Goal: Task Accomplishment & Management: Complete application form

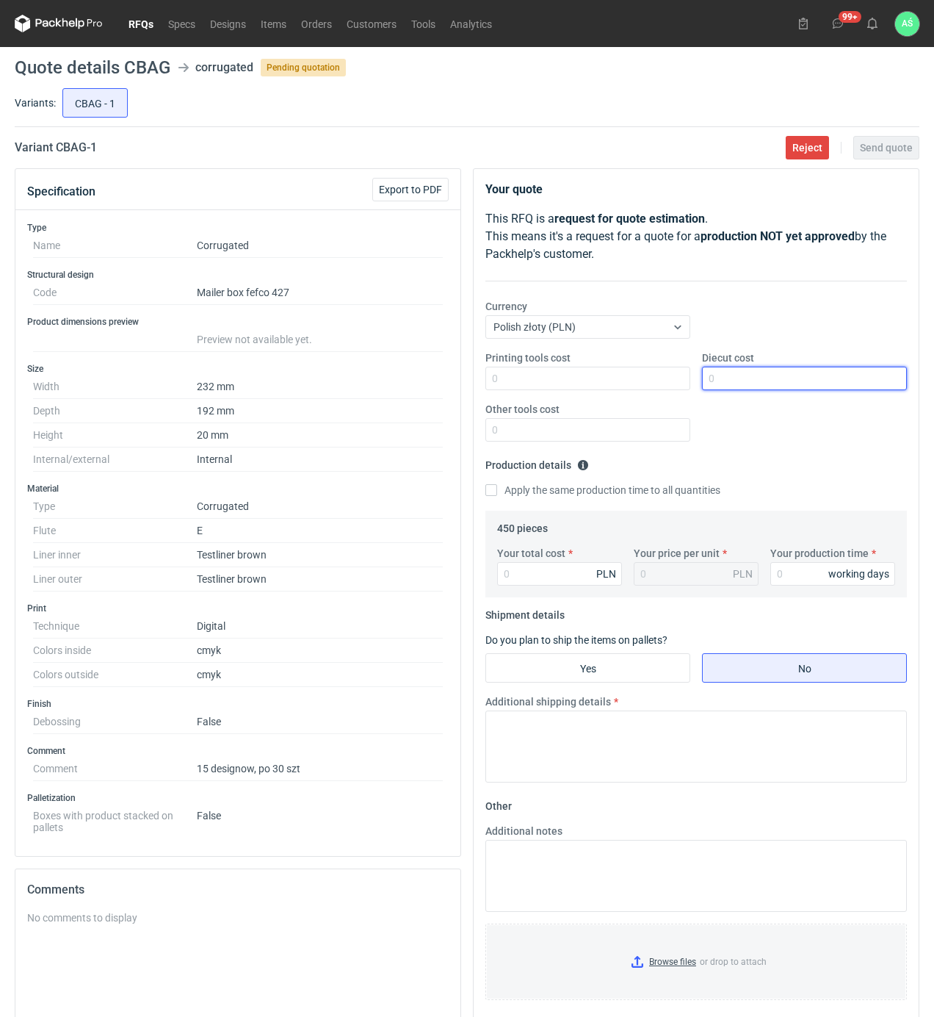
click at [732, 376] on input "Diecut cost" at bounding box center [804, 379] width 205 height 24
type input "1000"
type input "40"
type input "0.09"
type input "4063"
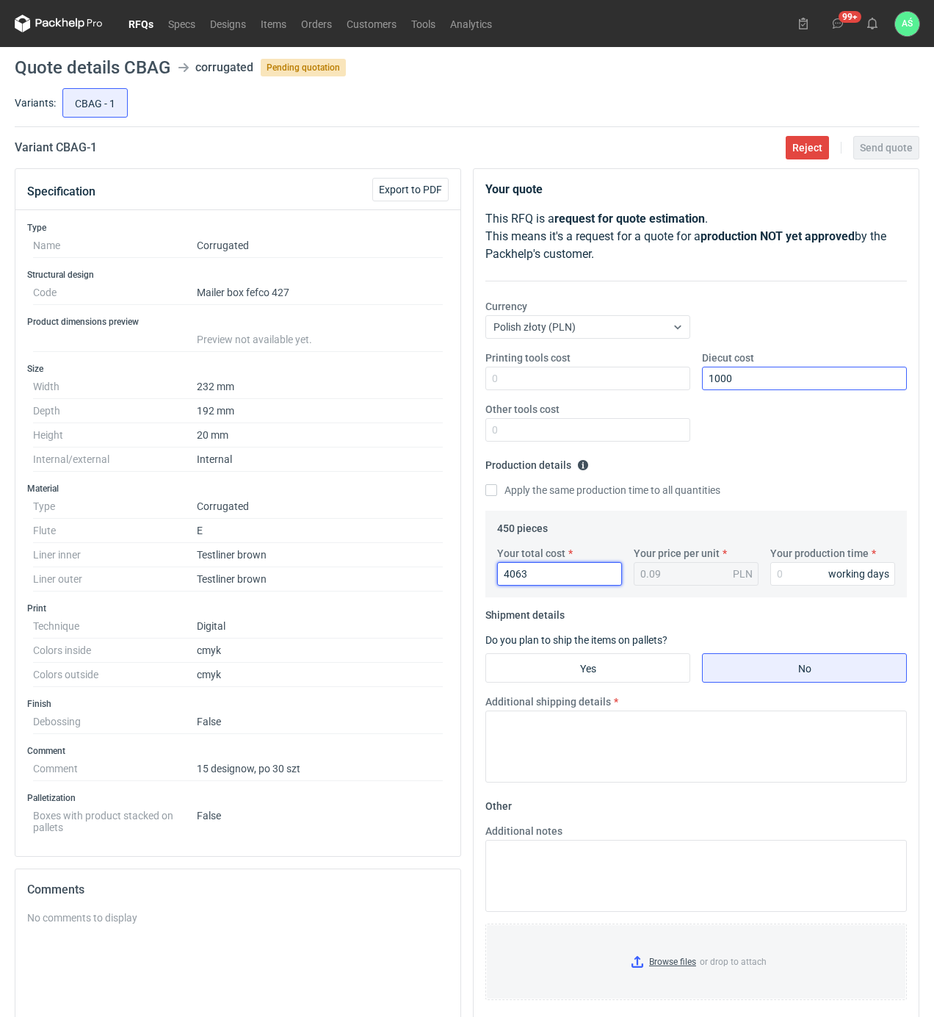
type input "9.03"
type input "4063"
type input "12"
click at [632, 682] on input "Yes" at bounding box center [587, 668] width 203 height 28
radio input "true"
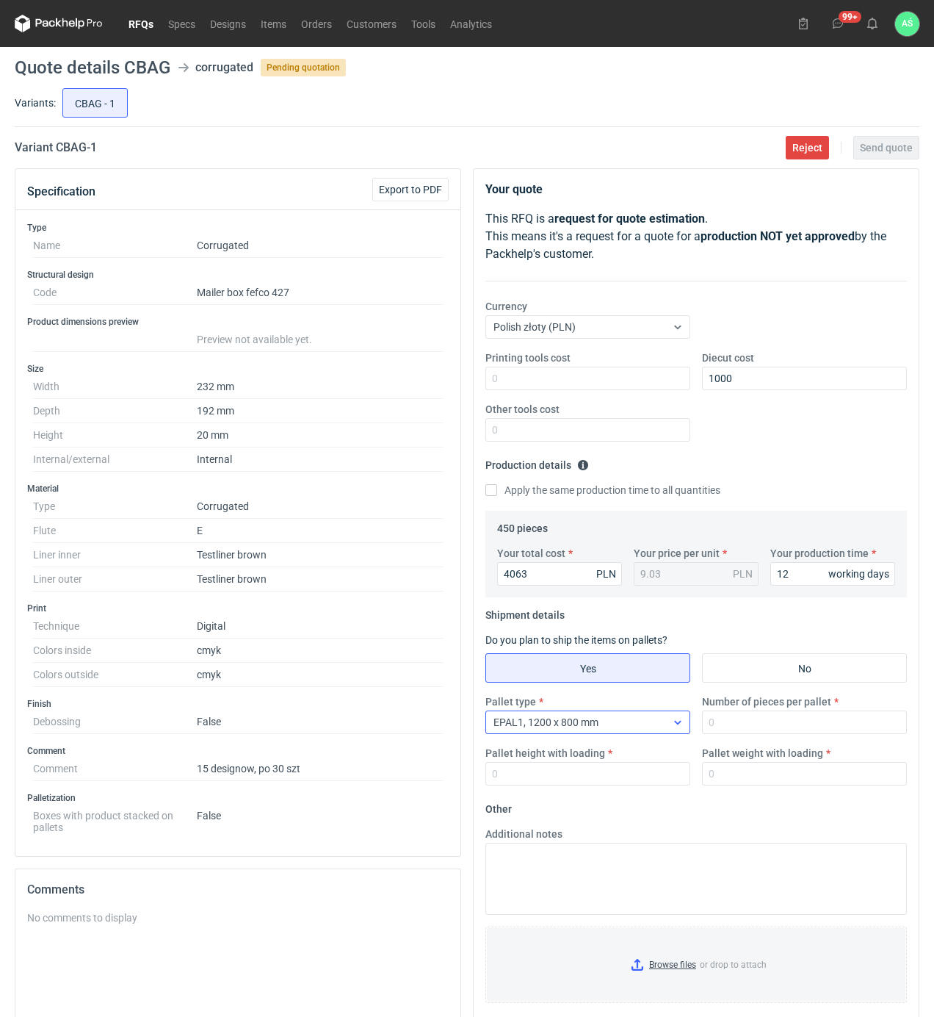
click at [649, 726] on div "EPAL1, 1200 x 800 mm" at bounding box center [576, 722] width 180 height 21
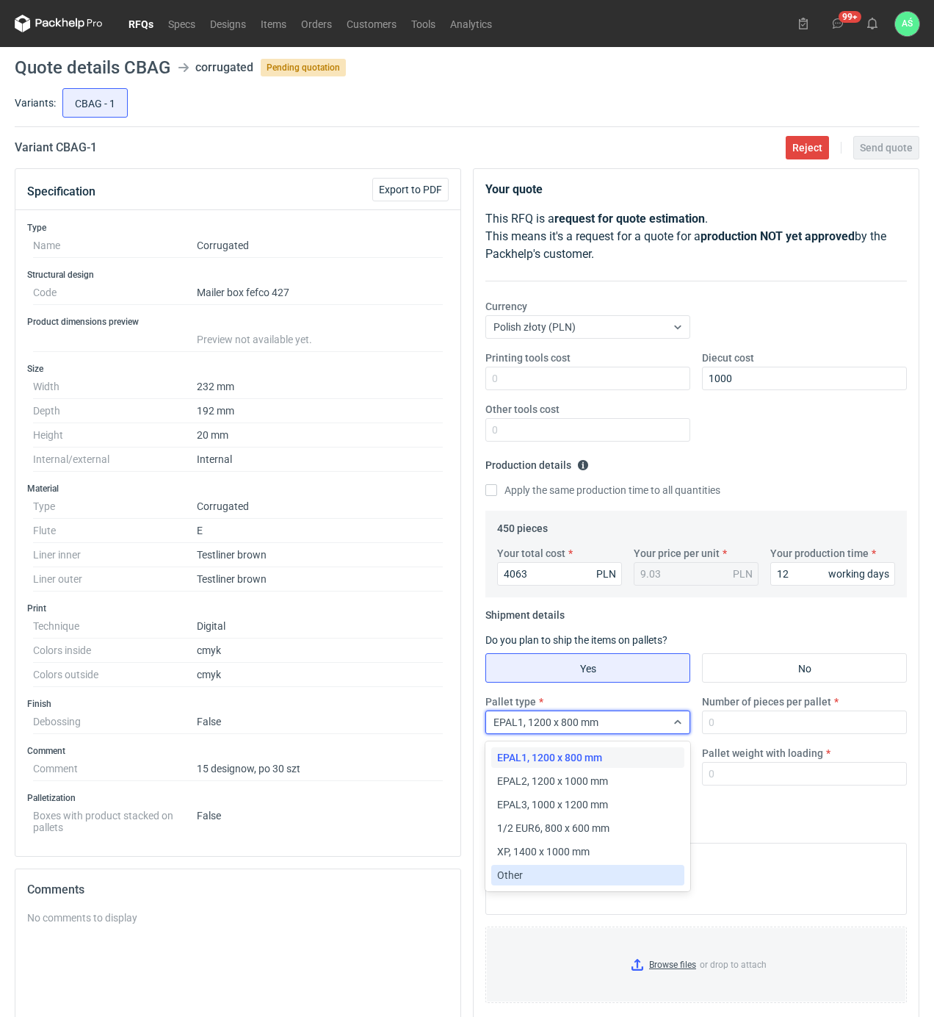
click at [523, 874] on div "Other" at bounding box center [587, 874] width 181 height 15
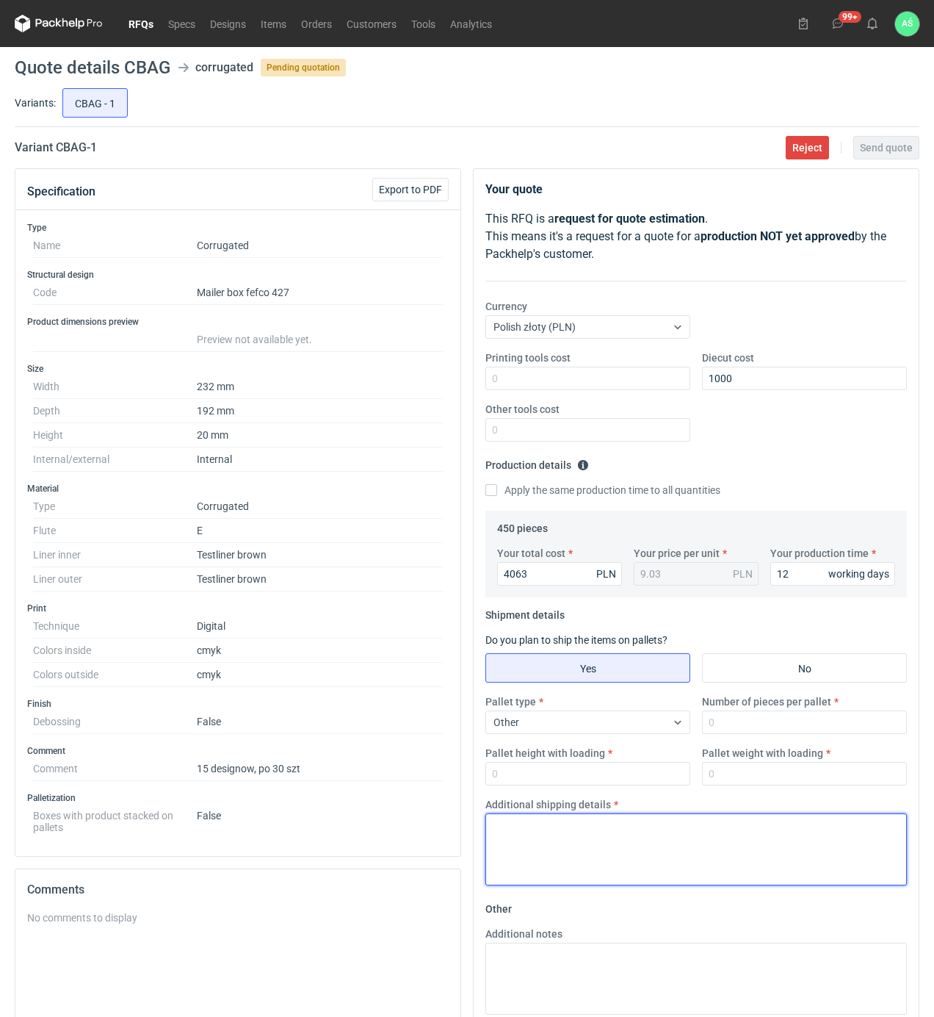
click at [592, 859] on textarea "Additional shipping details" at bounding box center [696, 849] width 422 height 72
paste textarea "Paczki spięte po 5 paczek tak aby było 3 duże paczki"
type textarea "Paczki spięte po 5 paczek tak aby było 3 duże paczki"
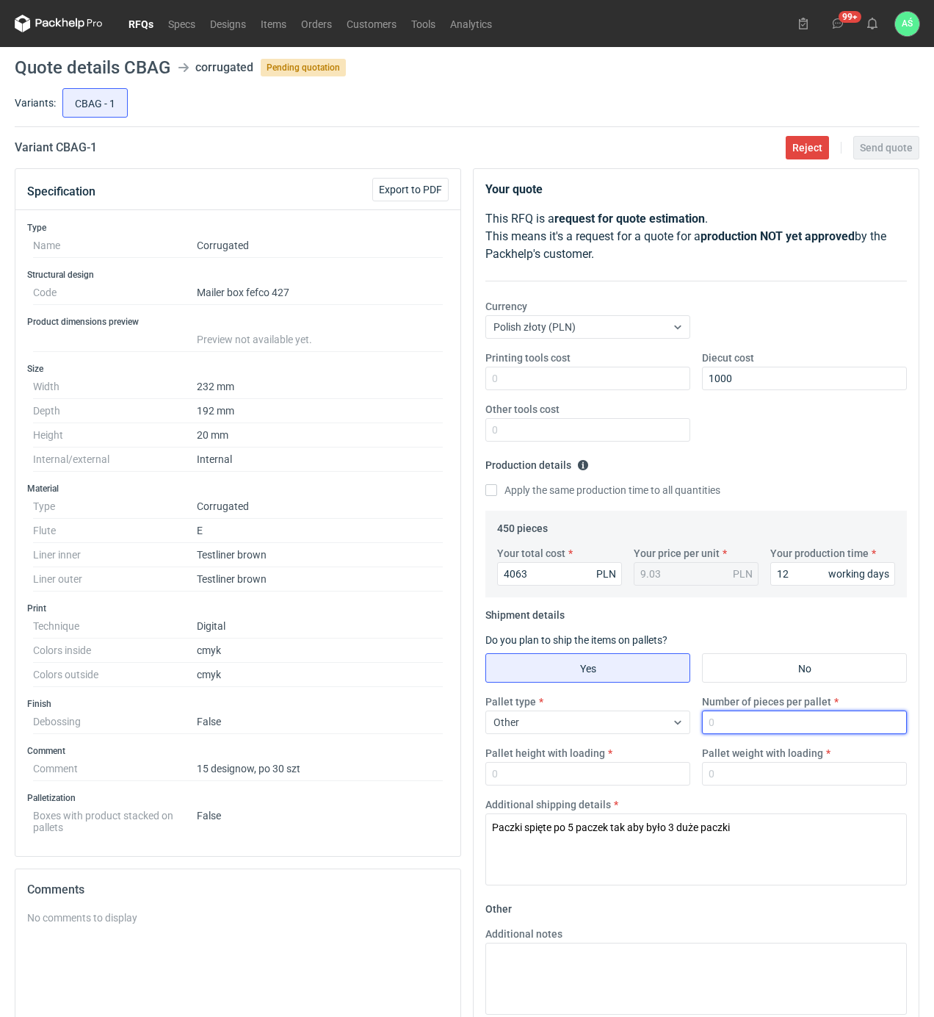
click at [768, 724] on input "Number of pieces per pallet" at bounding box center [804, 722] width 205 height 24
type input "30"
type input "150"
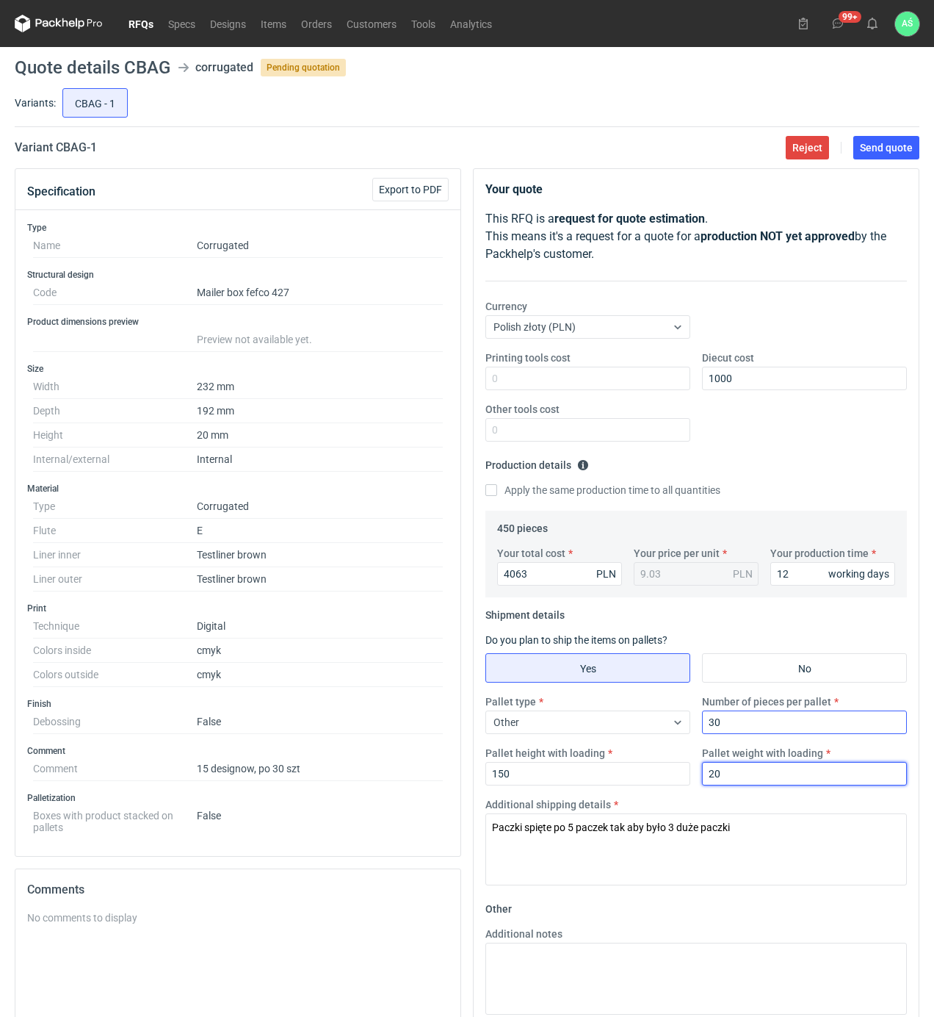
type input "20"
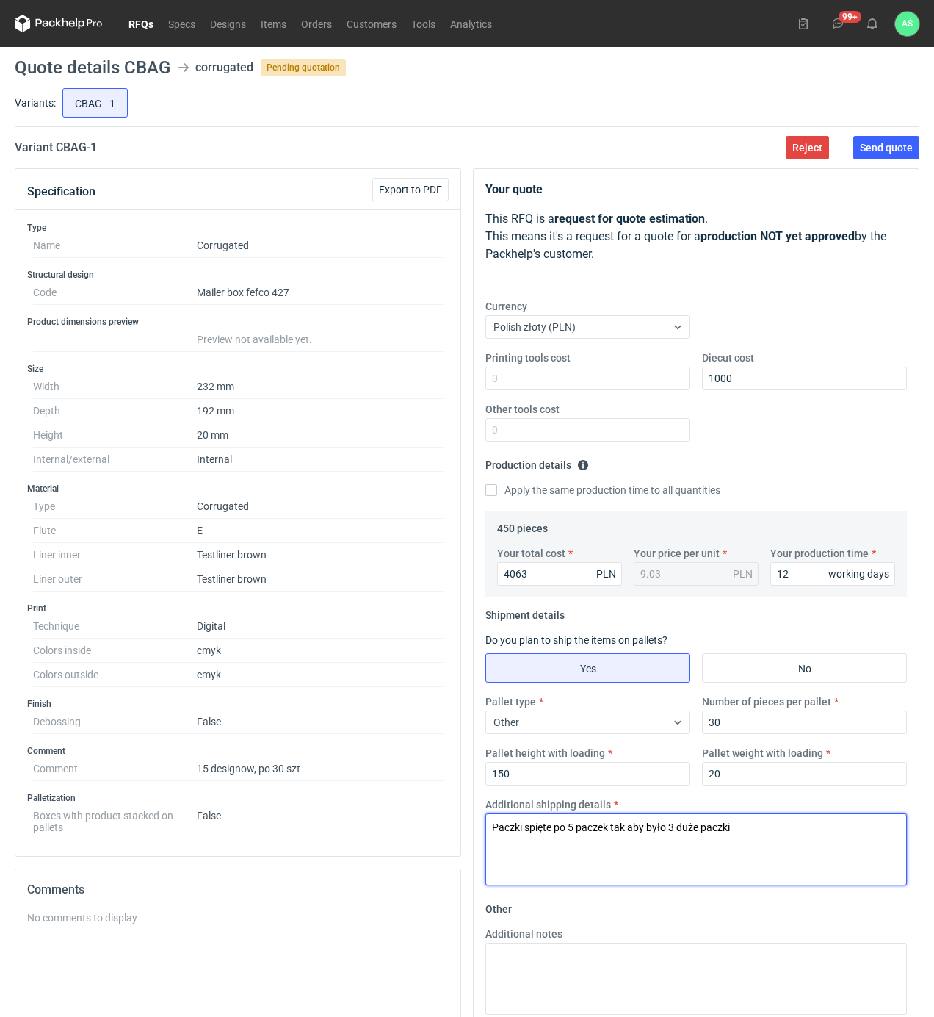
drag, startPoint x: 757, startPoint y: 837, endPoint x: 491, endPoint y: 826, distance: 266.1
click at [491, 826] on textarea "Paczki spięte po 5 paczek tak aby było 3 duże paczki" at bounding box center [696, 849] width 422 height 72
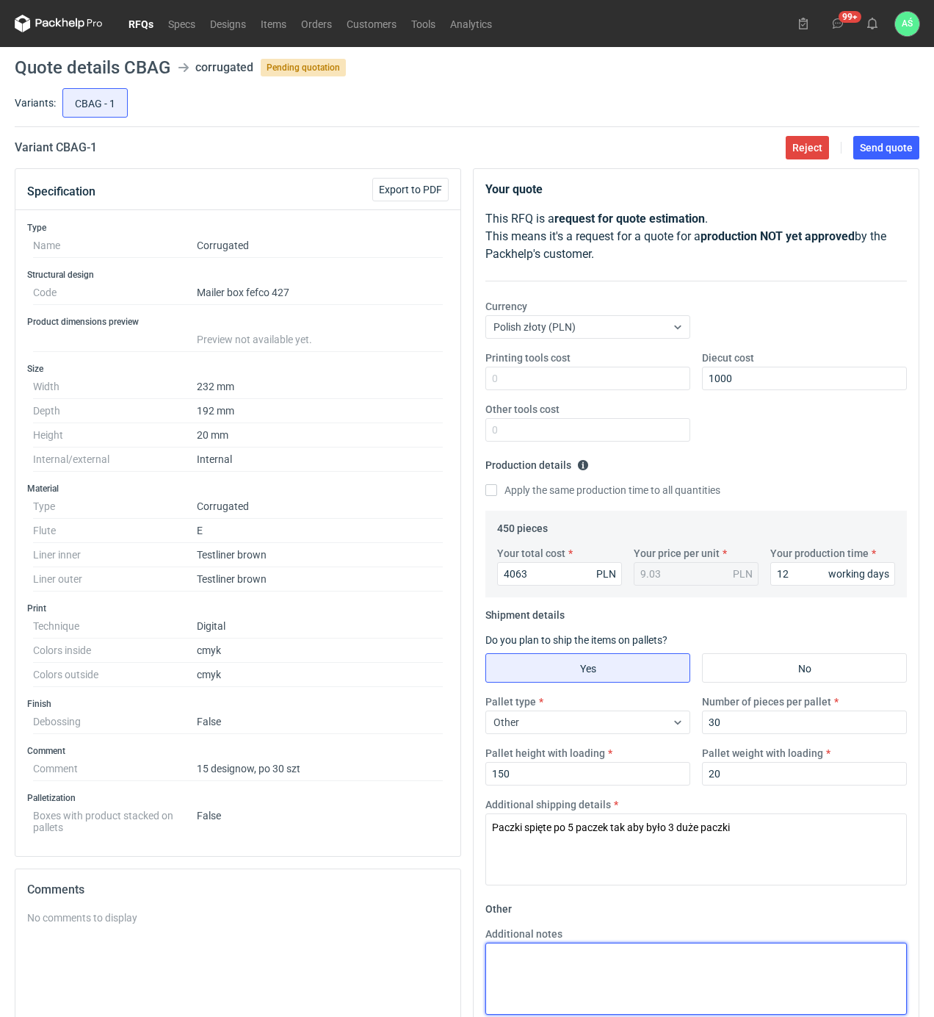
click at [539, 967] on textarea "Additional notes" at bounding box center [696, 978] width 422 height 72
paste textarea "Paczki spięte po 5 paczek tak aby było 3 duże paczki"
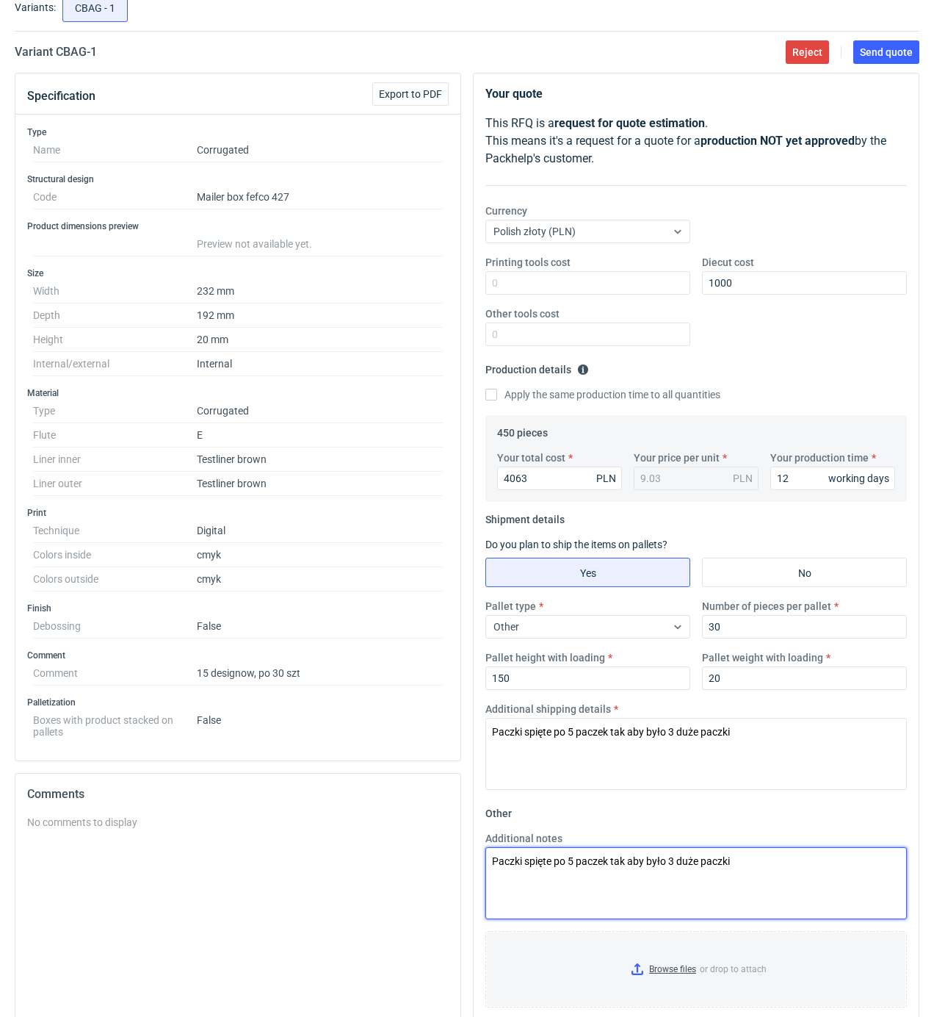
scroll to position [209, 0]
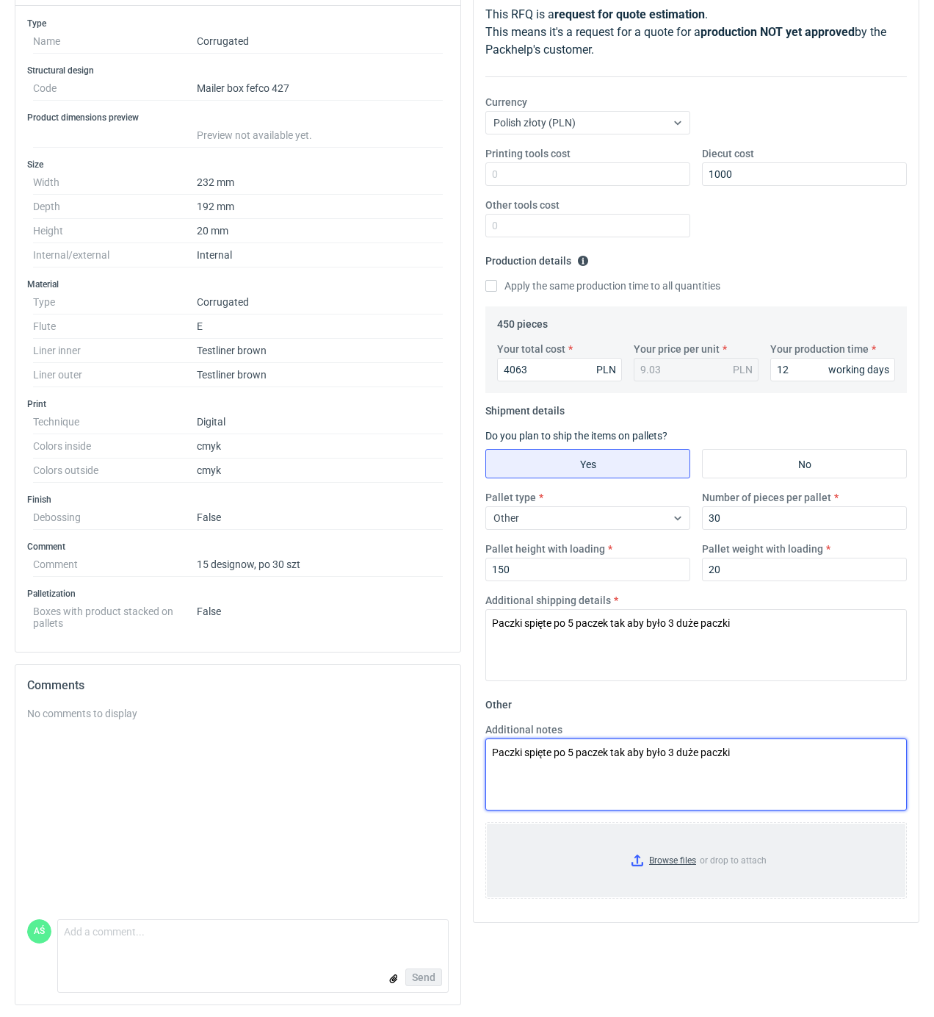
type textarea "Paczki spięte po 5 paczek tak aby było 3 duże paczki"
click at [674, 862] on input "Browse files or drop to attach" at bounding box center [696, 859] width 419 height 73
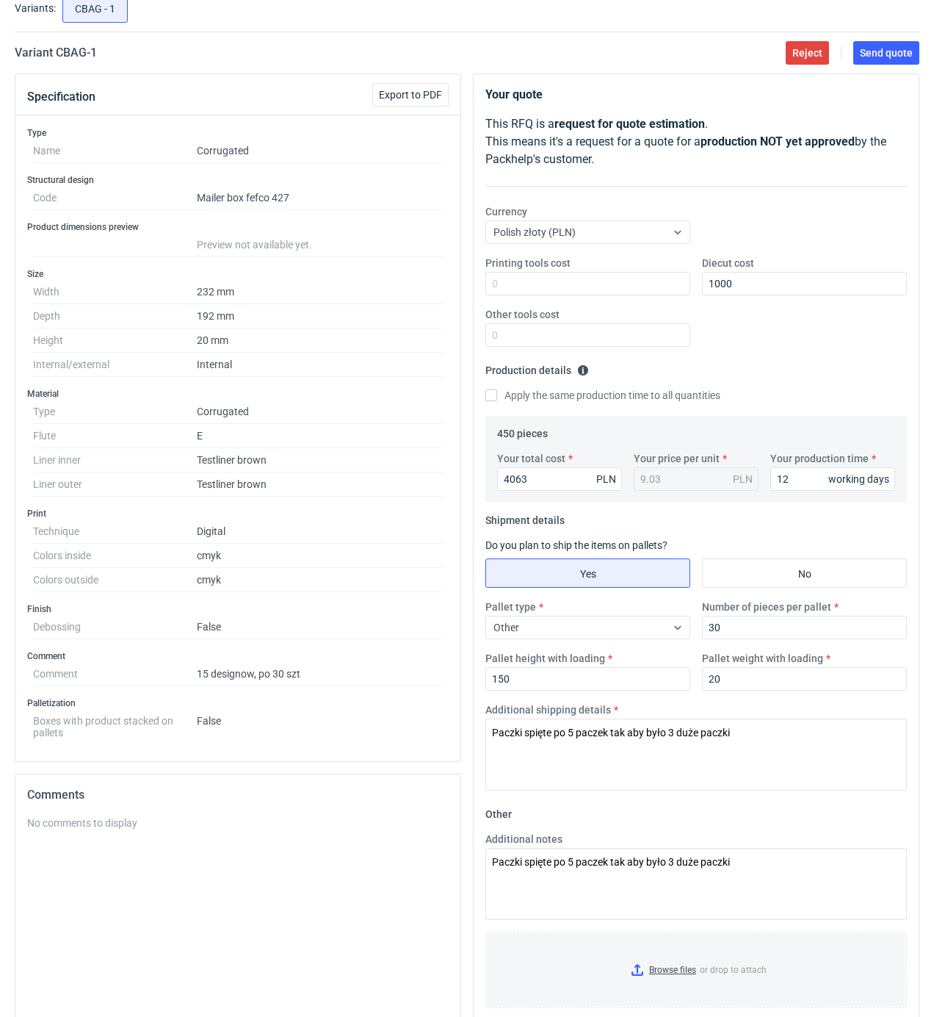
scroll to position [0, 0]
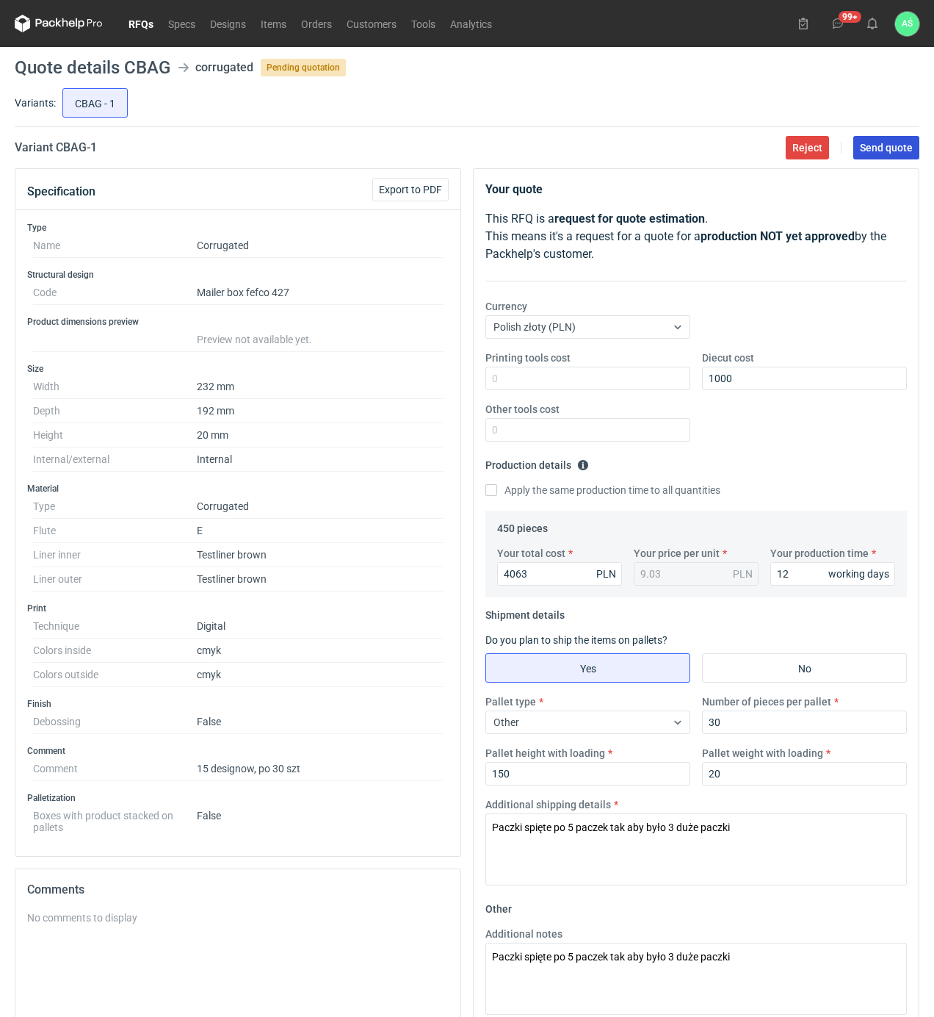
click at [877, 144] on span "Send quote" at bounding box center [886, 147] width 53 height 10
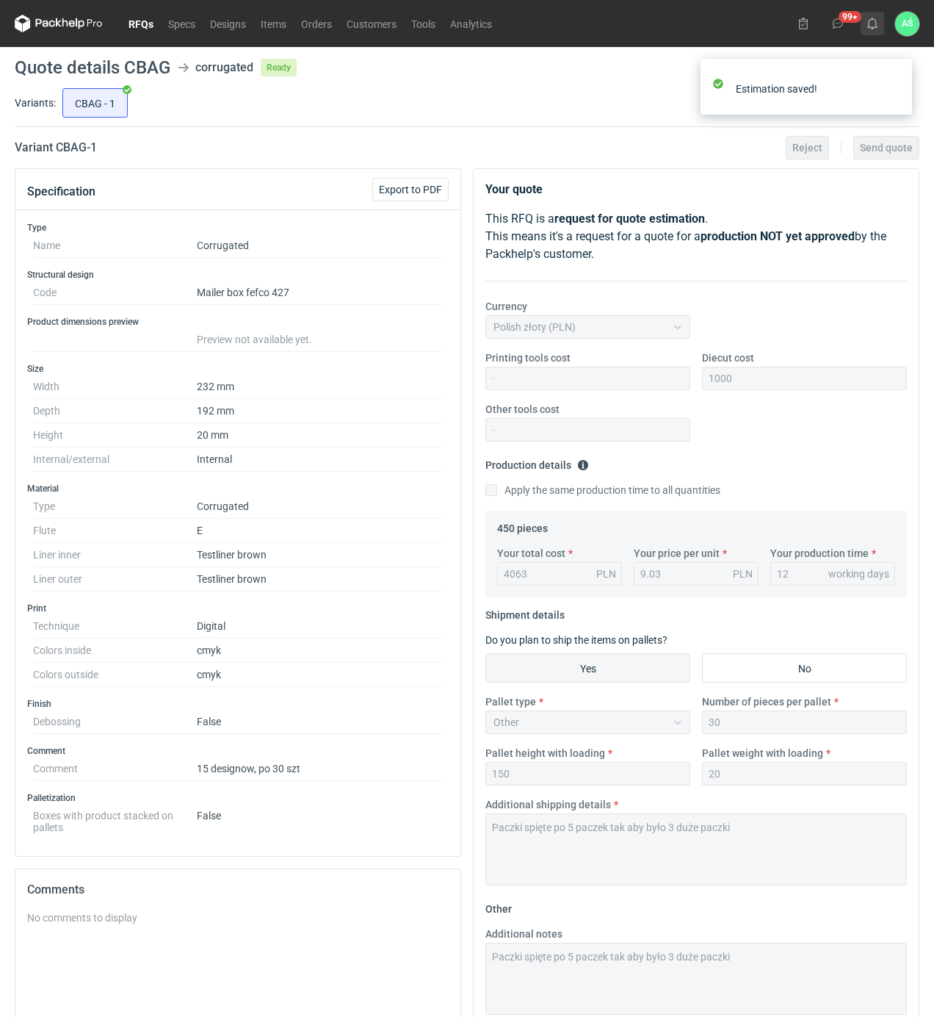
click at [871, 28] on use at bounding box center [872, 24] width 10 height 12
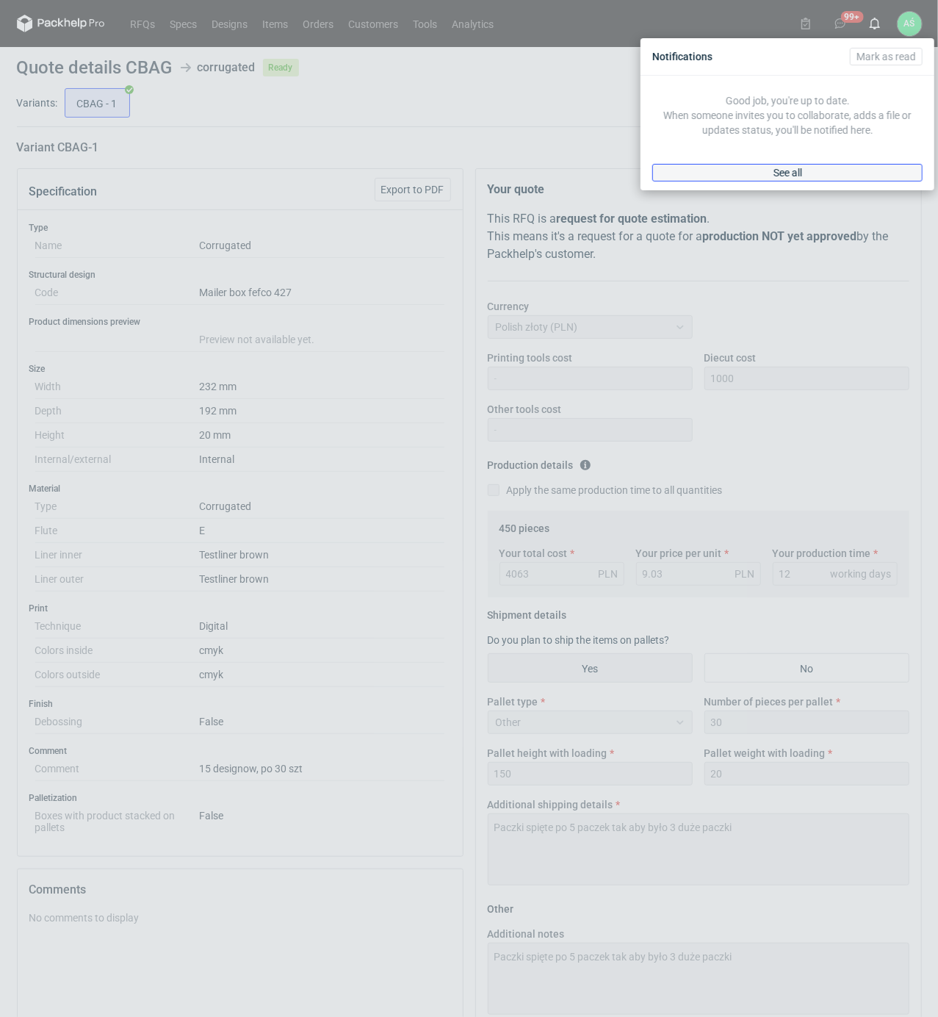
click at [858, 169] on link "See all" at bounding box center [787, 173] width 270 height 18
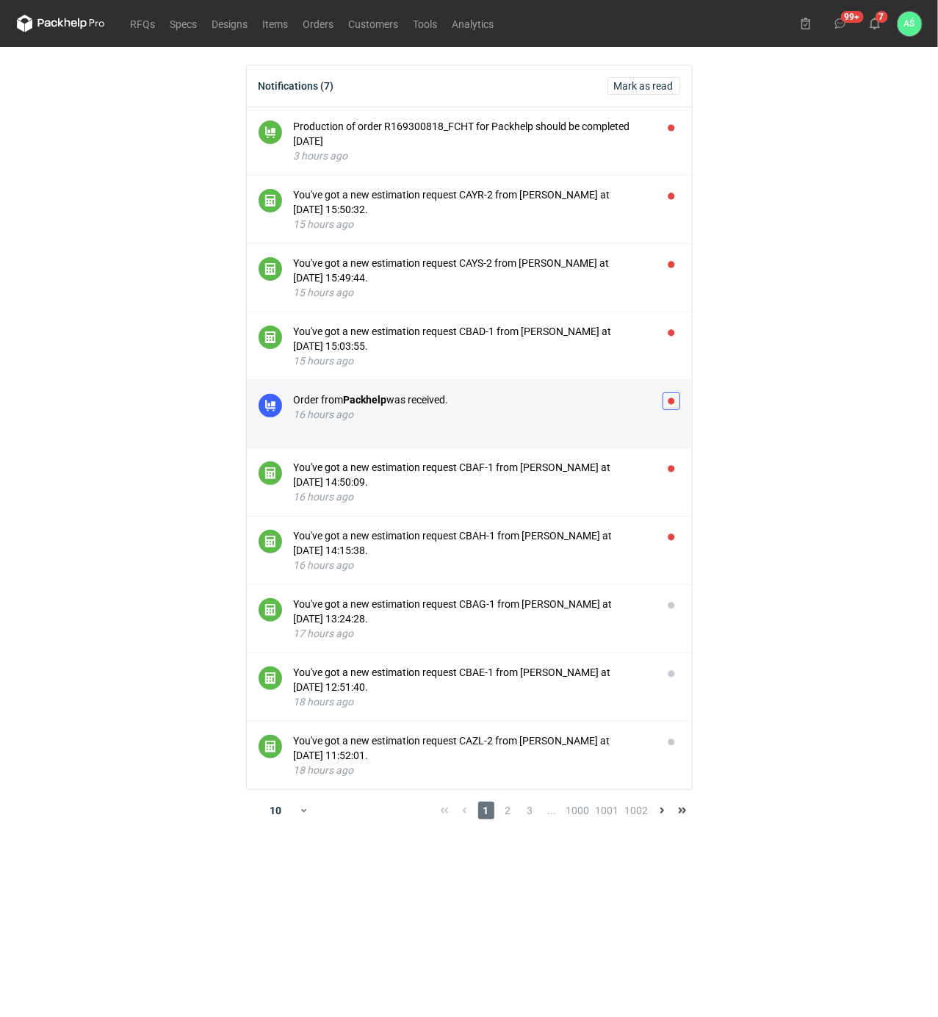
click at [668, 398] on button "button" at bounding box center [671, 401] width 18 height 18
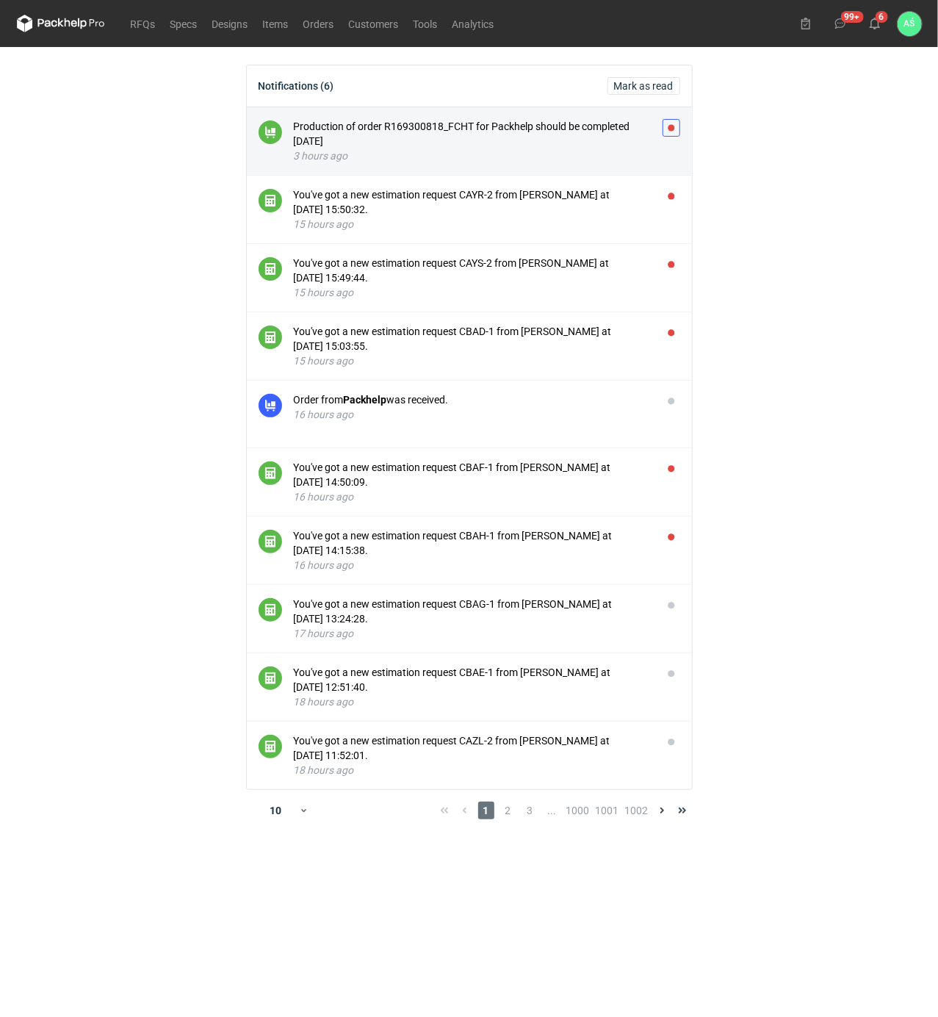
click at [679, 121] on button "button" at bounding box center [671, 128] width 18 height 18
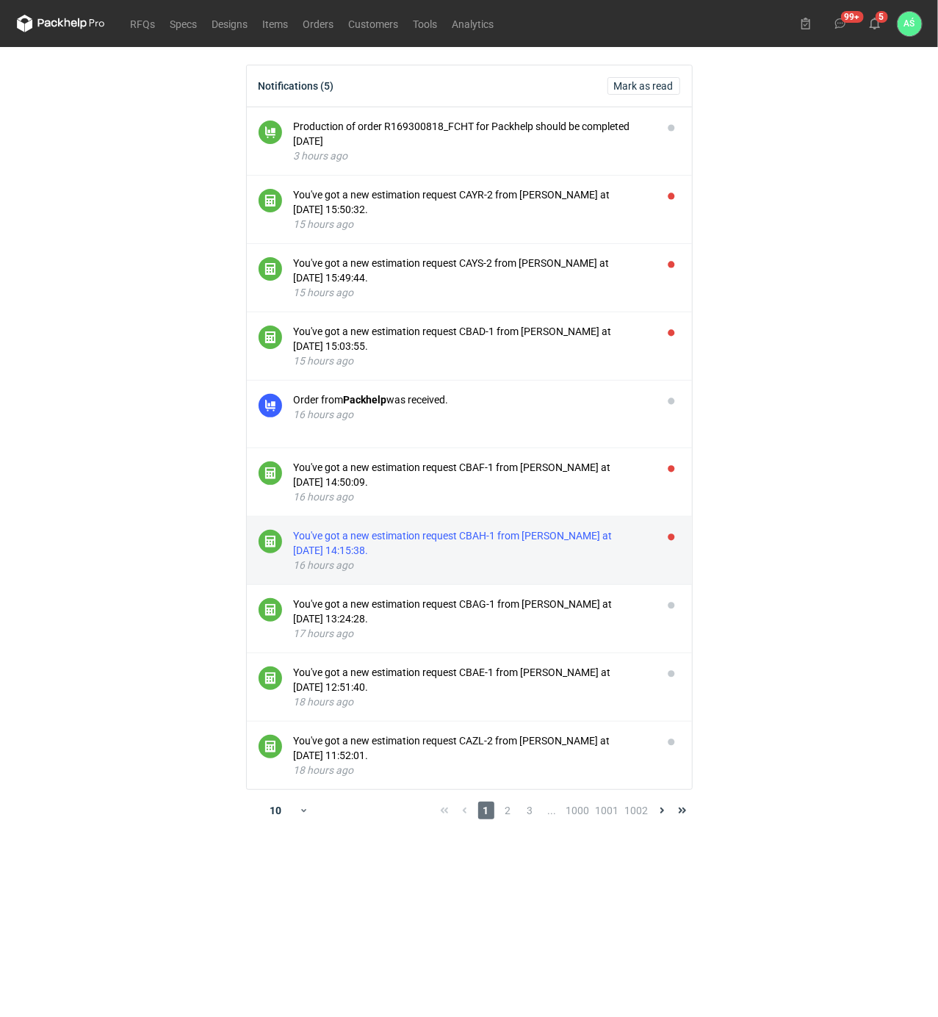
click at [585, 538] on div "You've got a new estimation request CBAH-1 from [PERSON_NAME] at [DATE] 14:15:3…" at bounding box center [472, 542] width 357 height 29
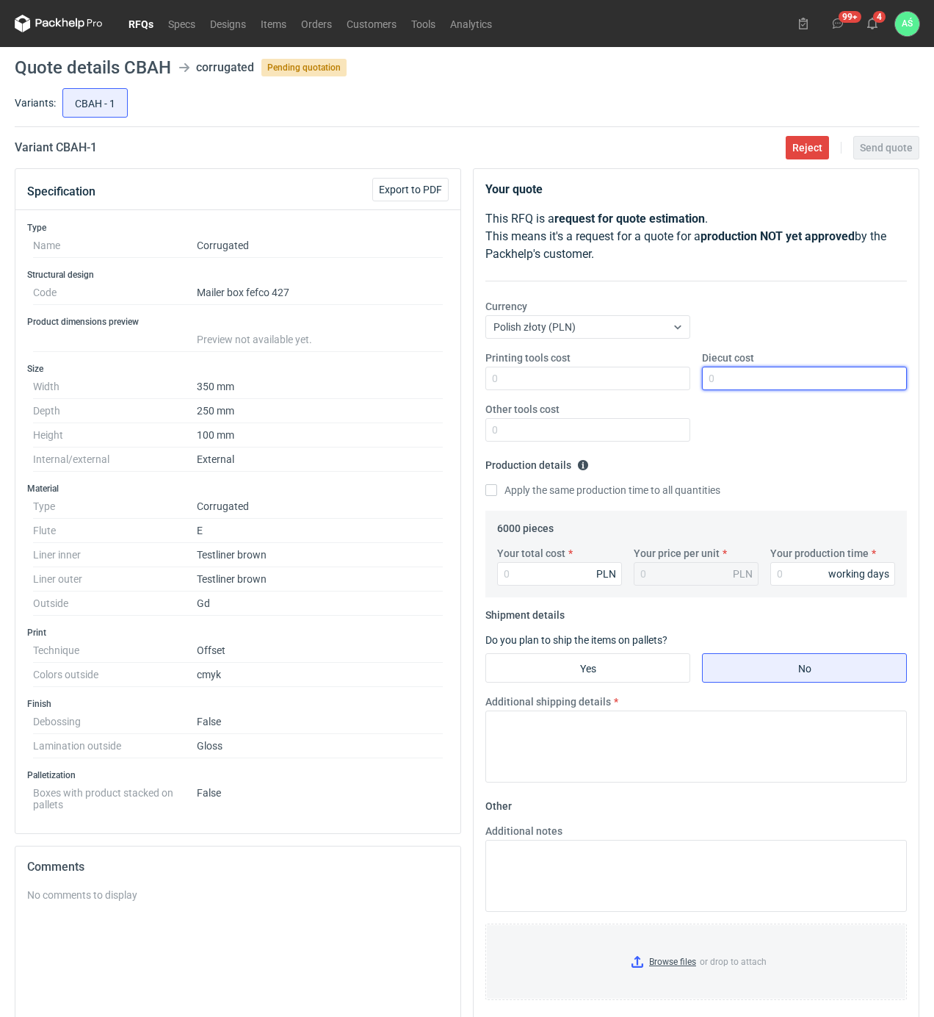
click at [747, 378] on input "Diecut cost" at bounding box center [804, 379] width 205 height 24
type input "950"
type input "19440"
type input "3.24"
type input "20"
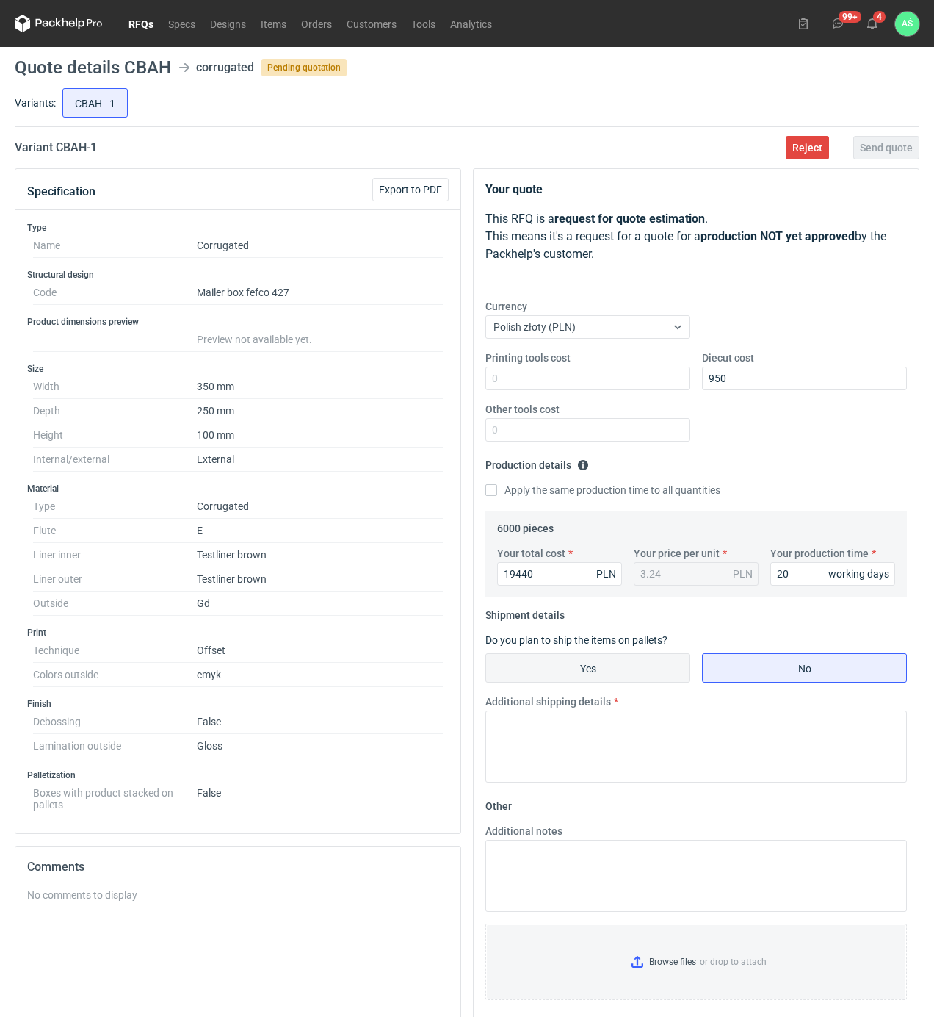
click at [632, 674] on input "Yes" at bounding box center [587, 668] width 203 height 28
radio input "true"
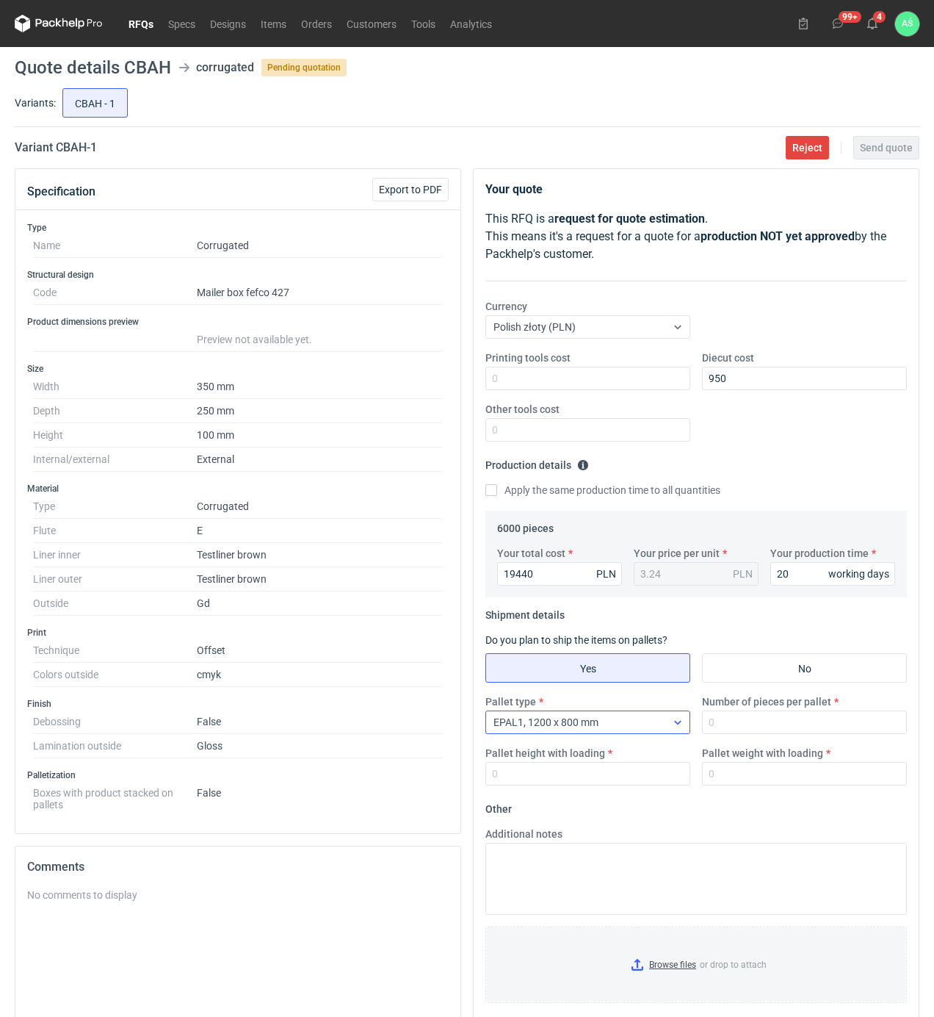
click at [660, 715] on div "EPAL1, 1200 x 800 mm" at bounding box center [576, 722] width 180 height 21
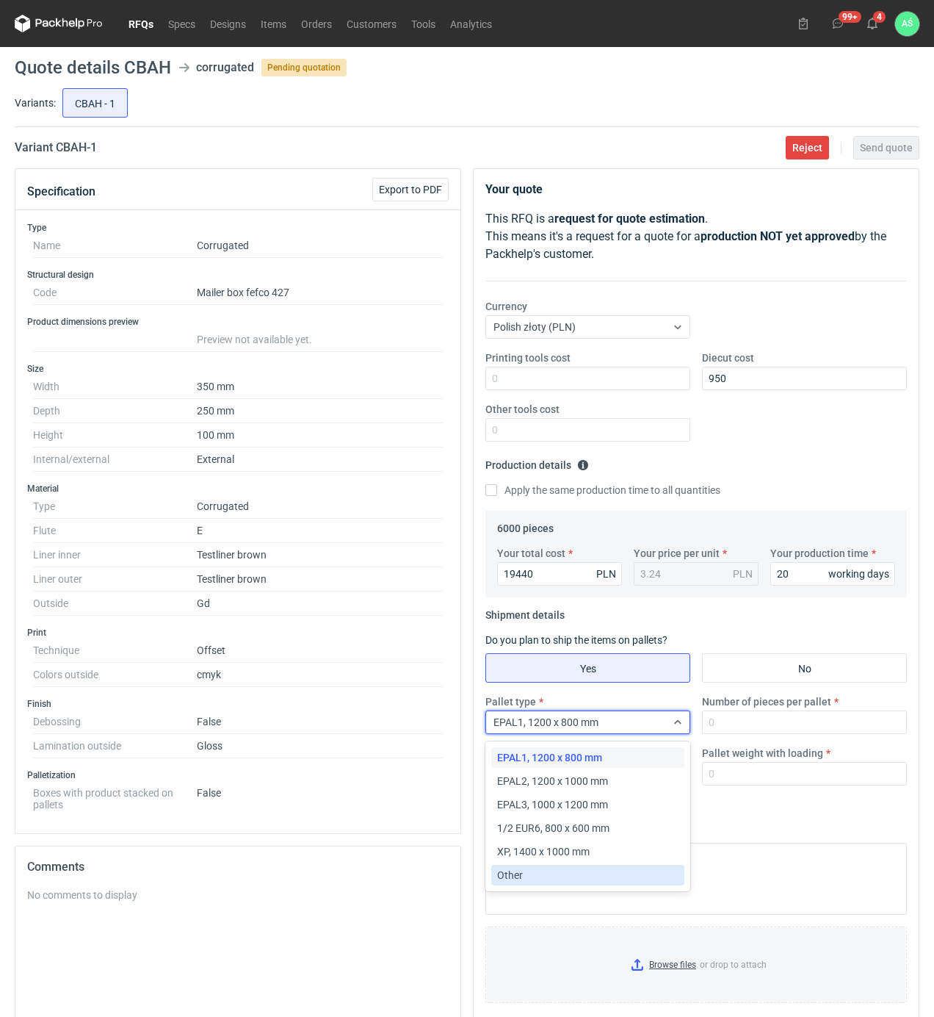
click at [518, 874] on span "Other" at bounding box center [510, 874] width 26 height 15
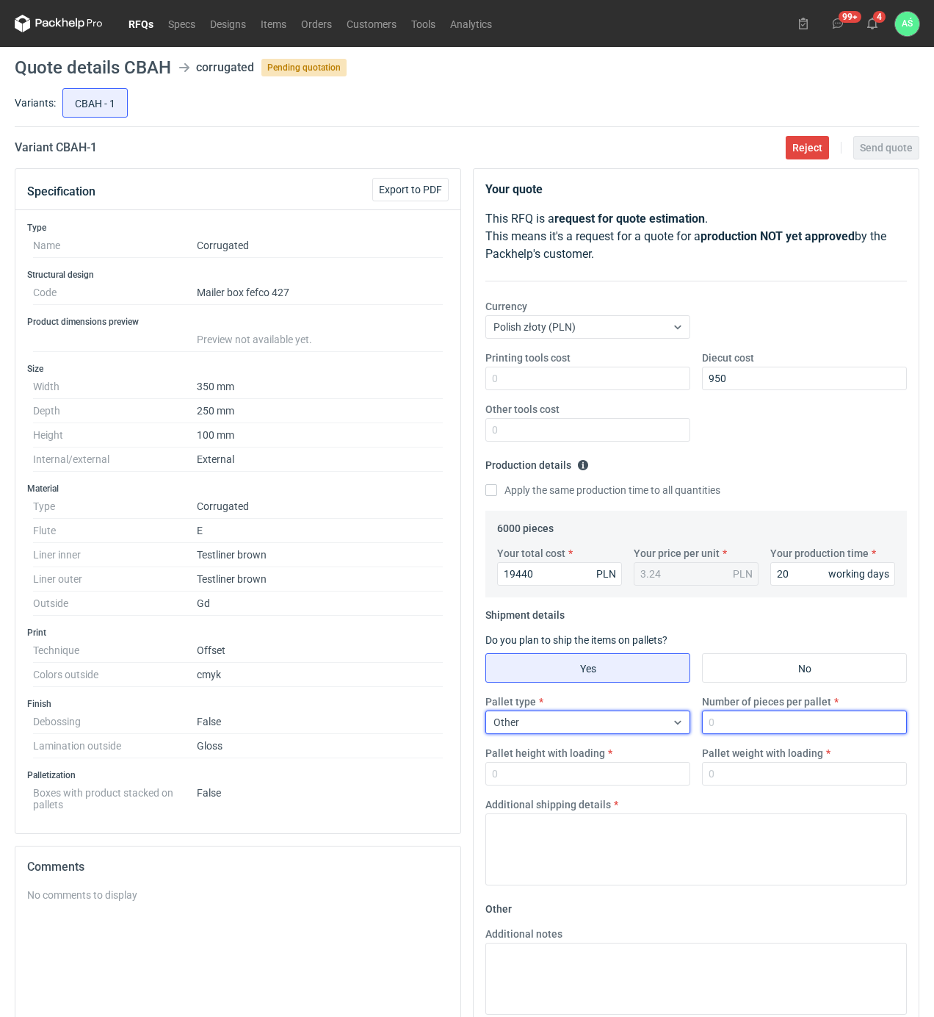
click at [761, 727] on input "Number of pieces per pallet" at bounding box center [804, 722] width 205 height 24
type input "2000"
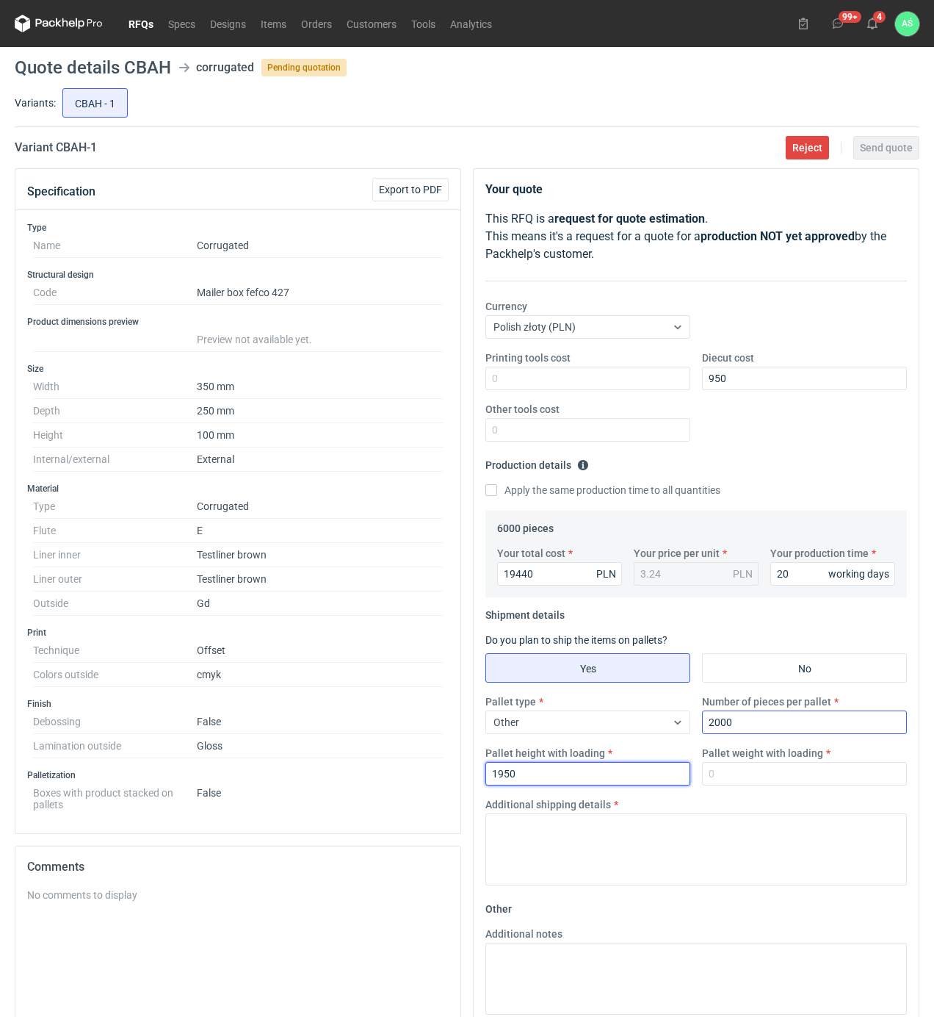
type input "1950"
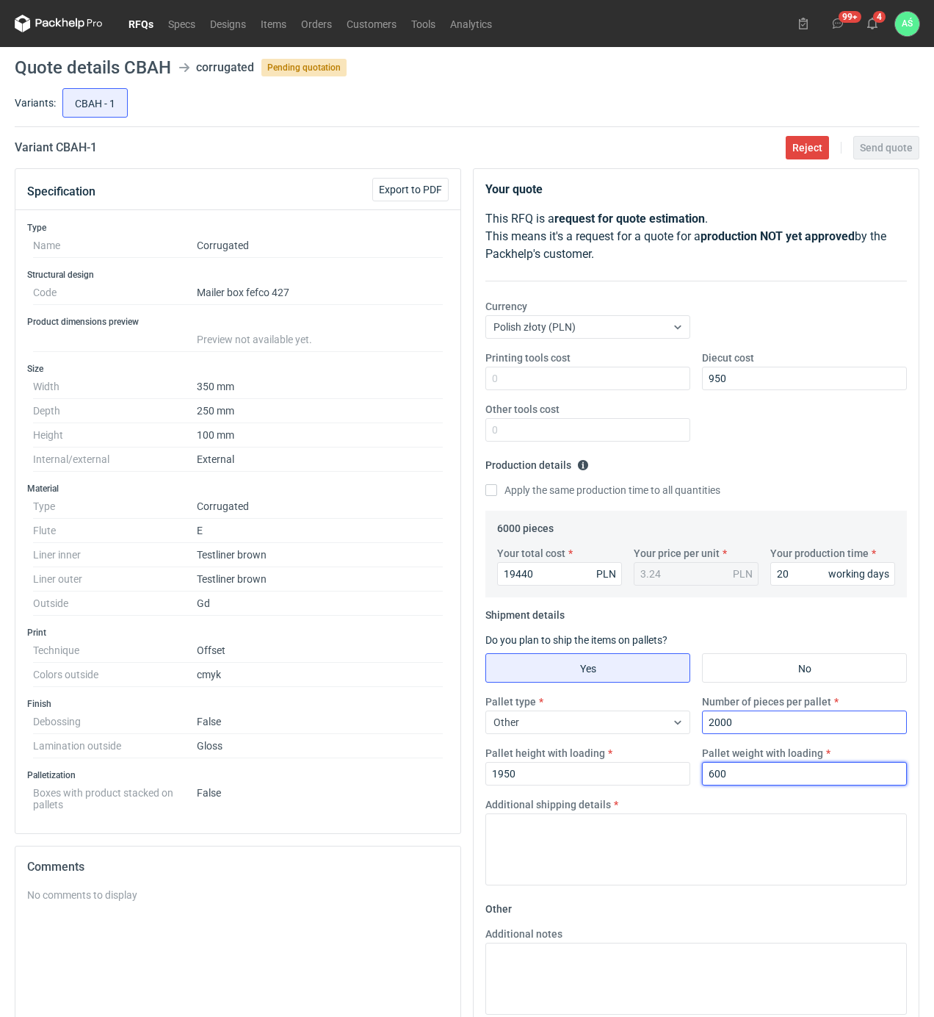
type input "600"
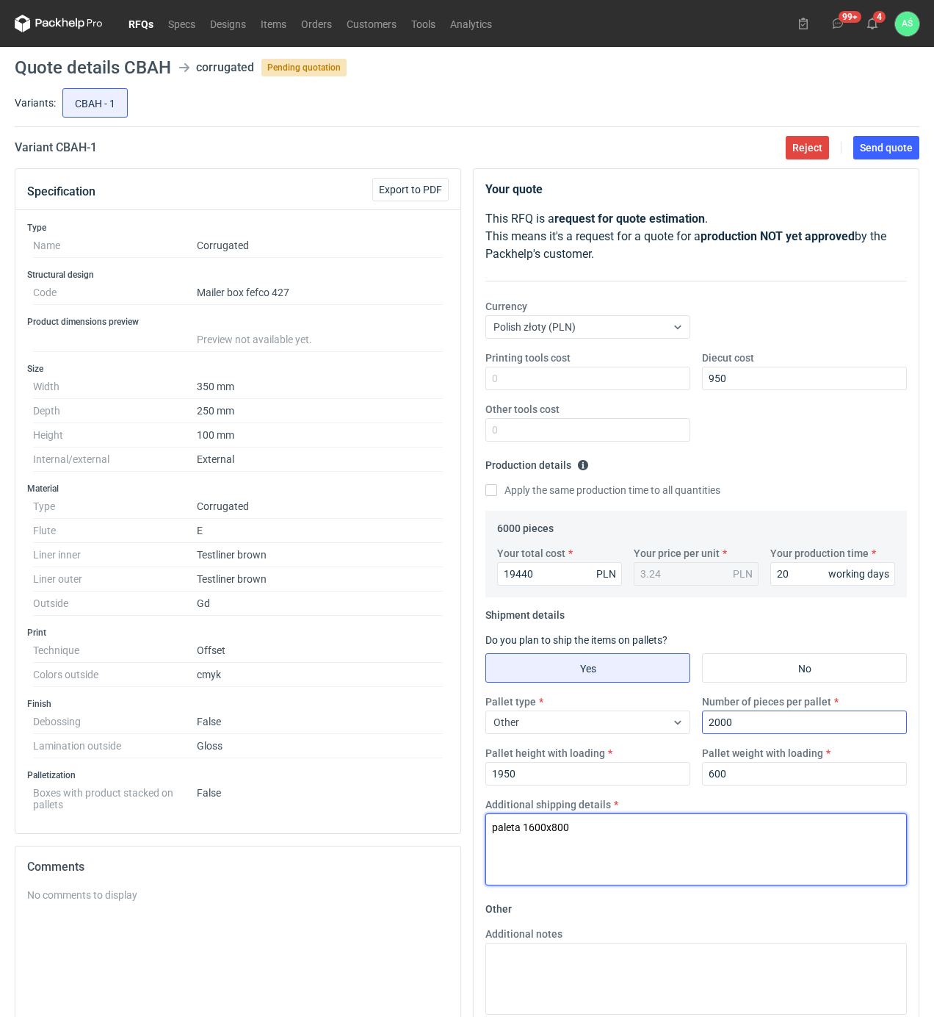
type textarea "paleta 1600x800"
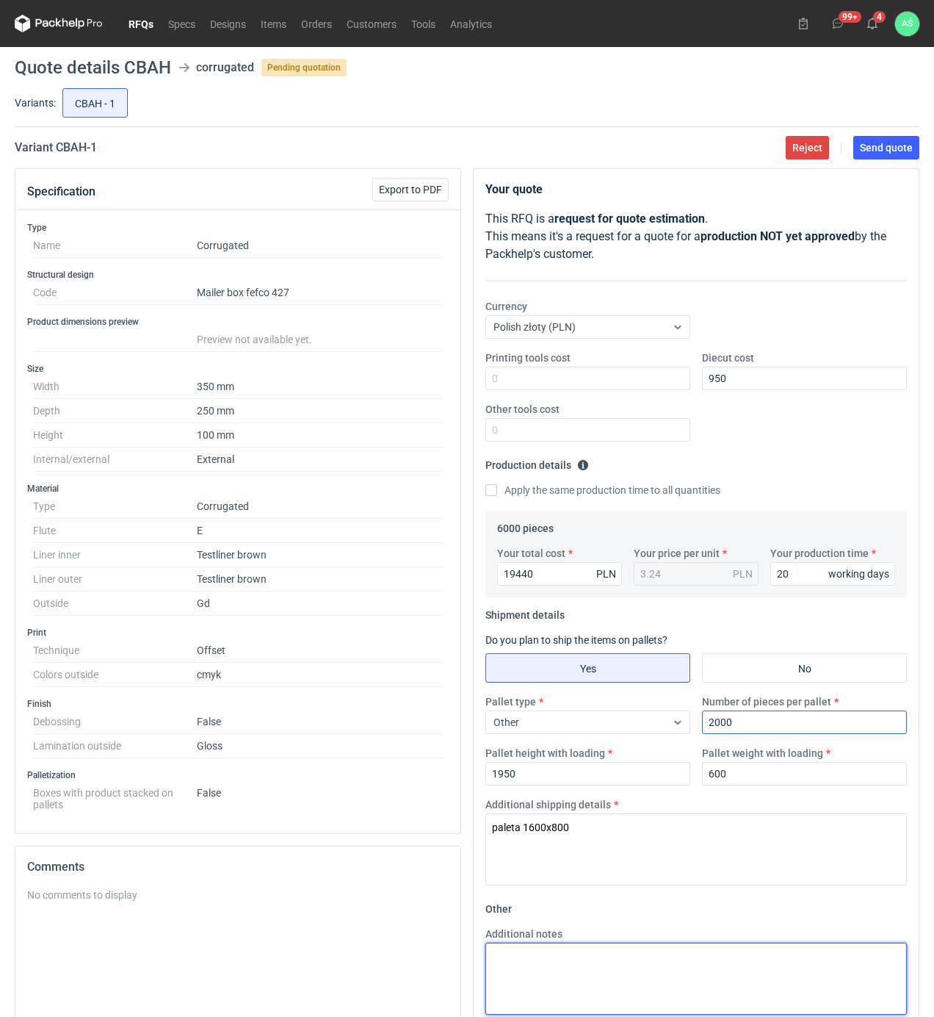
paste textarea "paleta 1600x800"
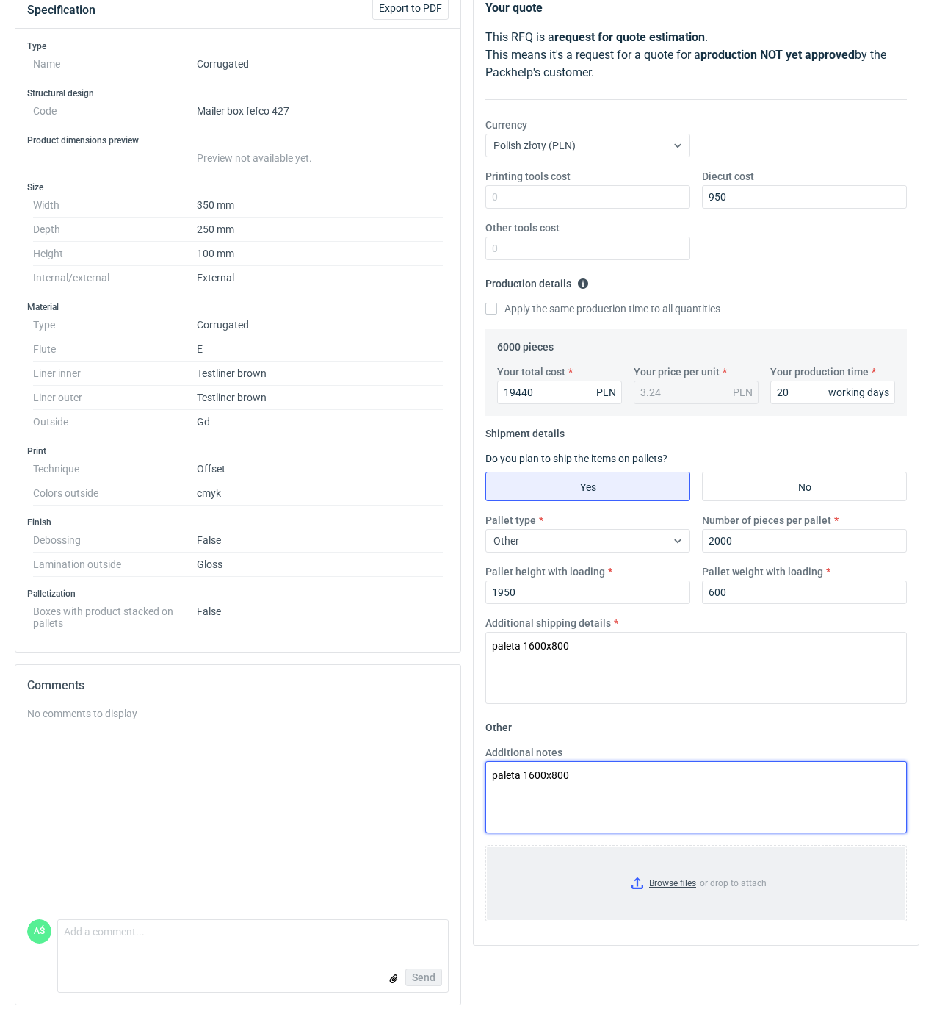
type textarea "paleta 1600x800"
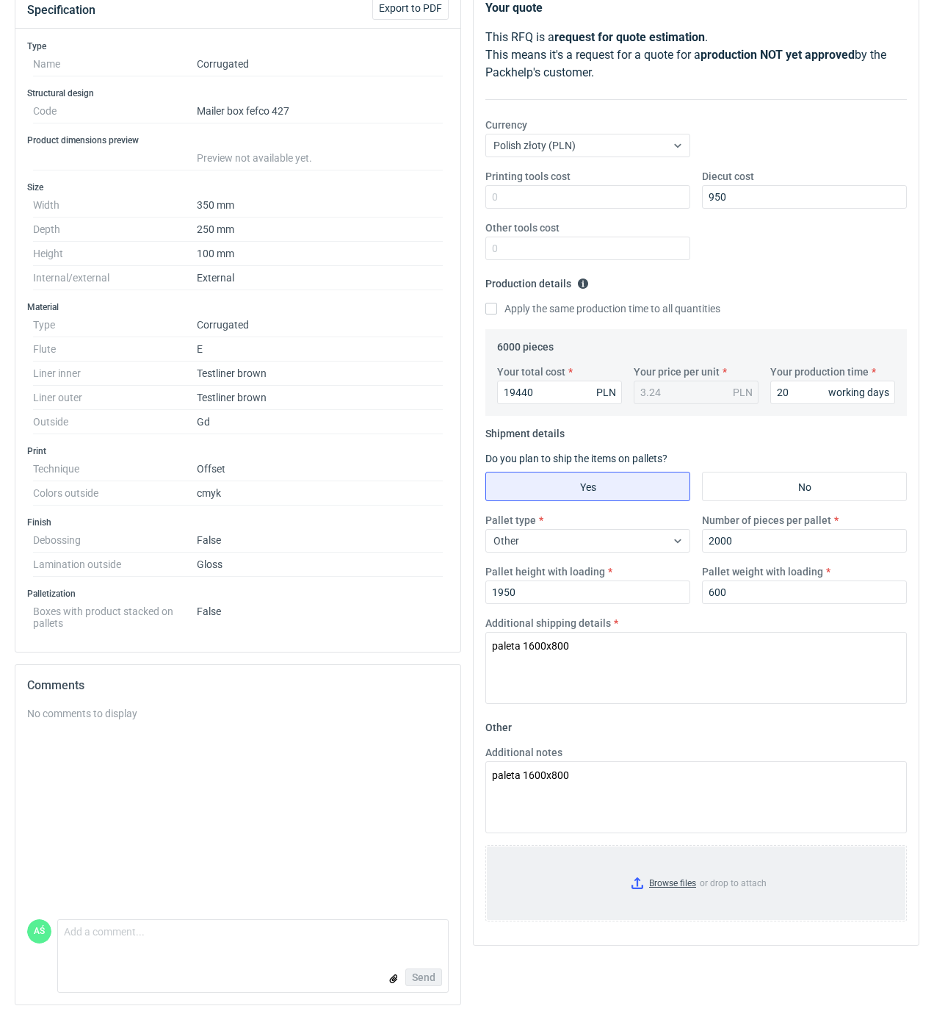
click at [696, 882] on input "Browse files or drop to attach" at bounding box center [696, 882] width 419 height 73
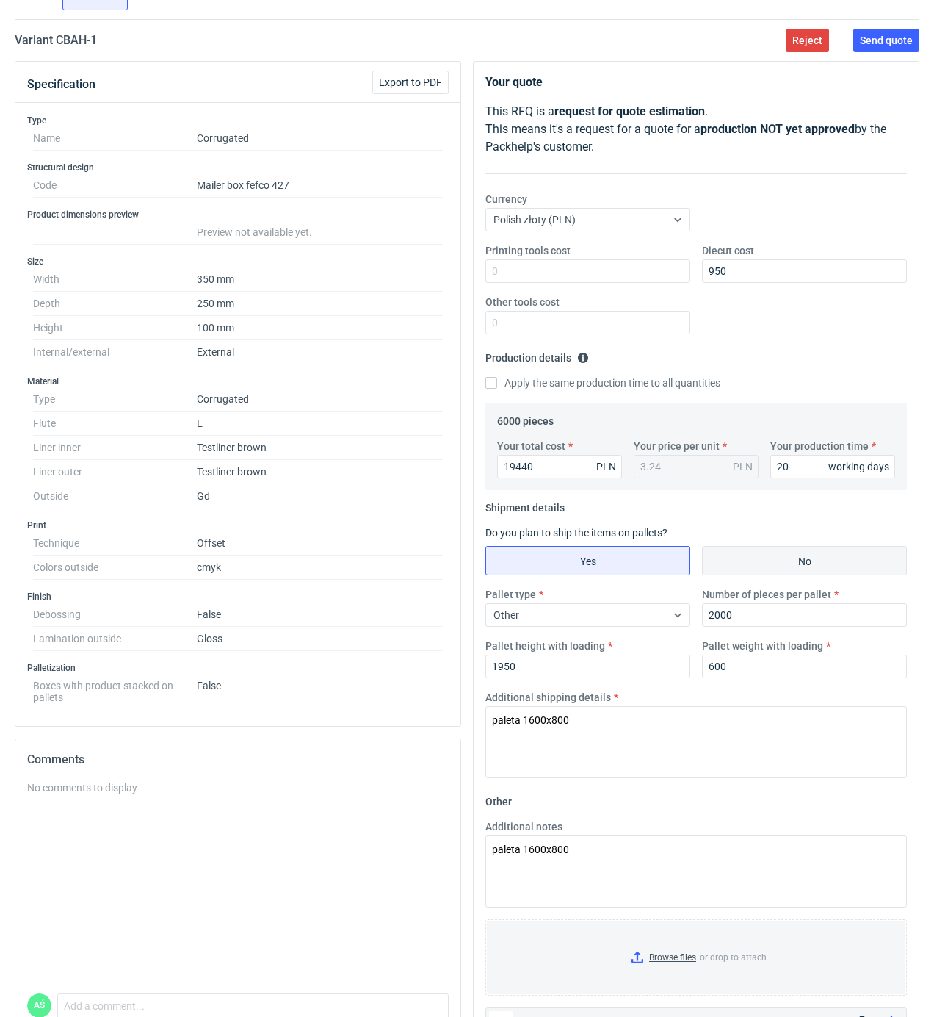
scroll to position [0, 0]
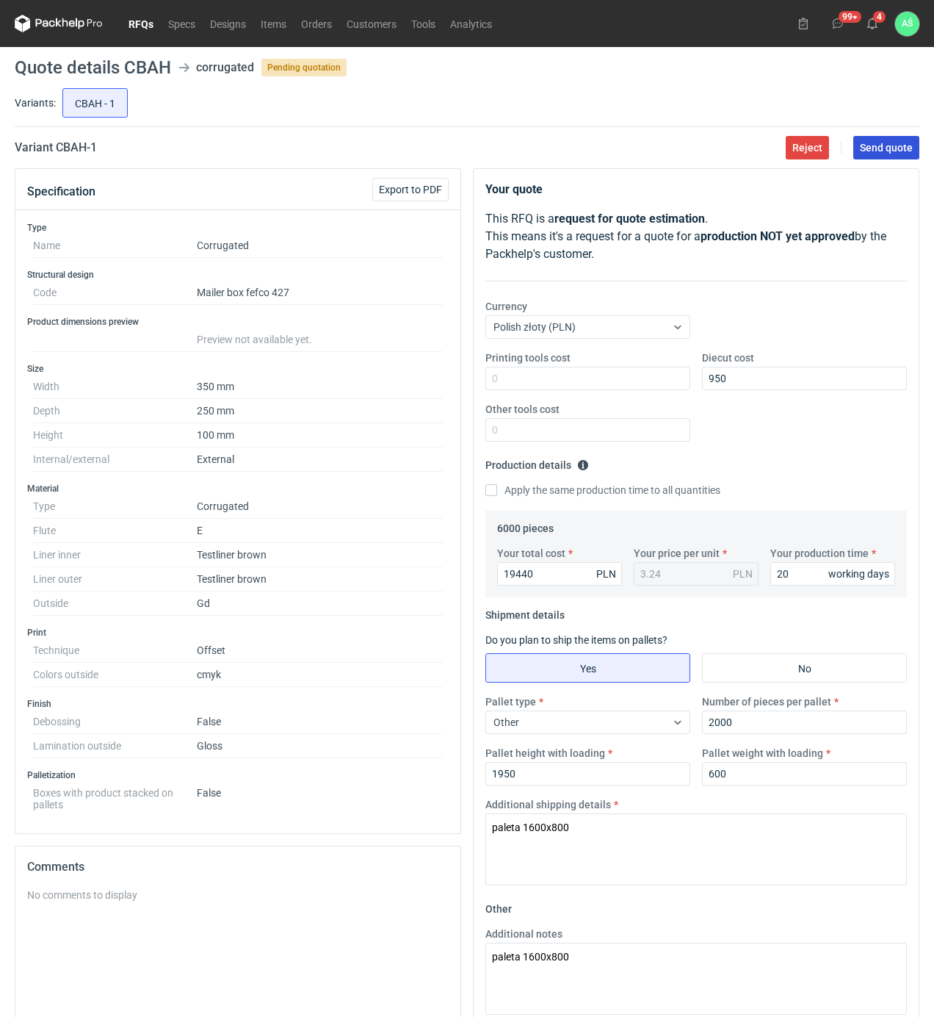
click at [885, 151] on span "Send quote" at bounding box center [886, 147] width 53 height 10
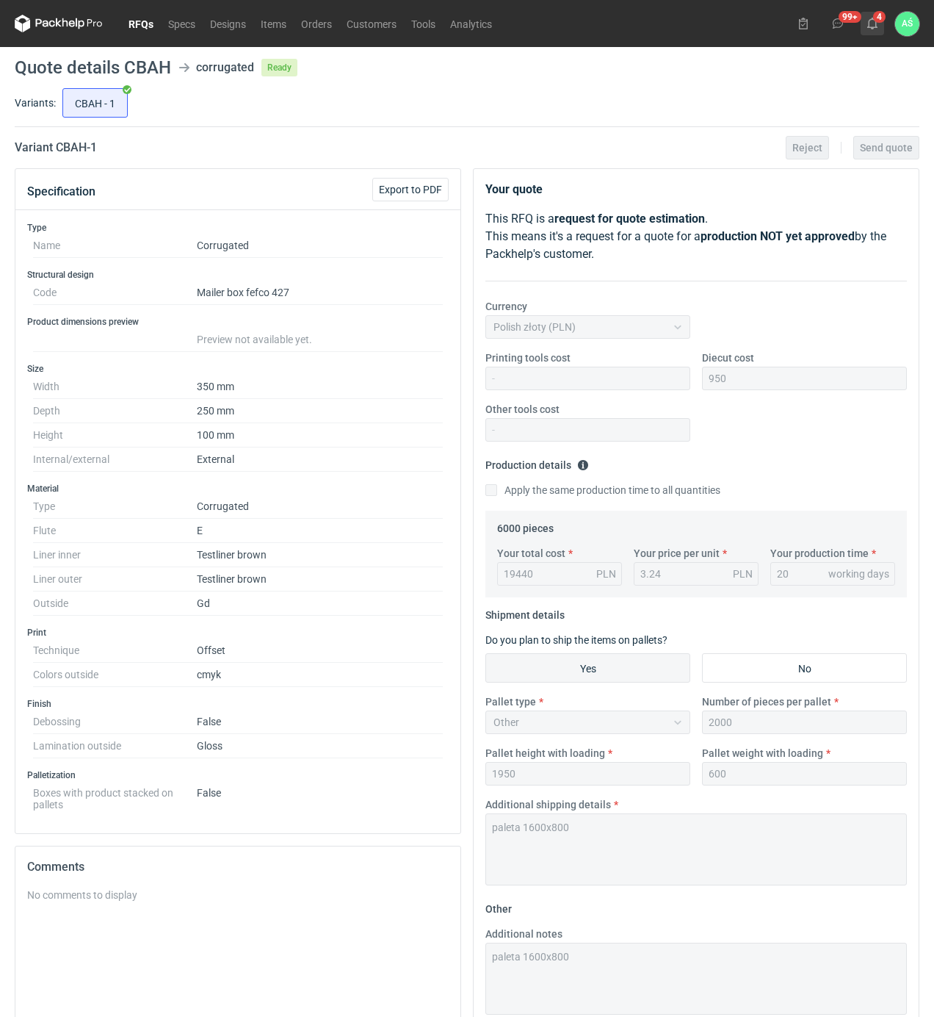
click at [873, 21] on icon at bounding box center [873, 24] width 12 height 12
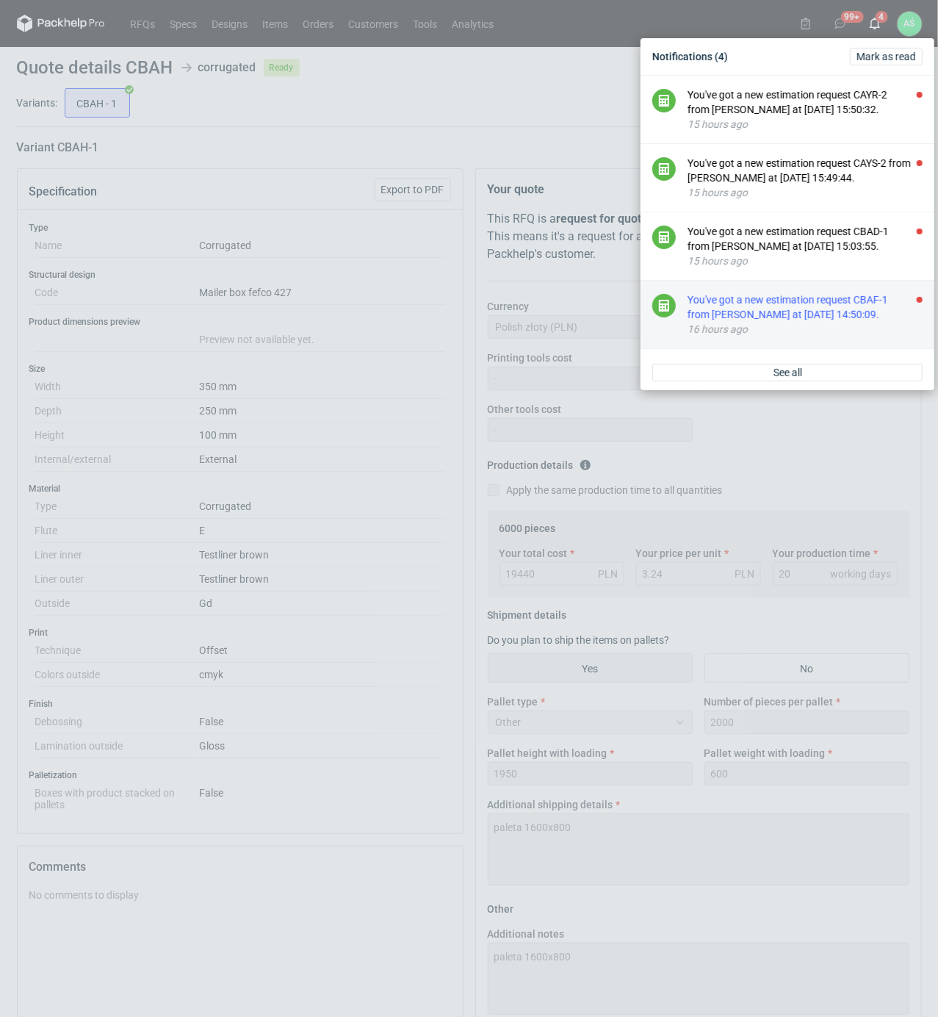
click at [853, 321] on div "You've got a new estimation request CBAF-1 from [PERSON_NAME] at [DATE] 14:50:0…" at bounding box center [804, 306] width 235 height 29
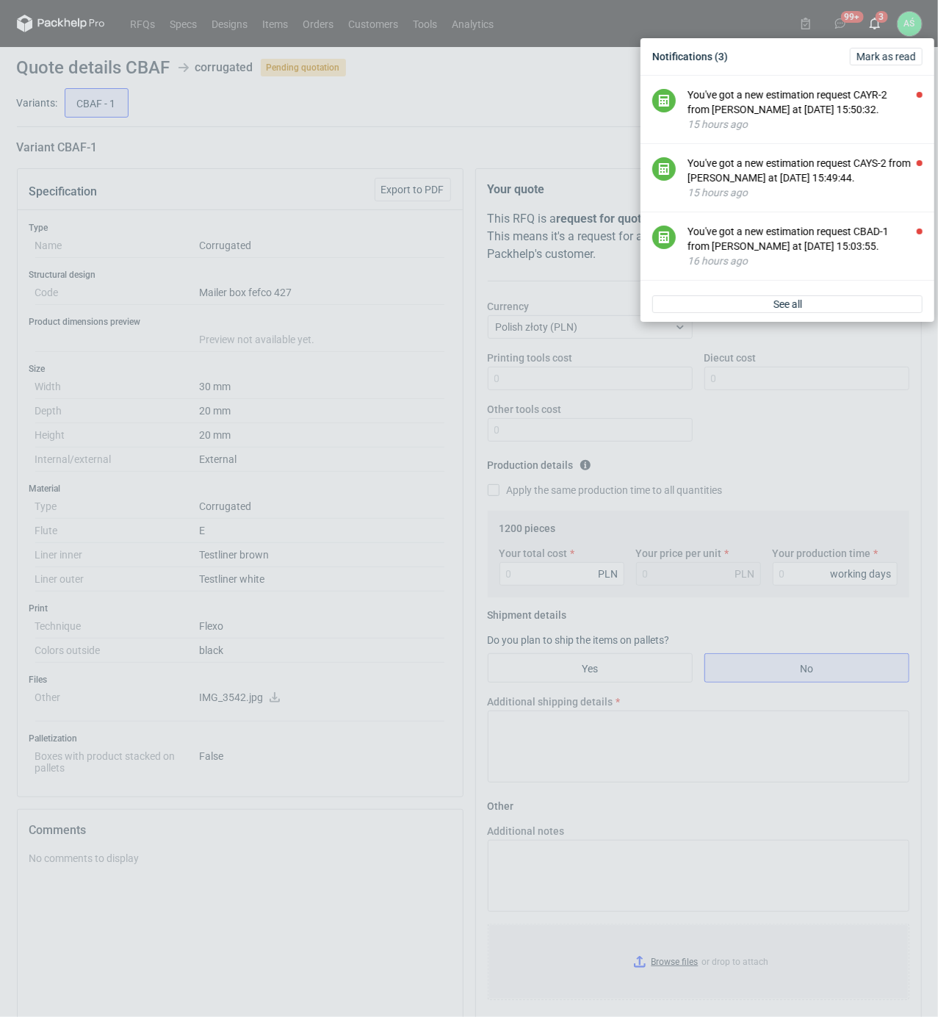
click at [424, 477] on div "Notifications (3) [PERSON_NAME] as read You've got a new estimation request CAY…" at bounding box center [469, 508] width 938 height 1017
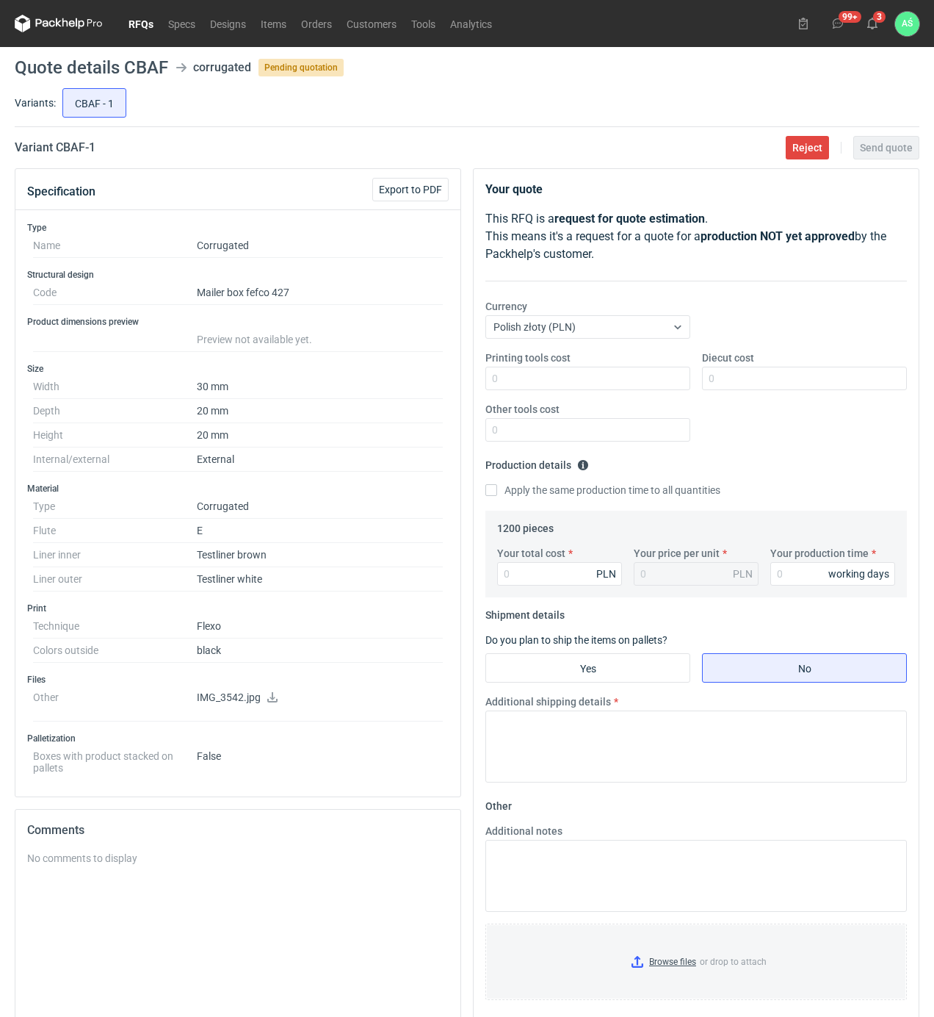
click at [267, 702] on icon at bounding box center [272, 697] width 10 height 10
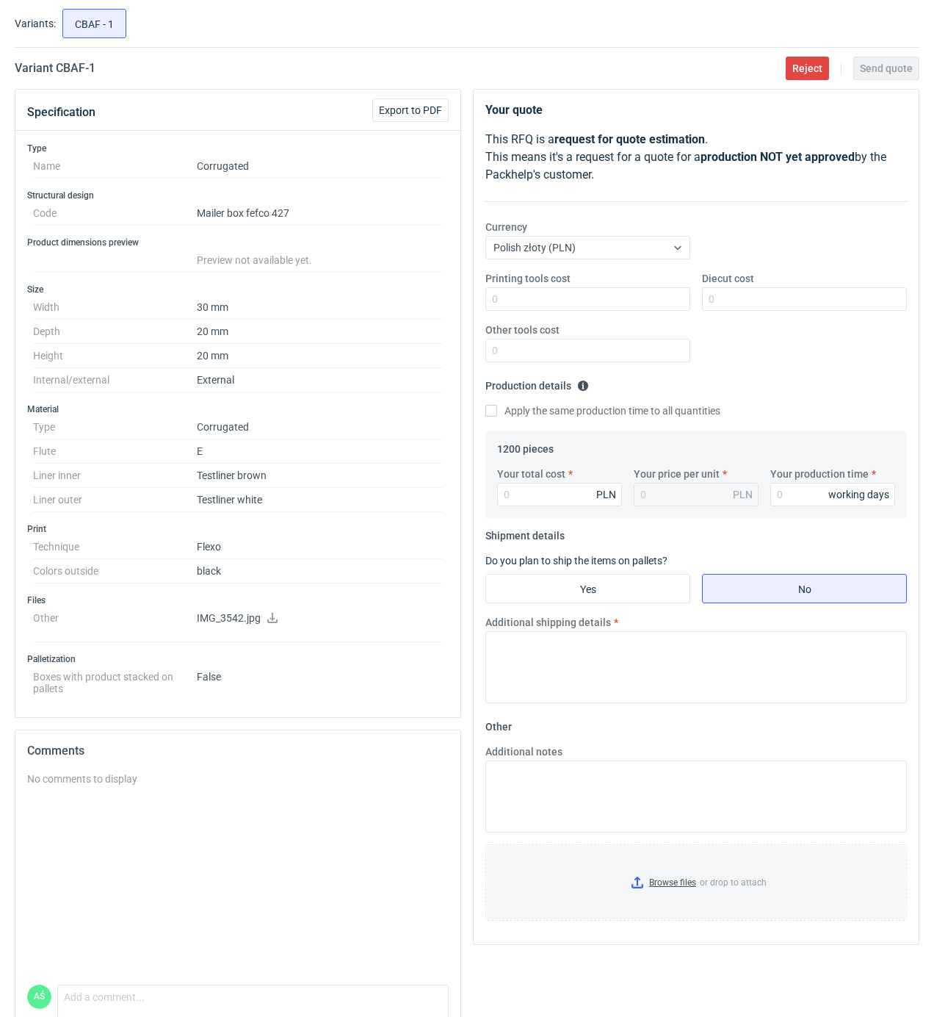
scroll to position [150, 0]
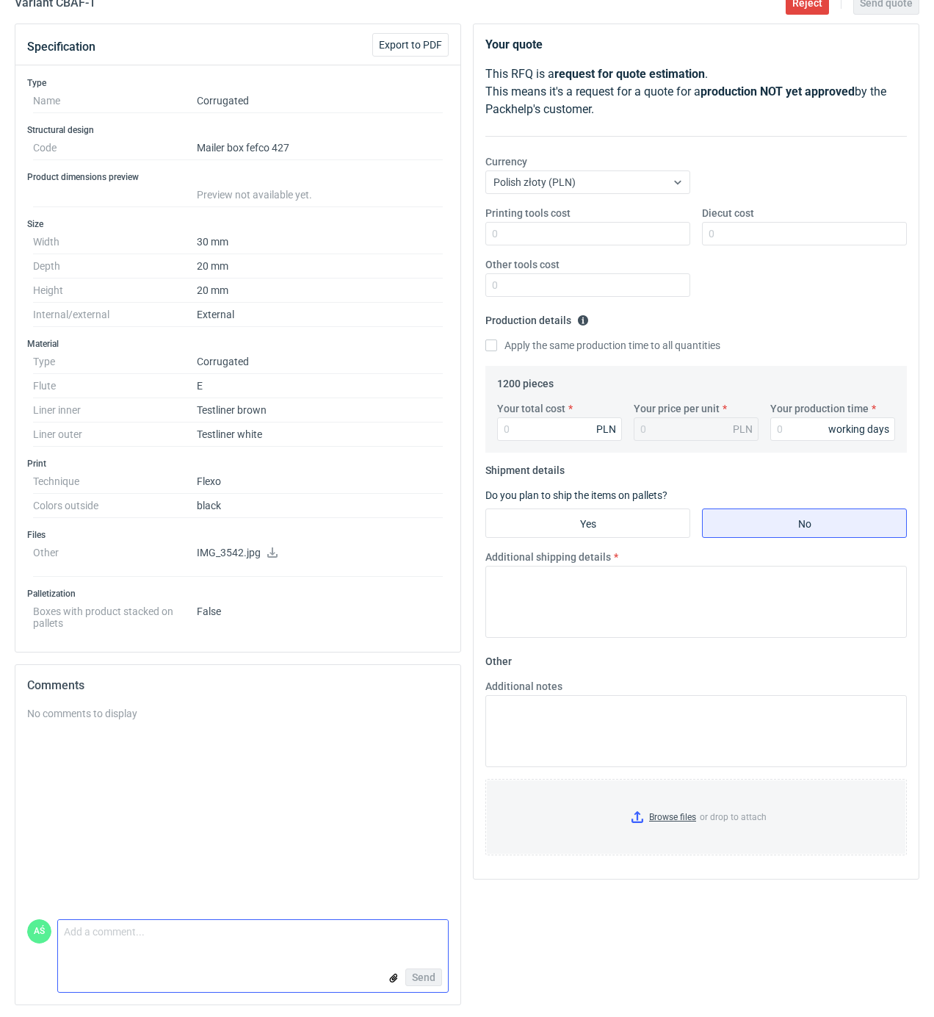
click at [110, 940] on textarea "Comment message" at bounding box center [253, 935] width 390 height 31
click at [304, 940] on textarea "Dzień dobry czy aby napewno są dobre wymiary" at bounding box center [253, 935] width 390 height 31
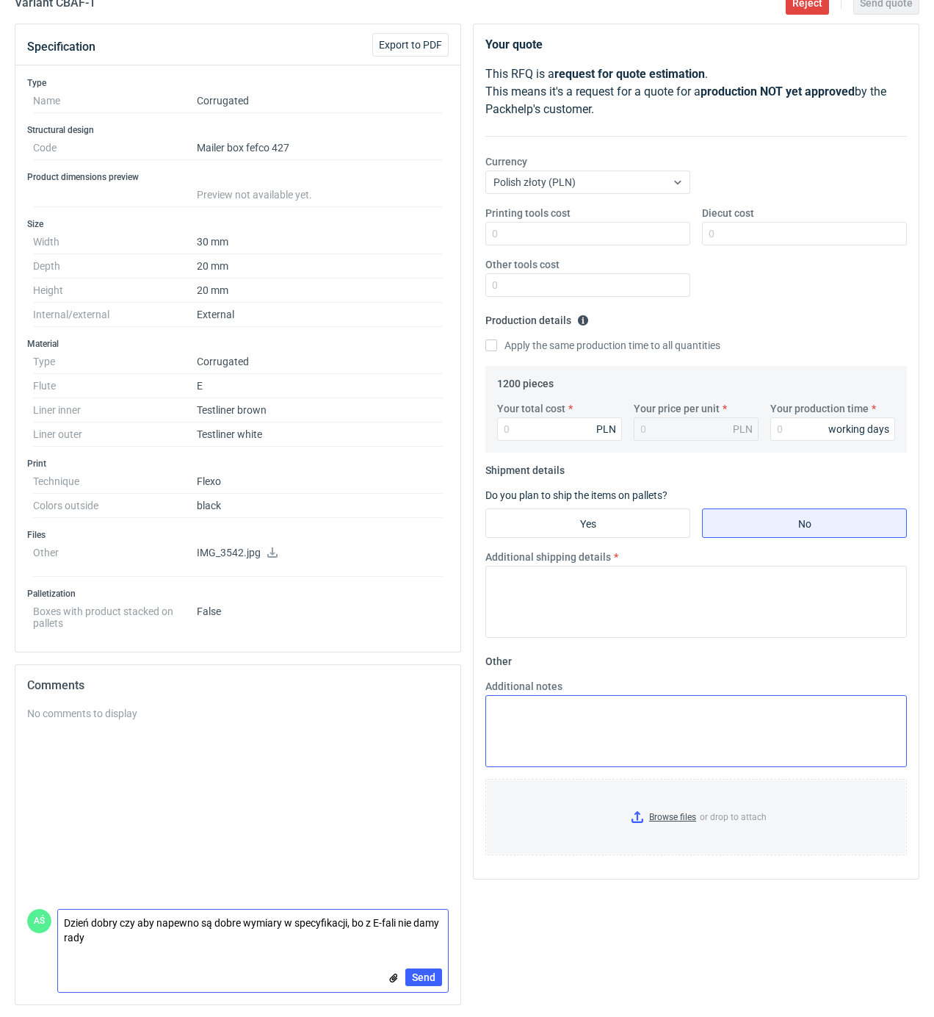
scroll to position [0, 0]
type textarea "Dzień dobry czy aby napewno są dobre wymiary w specyfikacji, bo z E-fali nie da…"
drag, startPoint x: 430, startPoint y: 971, endPoint x: 479, endPoint y: 1005, distance: 59.5
click at [430, 972] on span "Send" at bounding box center [424, 977] width 24 height 10
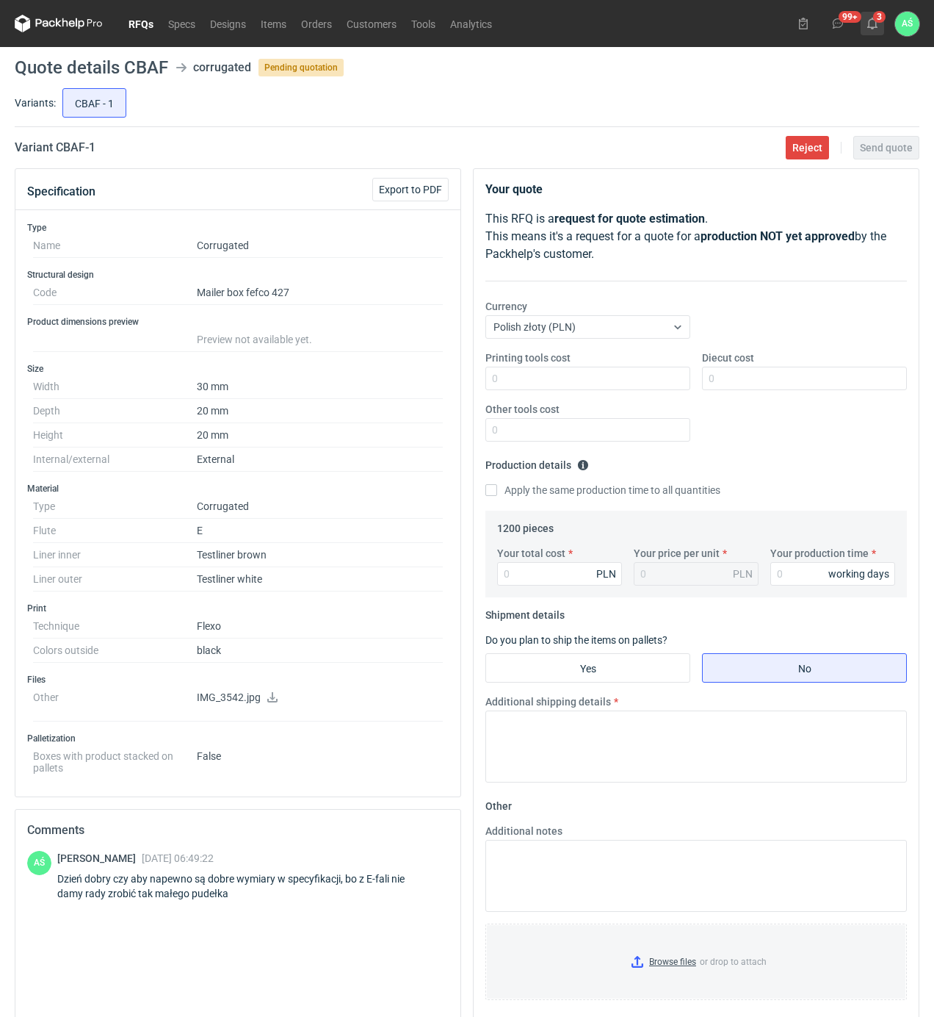
click at [870, 25] on icon at bounding box center [873, 24] width 12 height 12
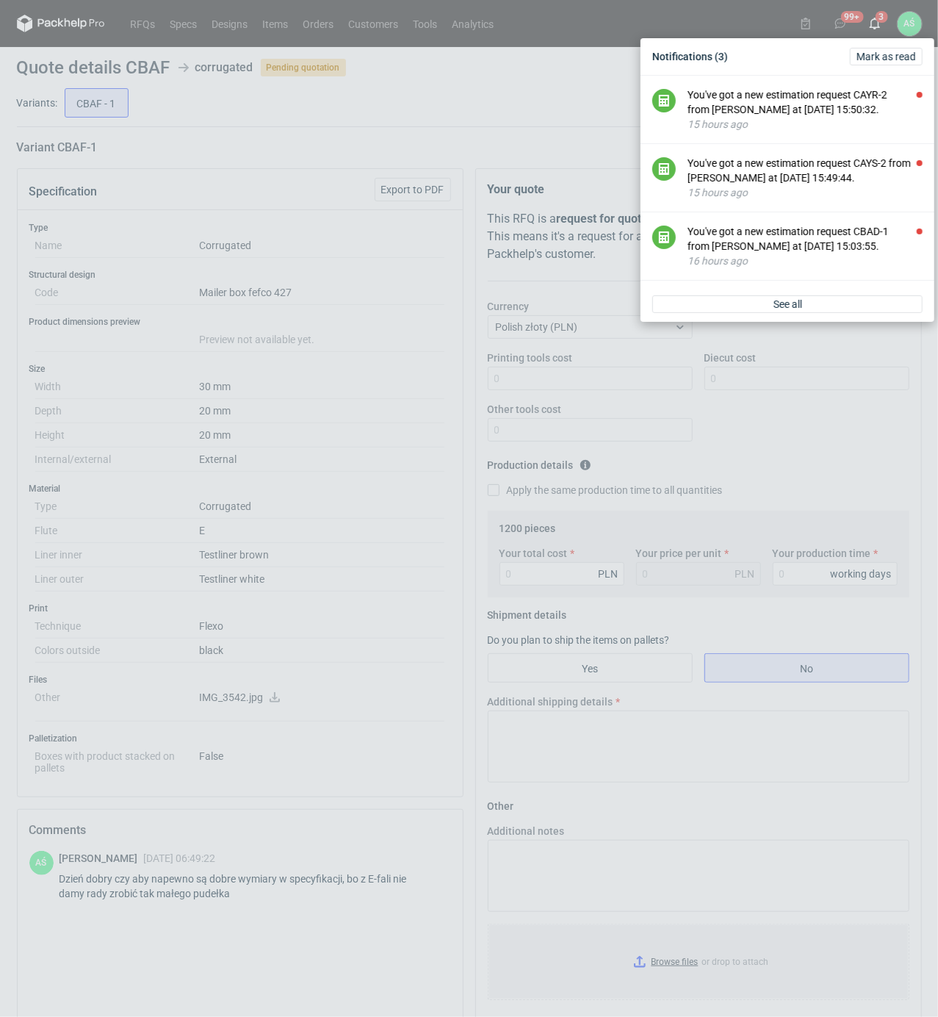
click at [830, 314] on div "See all" at bounding box center [787, 303] width 294 height 35
click at [826, 306] on link "See all" at bounding box center [787, 304] width 270 height 18
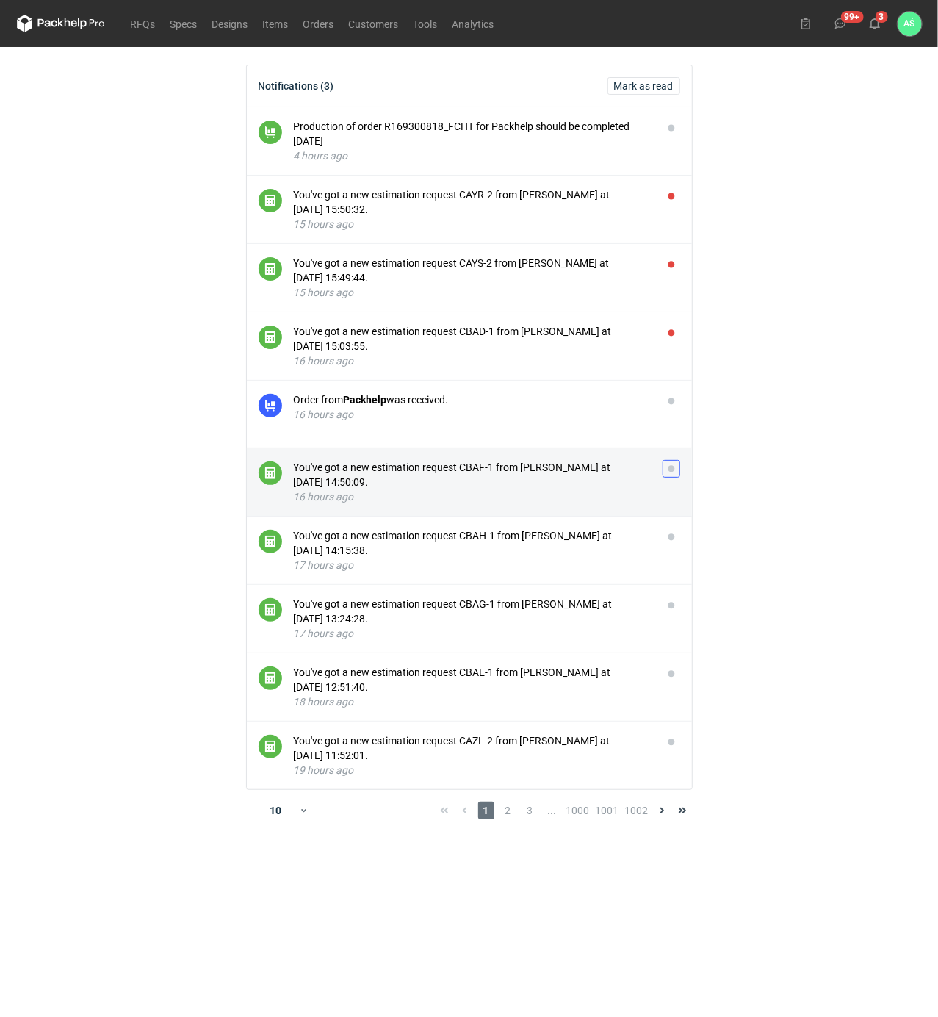
click at [665, 464] on button "button" at bounding box center [671, 469] width 18 height 18
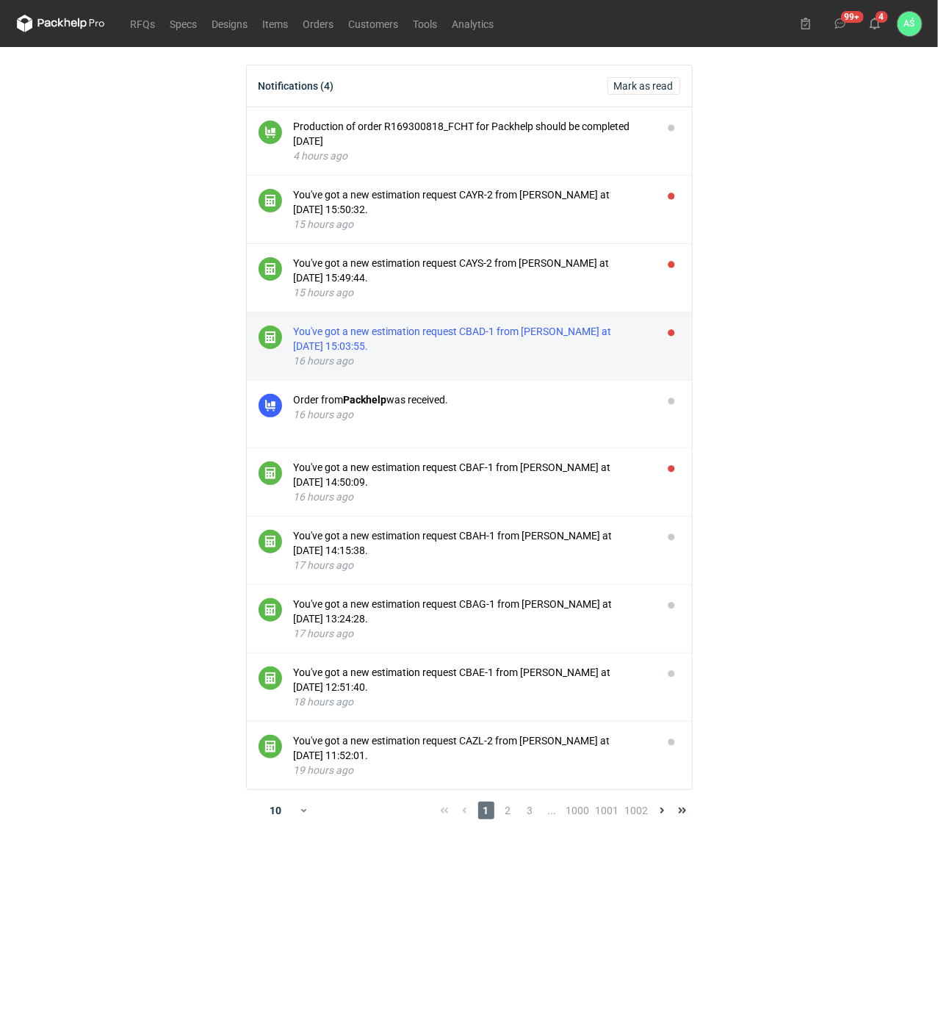
click at [603, 335] on div "You've got a new estimation request CBAD-1 from [PERSON_NAME] at [DATE] 15:03:5…" at bounding box center [472, 338] width 357 height 29
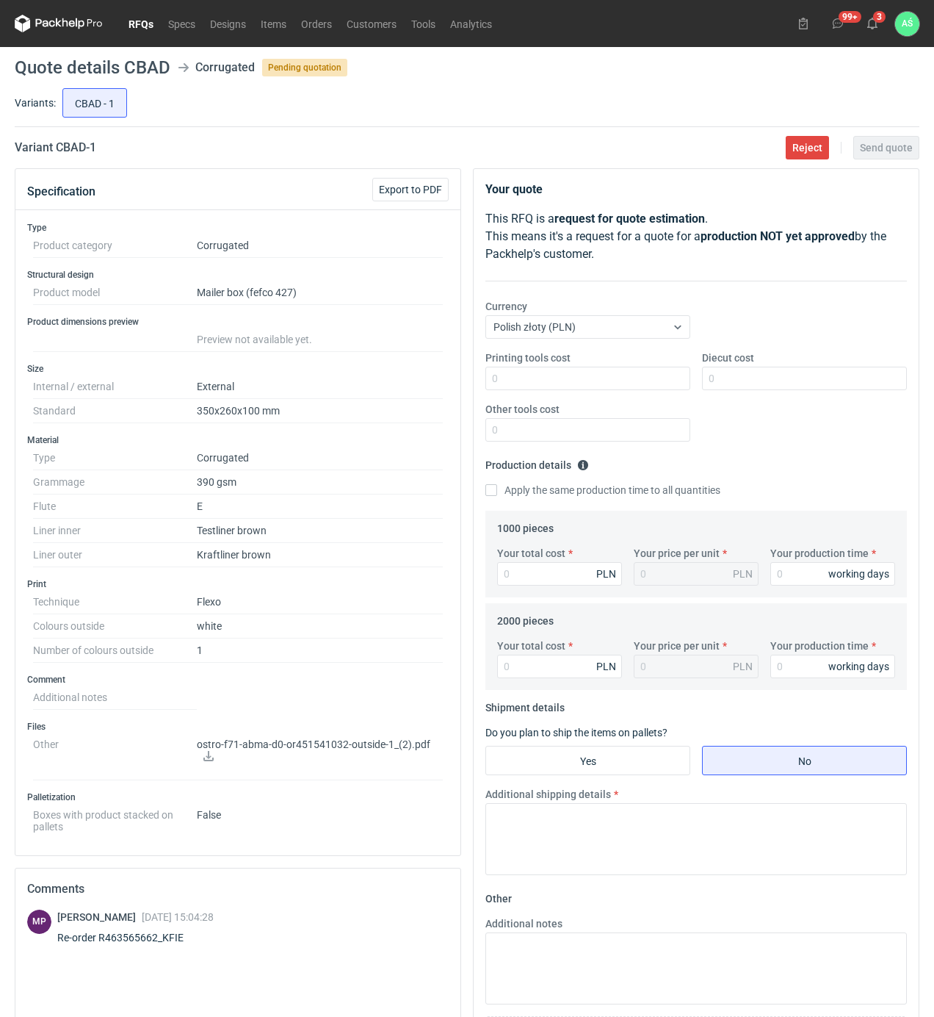
click at [195, 945] on div "Re-order R463565662_KFIE" at bounding box center [135, 937] width 156 height 15
drag, startPoint x: 186, startPoint y: 943, endPoint x: 162, endPoint y: 940, distance: 23.7
click at [162, 940] on div "Re-order R463565662_KFIE" at bounding box center [135, 937] width 156 height 15
copy div "KFIE"
drag, startPoint x: 541, startPoint y: 380, endPoint x: 550, endPoint y: 386, distance: 10.6
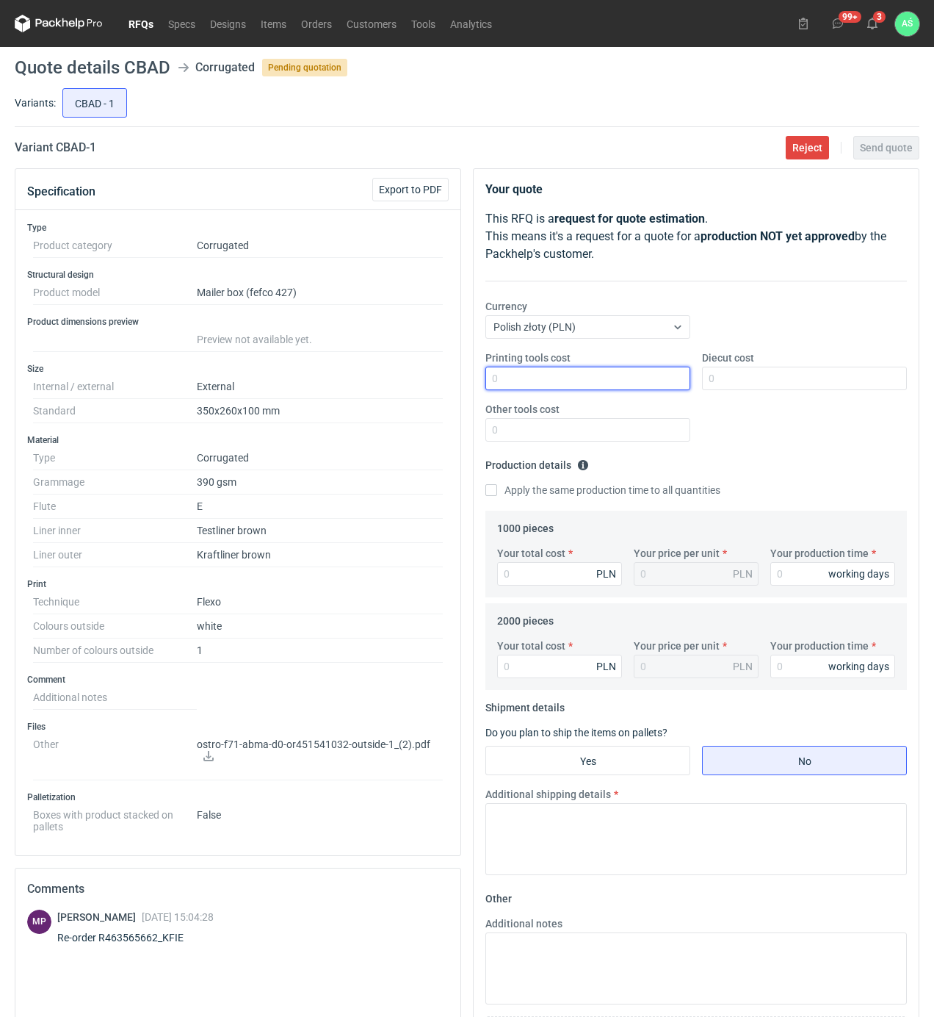
click at [541, 380] on input "Printing tools cost" at bounding box center [587, 379] width 205 height 24
type input "1930"
type input "1.93"
type input "12"
type input "3400"
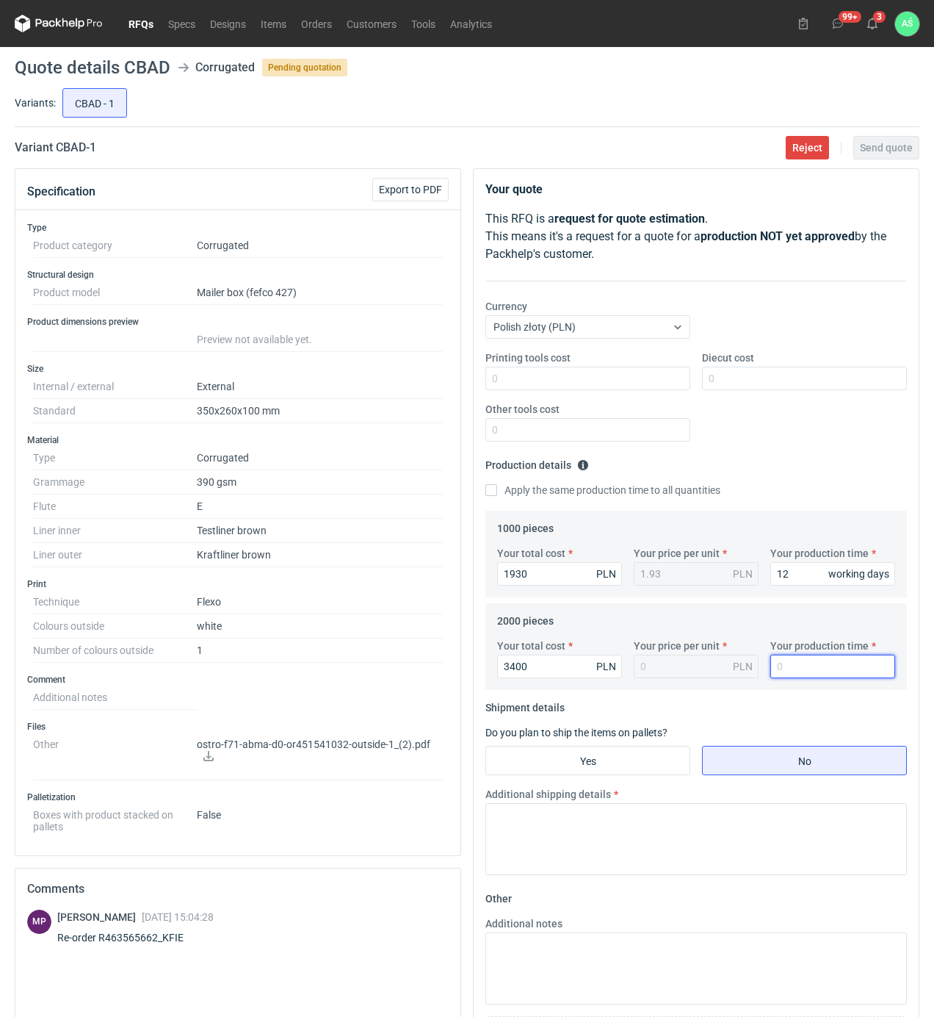
type input "1.7"
type input "12"
click at [618, 768] on input "Yes" at bounding box center [587, 760] width 203 height 28
radio input "true"
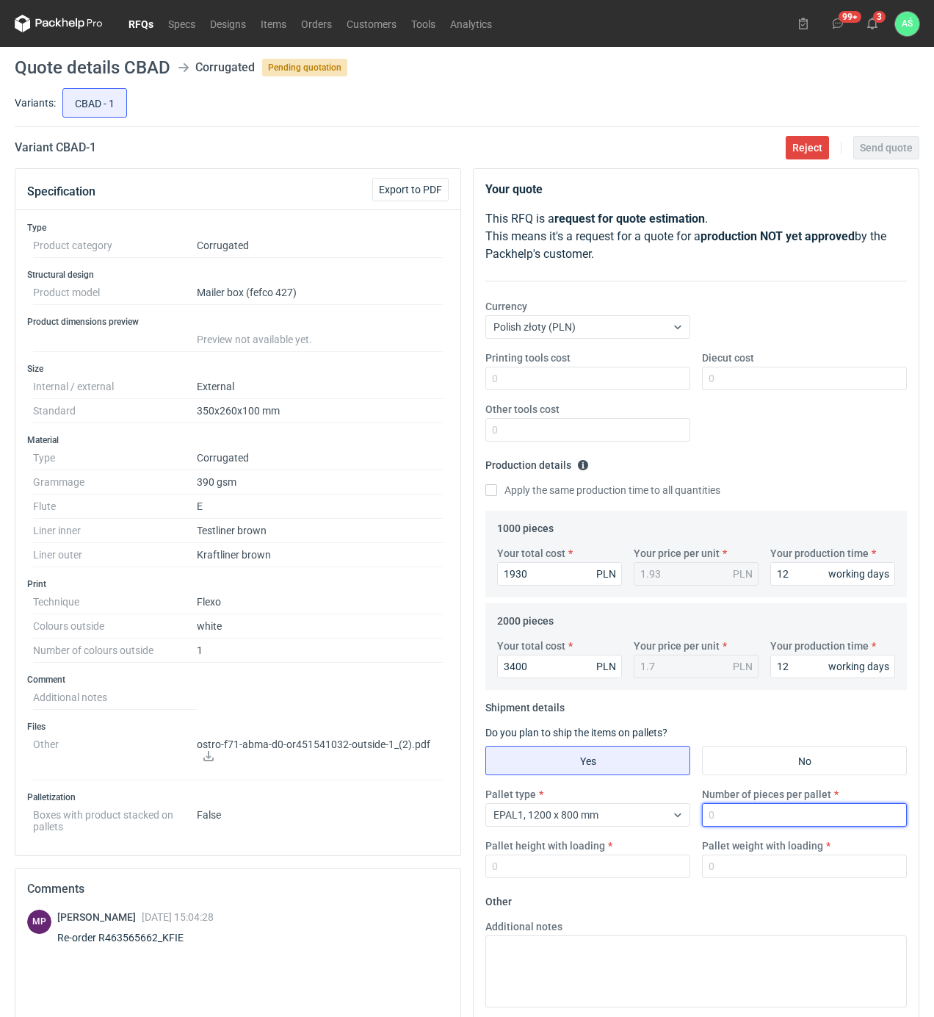
click at [715, 817] on input "Number of pieces per pallet" at bounding box center [804, 815] width 205 height 24
type input "1000"
type input "1850"
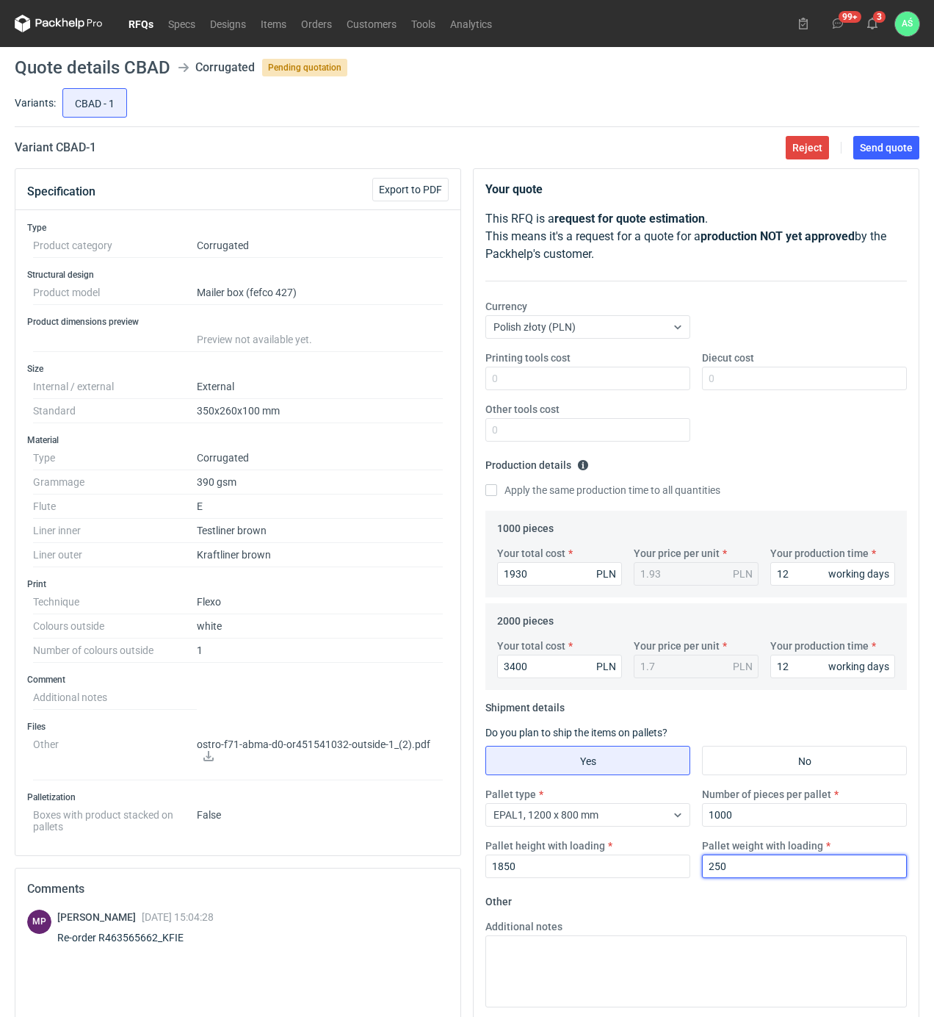
type input "250"
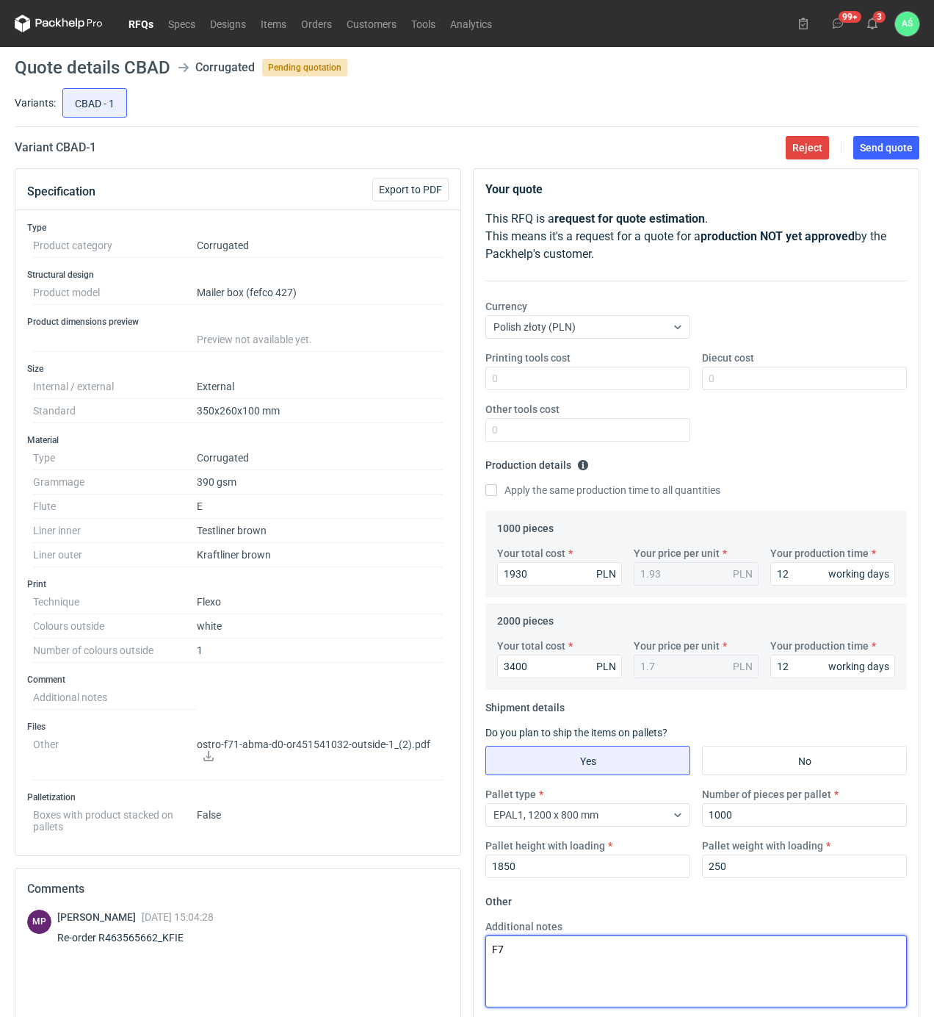
type textarea "F"
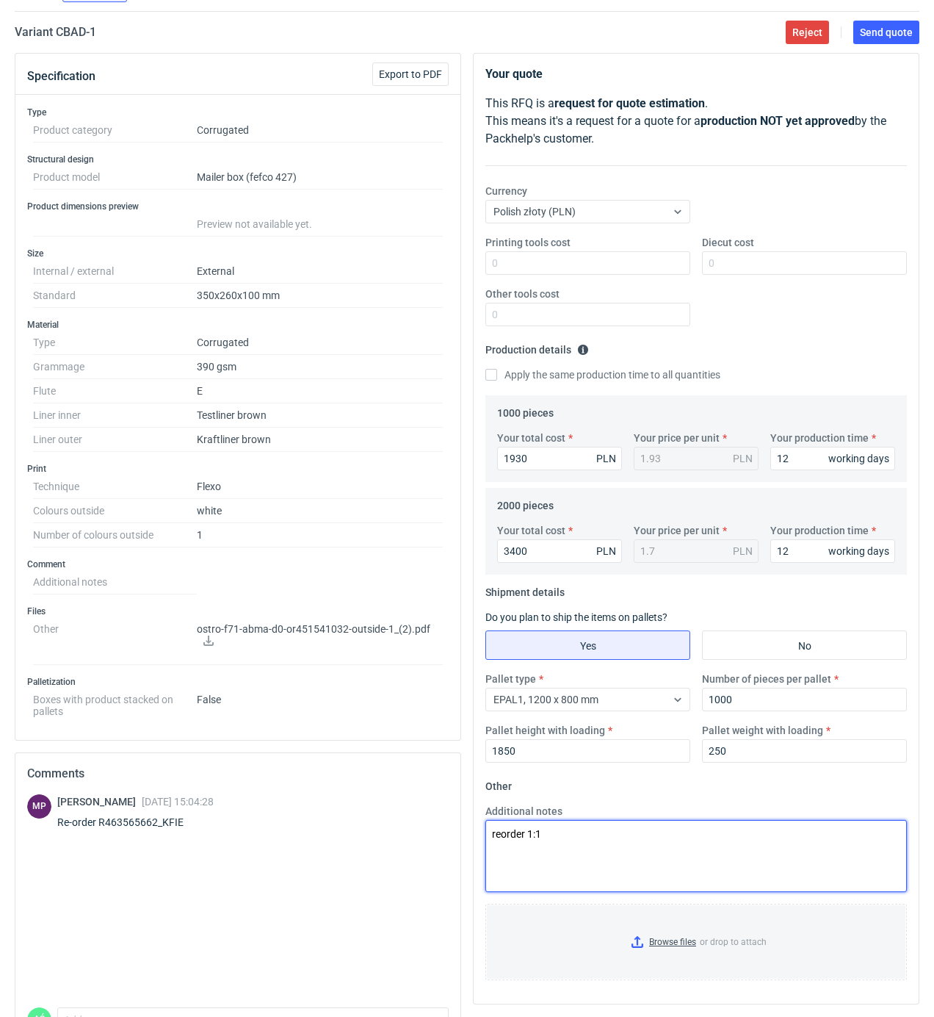
scroll to position [209, 0]
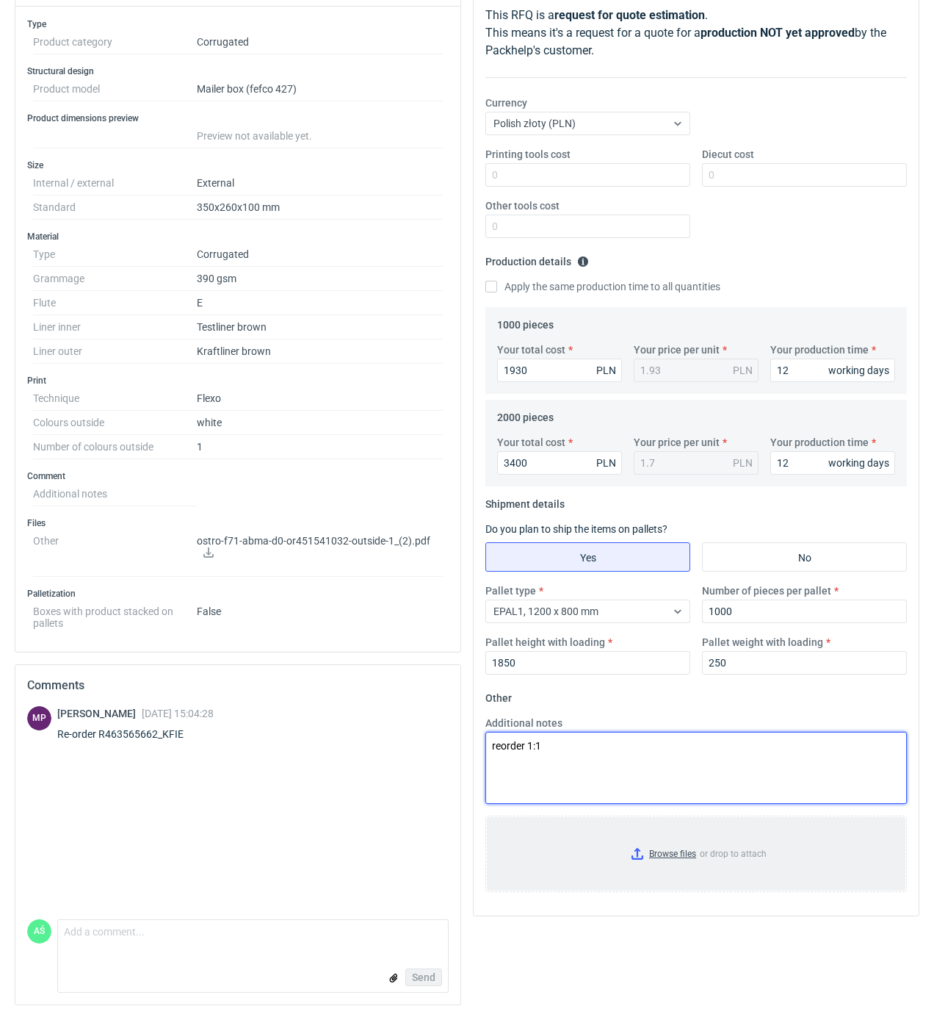
type textarea "reorder 1:1"
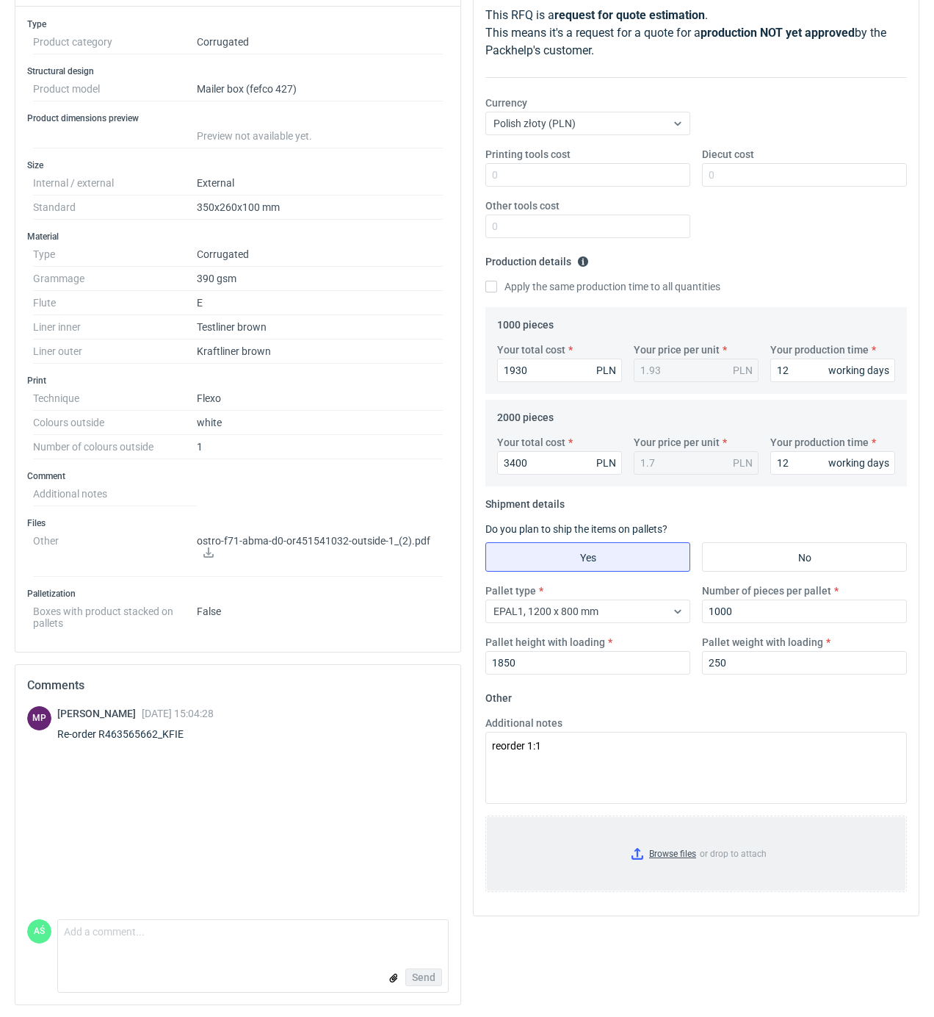
click at [680, 848] on input "Browse files or drop to attach" at bounding box center [696, 853] width 419 height 73
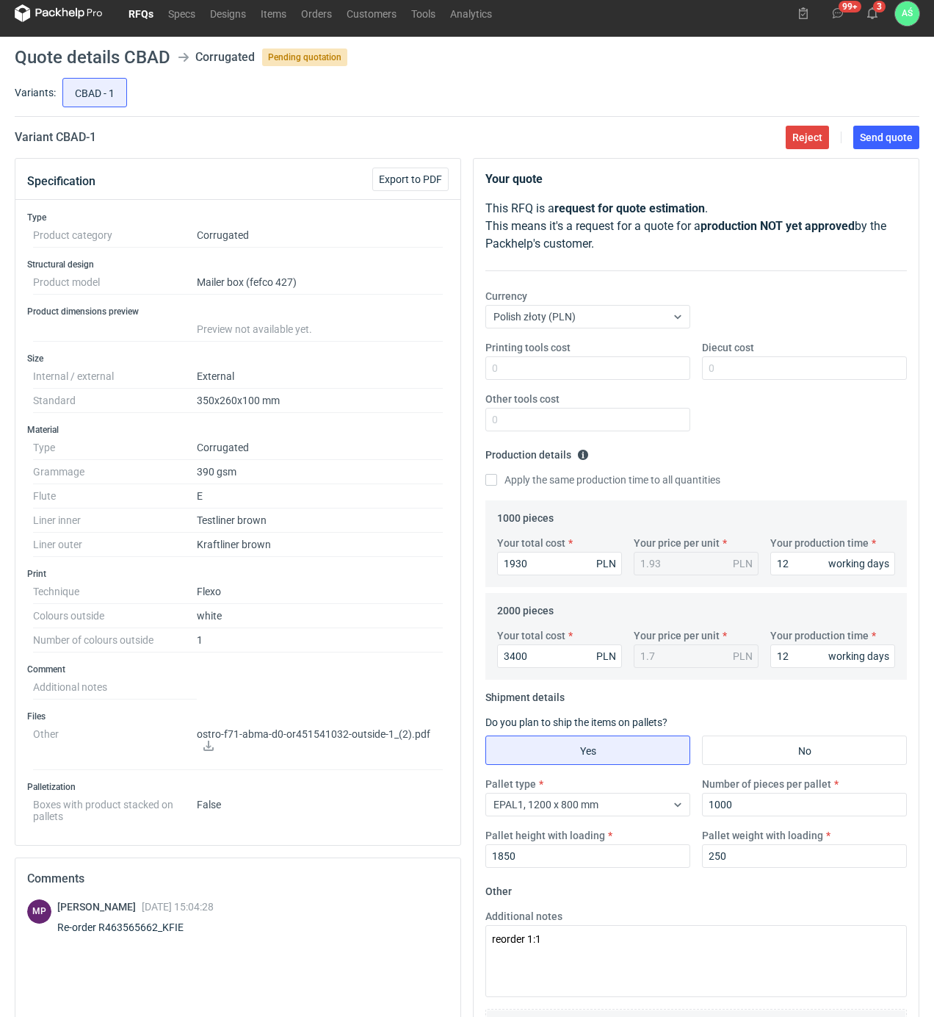
scroll to position [0, 0]
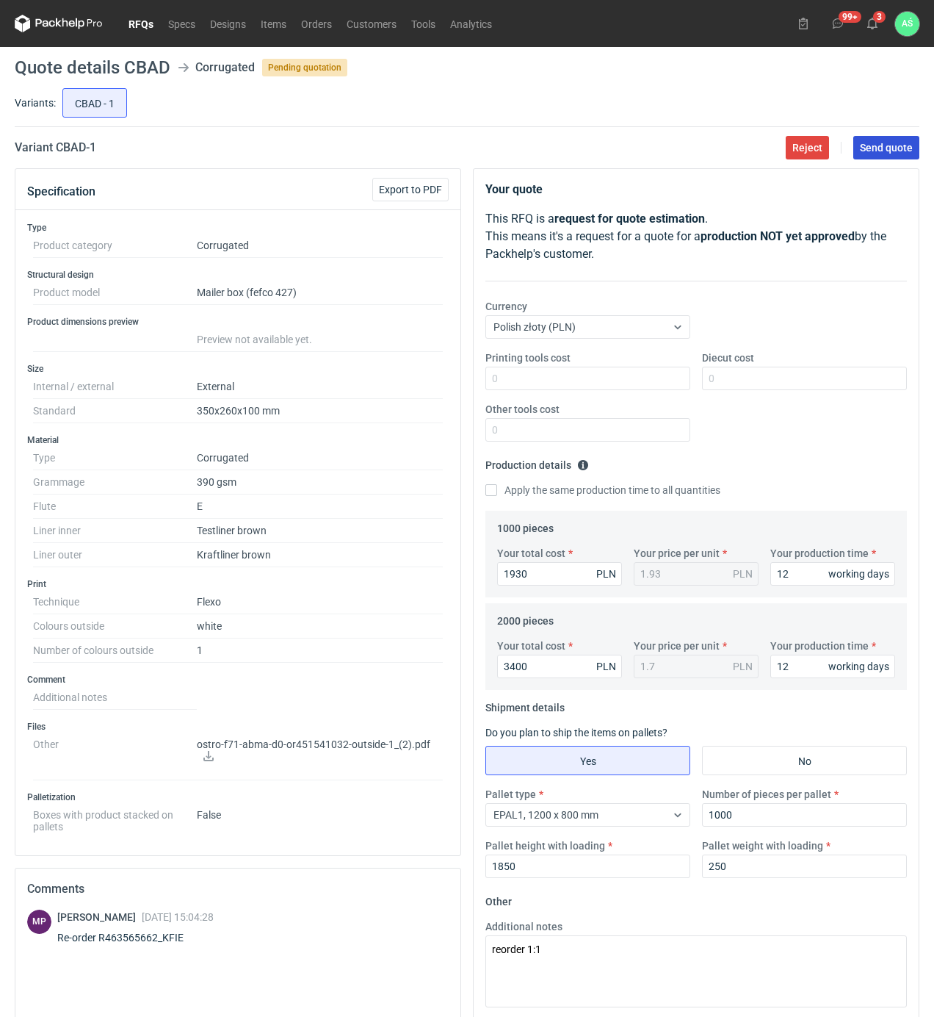
click at [875, 151] on span "Send quote" at bounding box center [886, 147] width 53 height 10
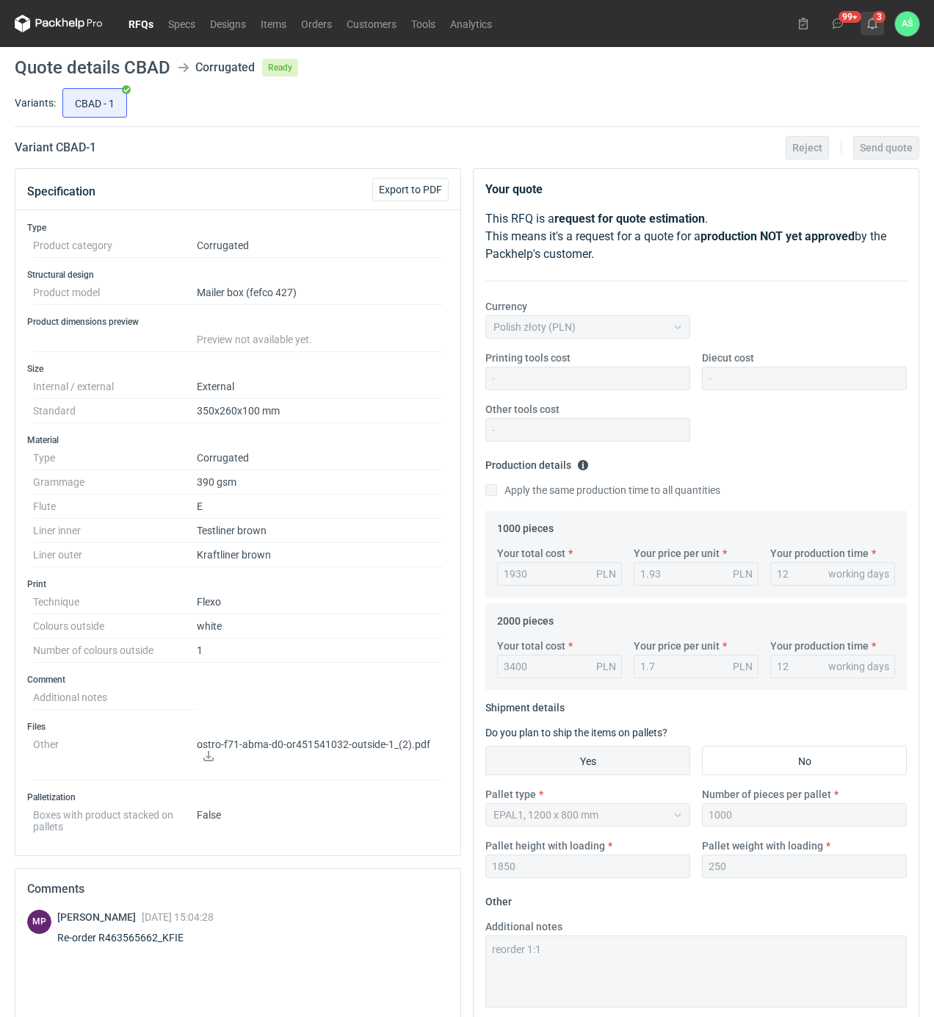
click at [876, 26] on use at bounding box center [872, 24] width 10 height 12
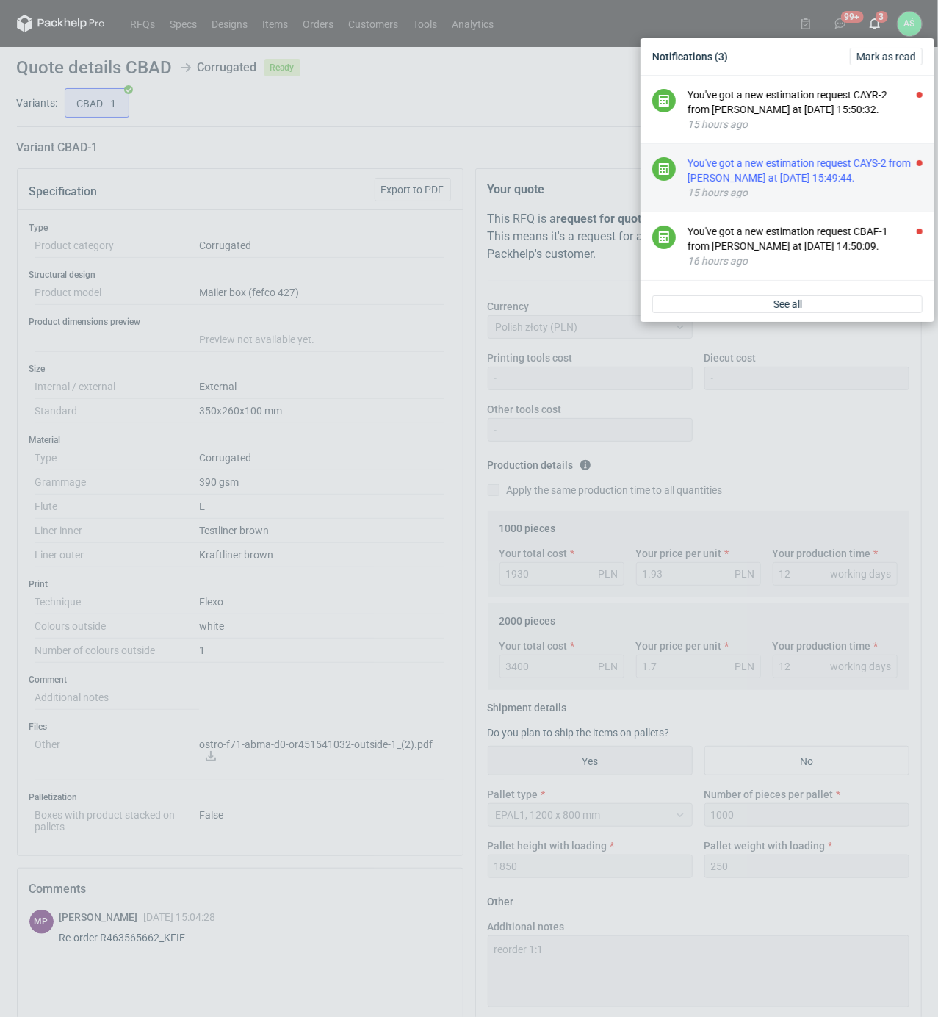
click at [864, 170] on div "You've got a new estimation request CAYS-2 from [PERSON_NAME] at [DATE] 15:49:4…" at bounding box center [804, 170] width 235 height 29
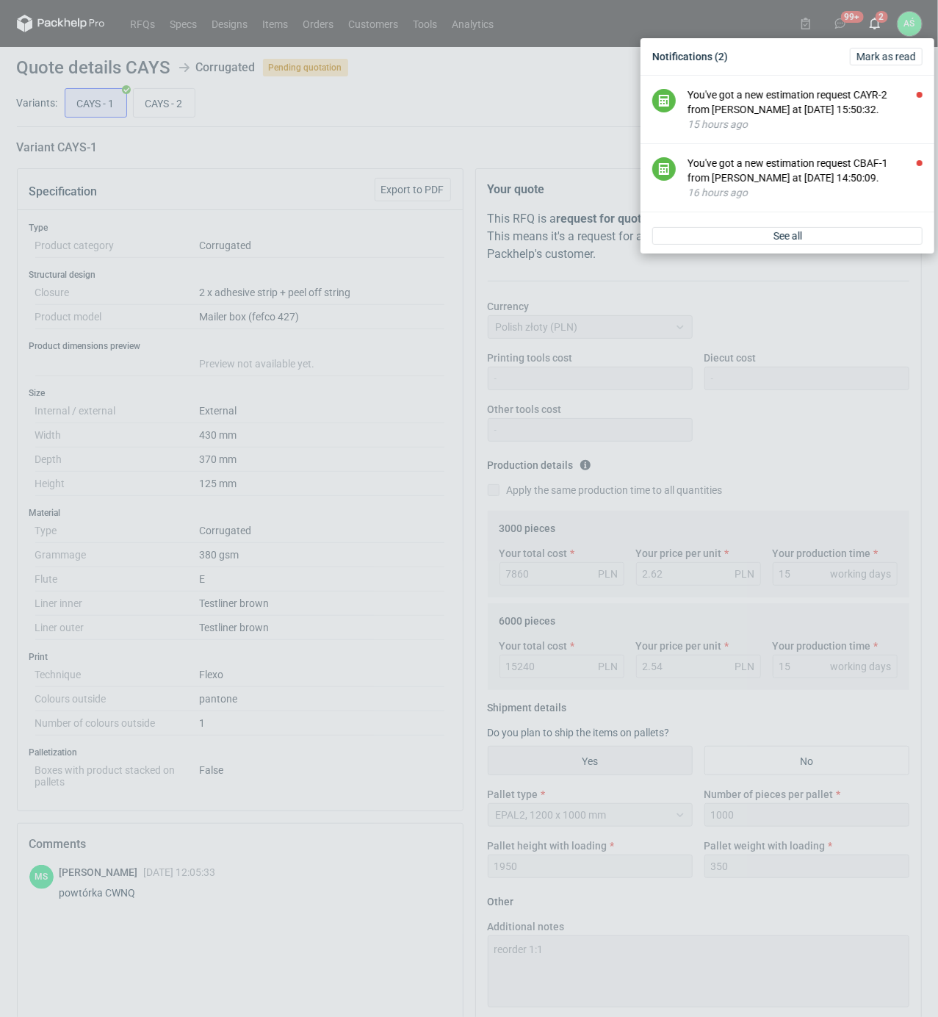
click at [263, 188] on div "Notifications (2) [PERSON_NAME] as read You've got a new estimation request CAY…" at bounding box center [469, 508] width 938 height 1017
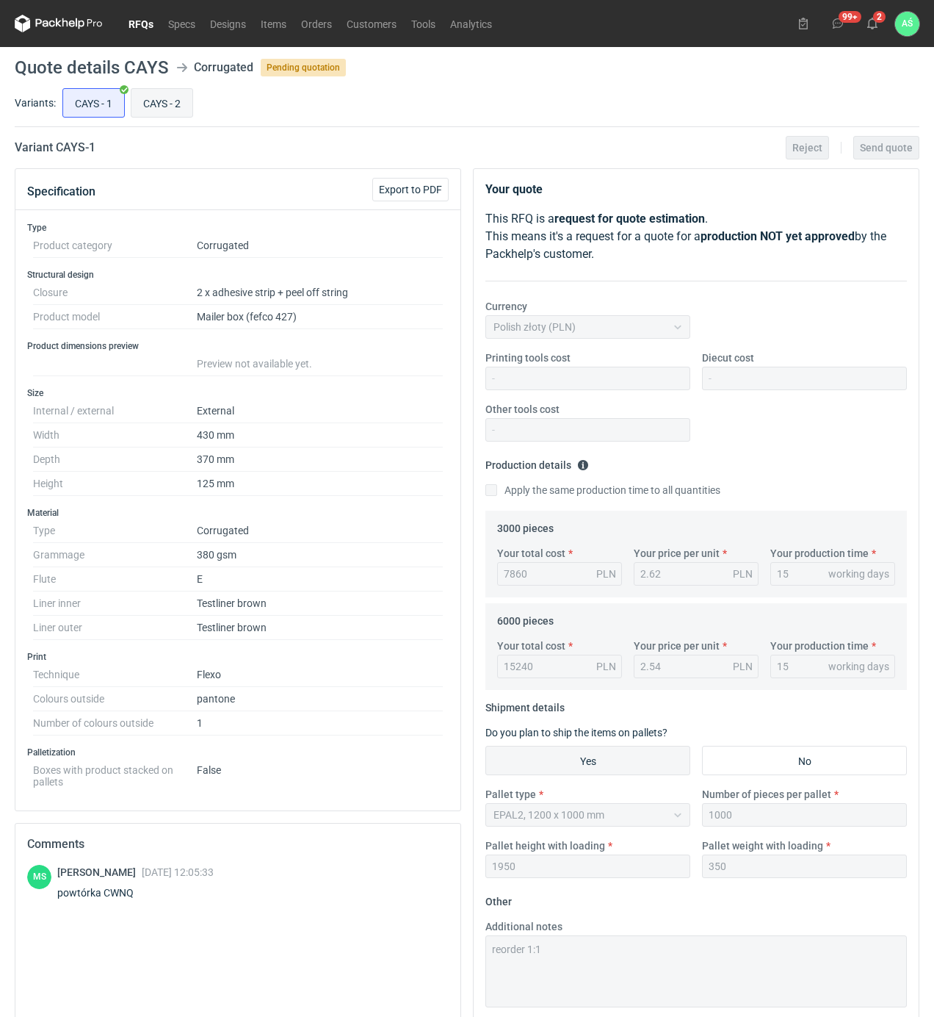
click at [171, 104] on input "CAYS - 2" at bounding box center [161, 103] width 61 height 28
radio input "true"
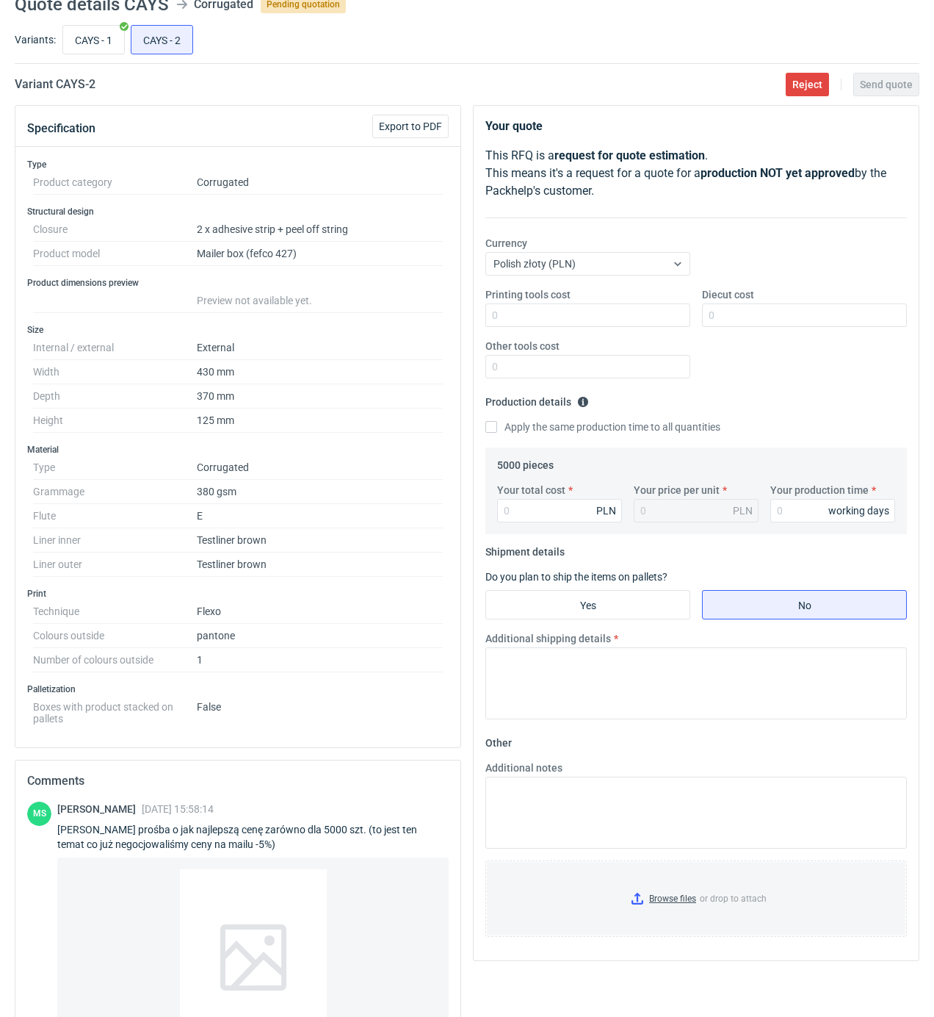
scroll to position [98, 0]
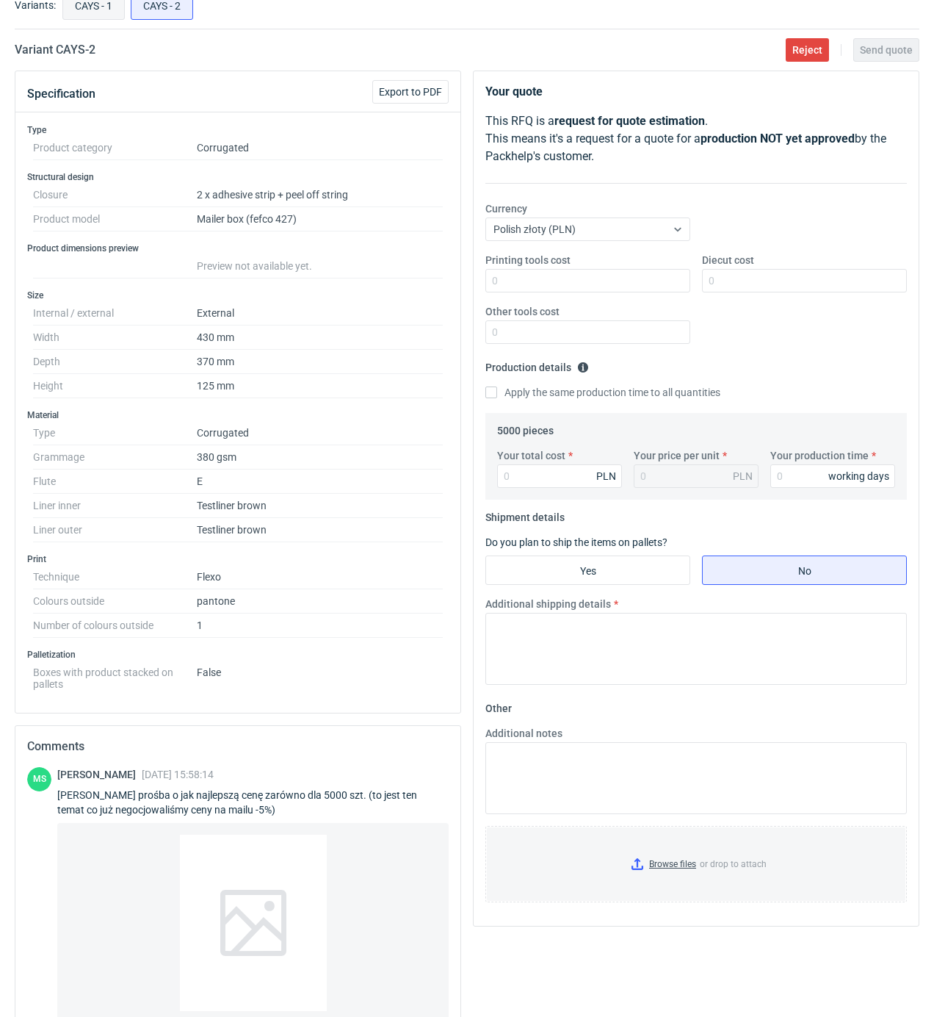
click at [88, 7] on input "CAYS - 1" at bounding box center [93, 5] width 61 height 28
radio input "true"
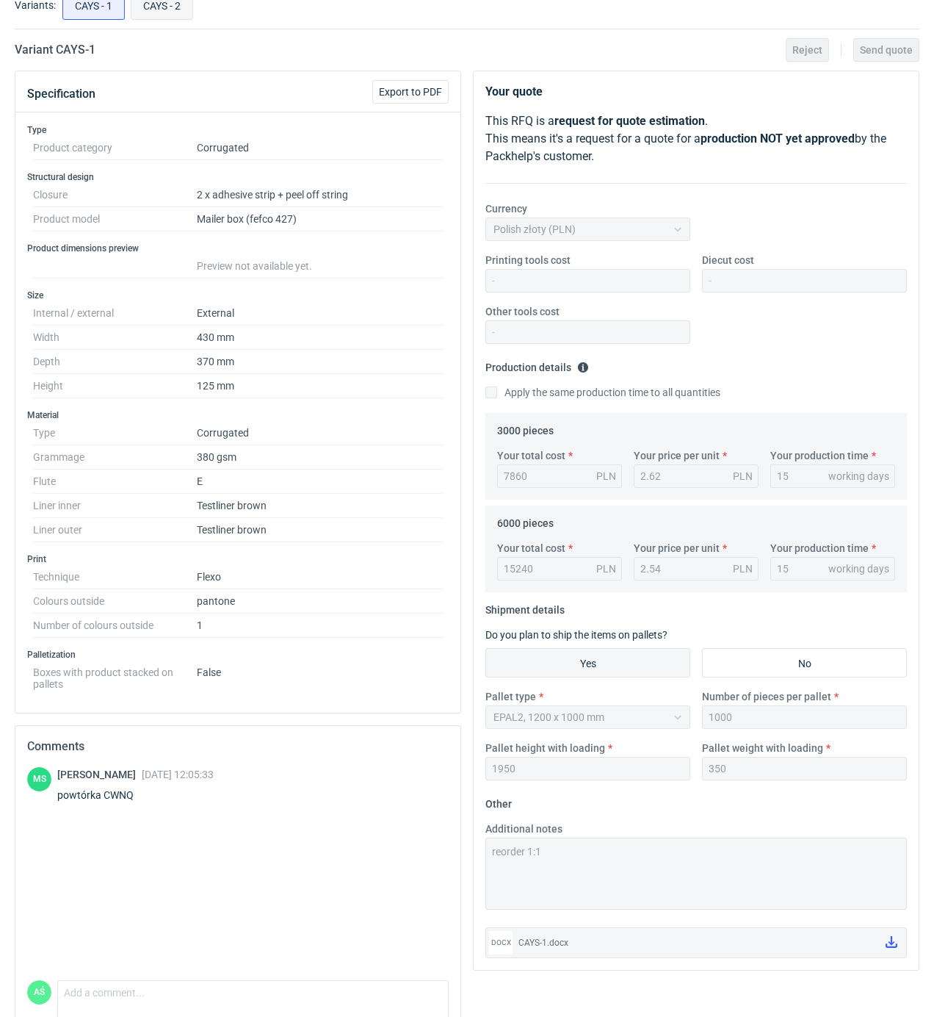
click at [174, 10] on input "CAYS - 2" at bounding box center [161, 5] width 61 height 28
radio input "true"
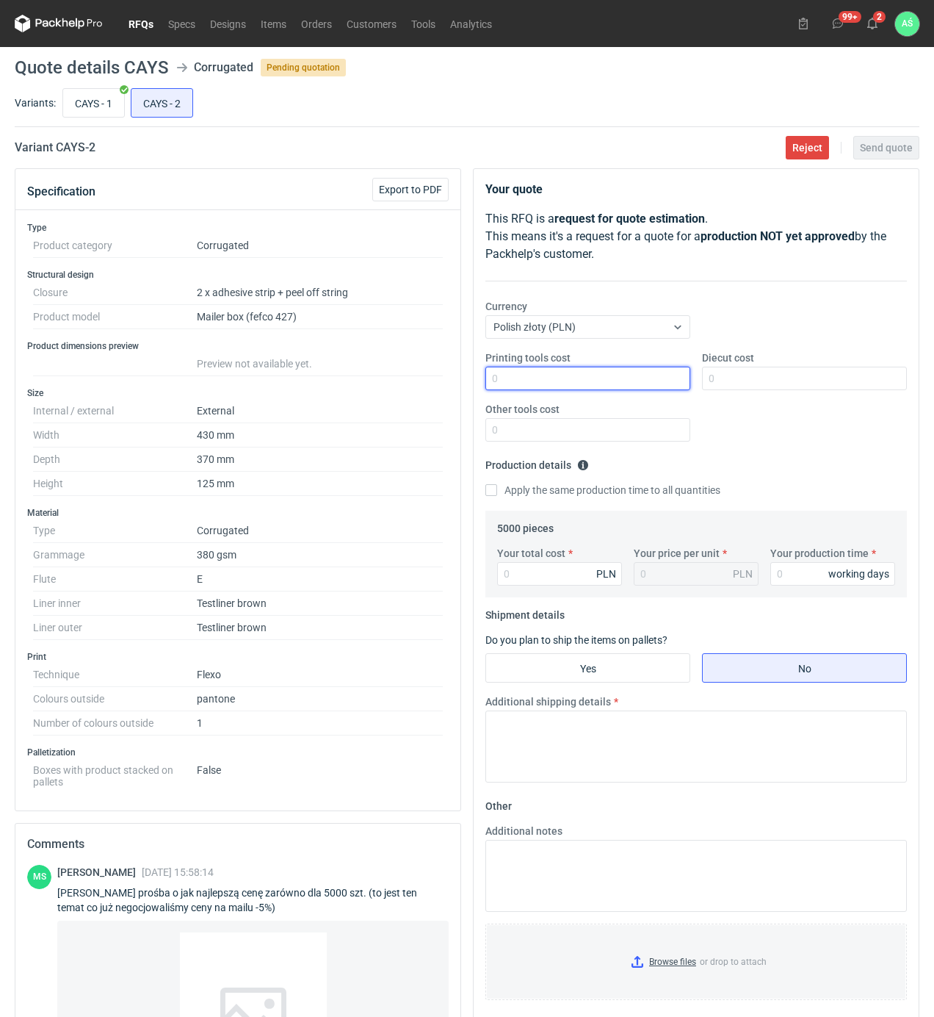
click at [639, 372] on input "Printing tools cost" at bounding box center [587, 379] width 205 height 24
click at [552, 566] on input "Your total cost" at bounding box center [559, 574] width 125 height 24
type input "12150"
type input "2.43"
type input "15"
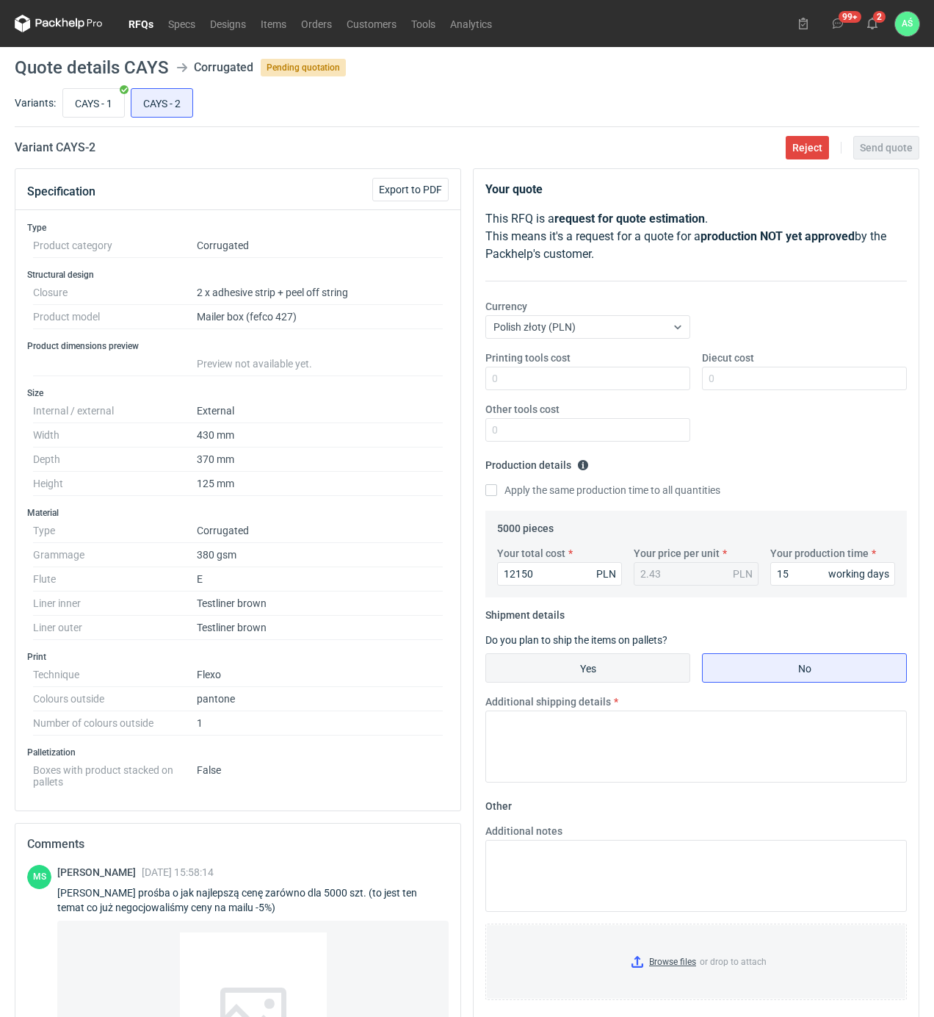
click at [609, 661] on input "Yes" at bounding box center [587, 668] width 203 height 28
radio input "true"
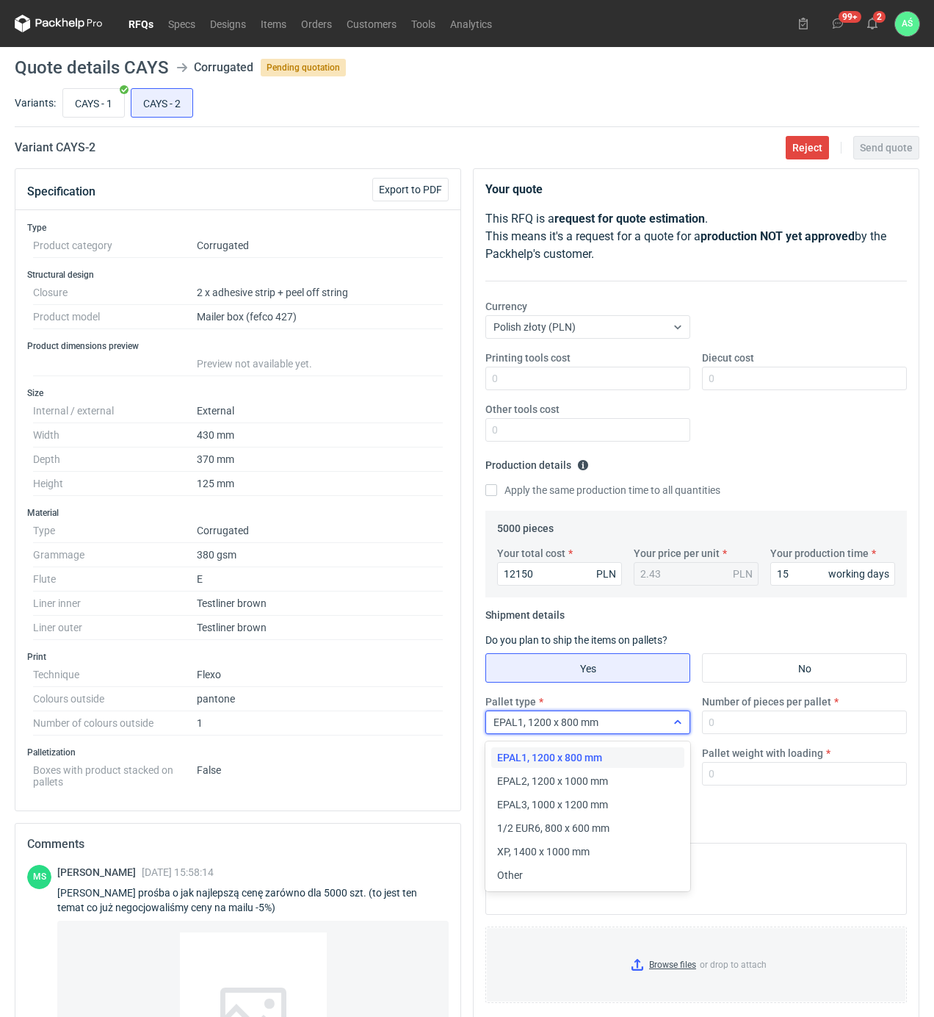
click at [643, 723] on div "EPAL1, 1200 x 800 mm" at bounding box center [576, 722] width 180 height 21
click at [585, 781] on span "EPAL2, 1200 x 1000 mm" at bounding box center [552, 780] width 111 height 15
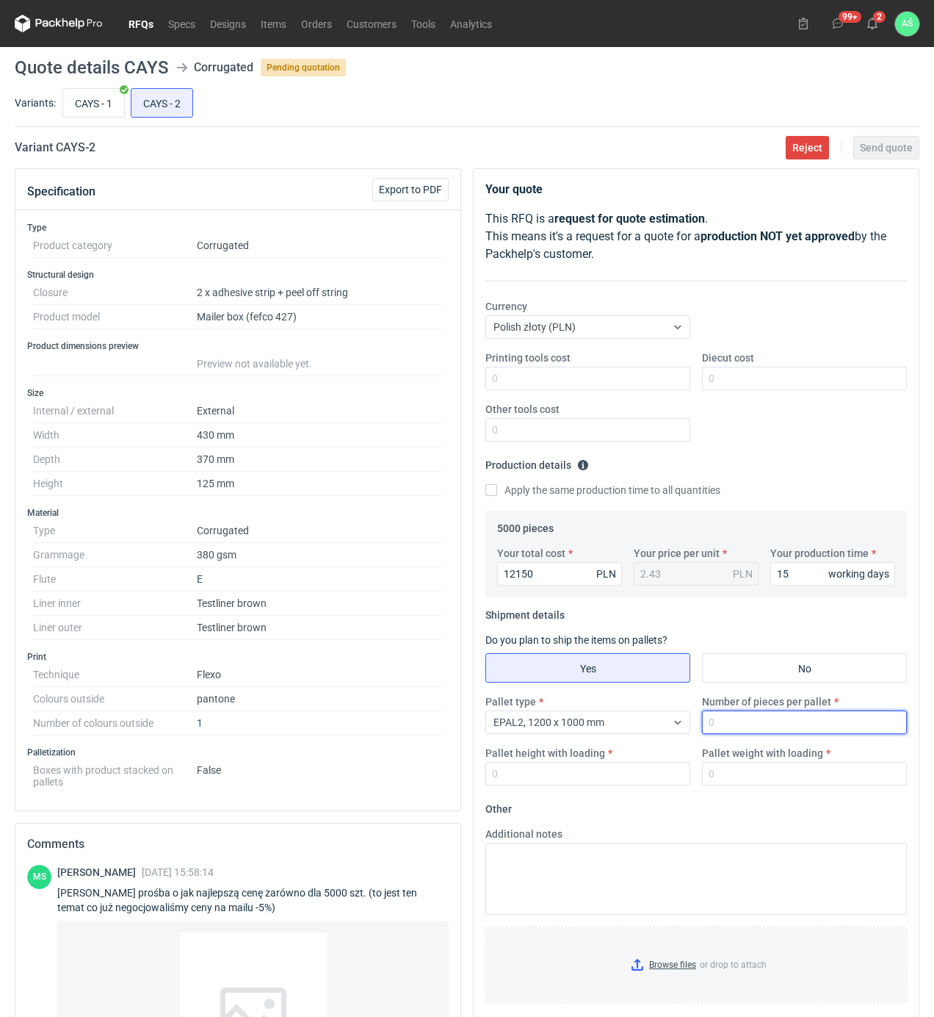
click at [723, 730] on input "Number of pieces per pallet" at bounding box center [804, 722] width 205 height 24
type input "1000"
type input "1950"
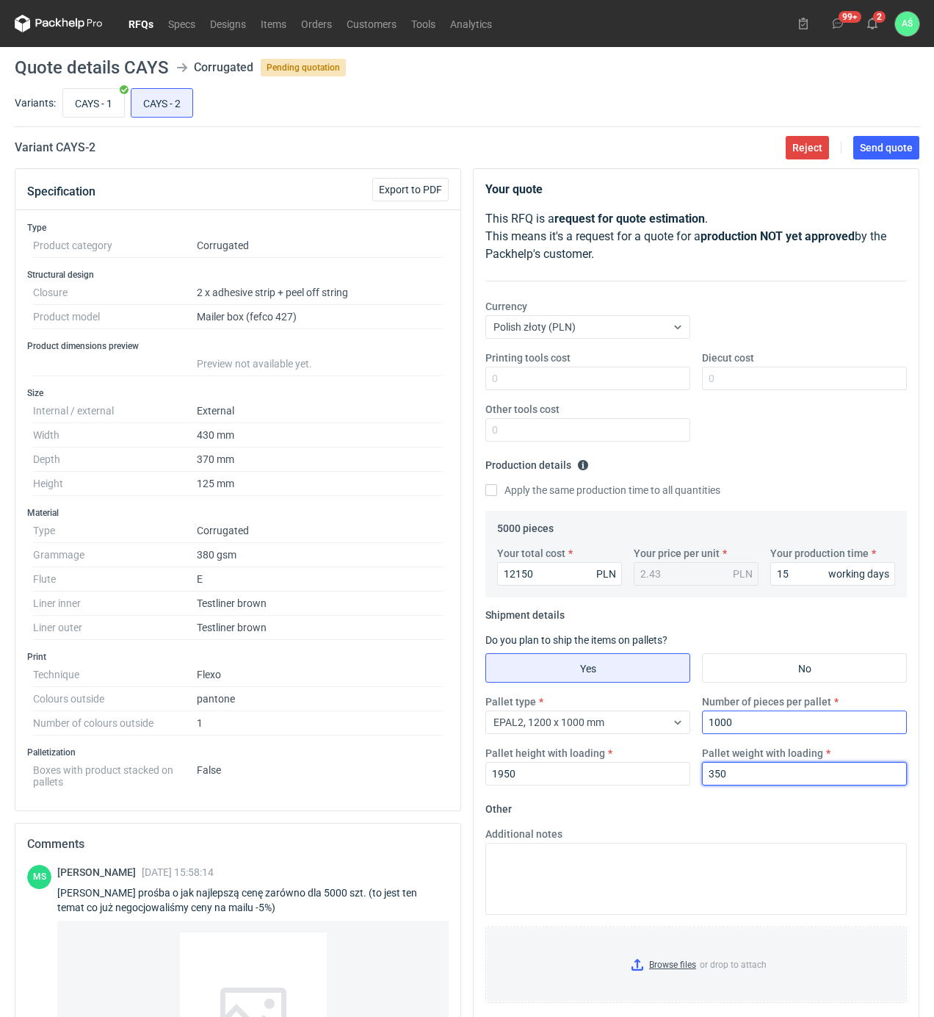
type input "350"
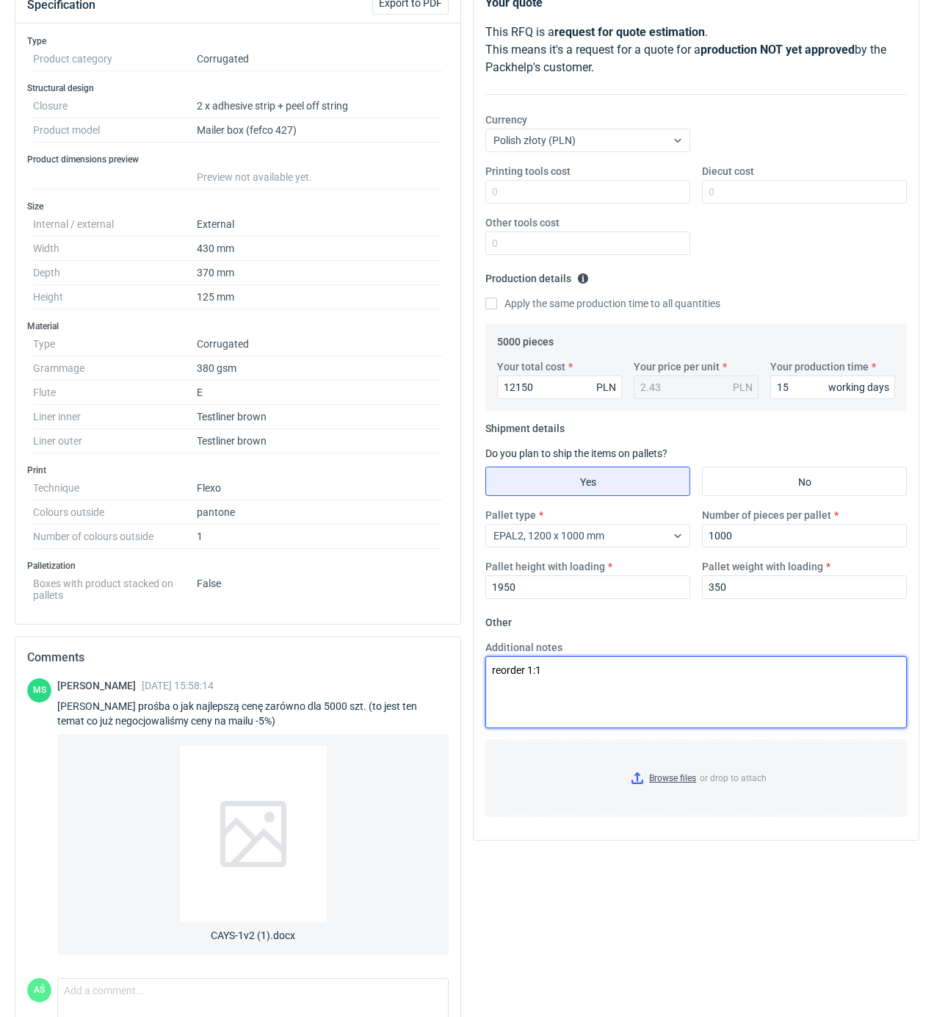
scroll to position [195, 0]
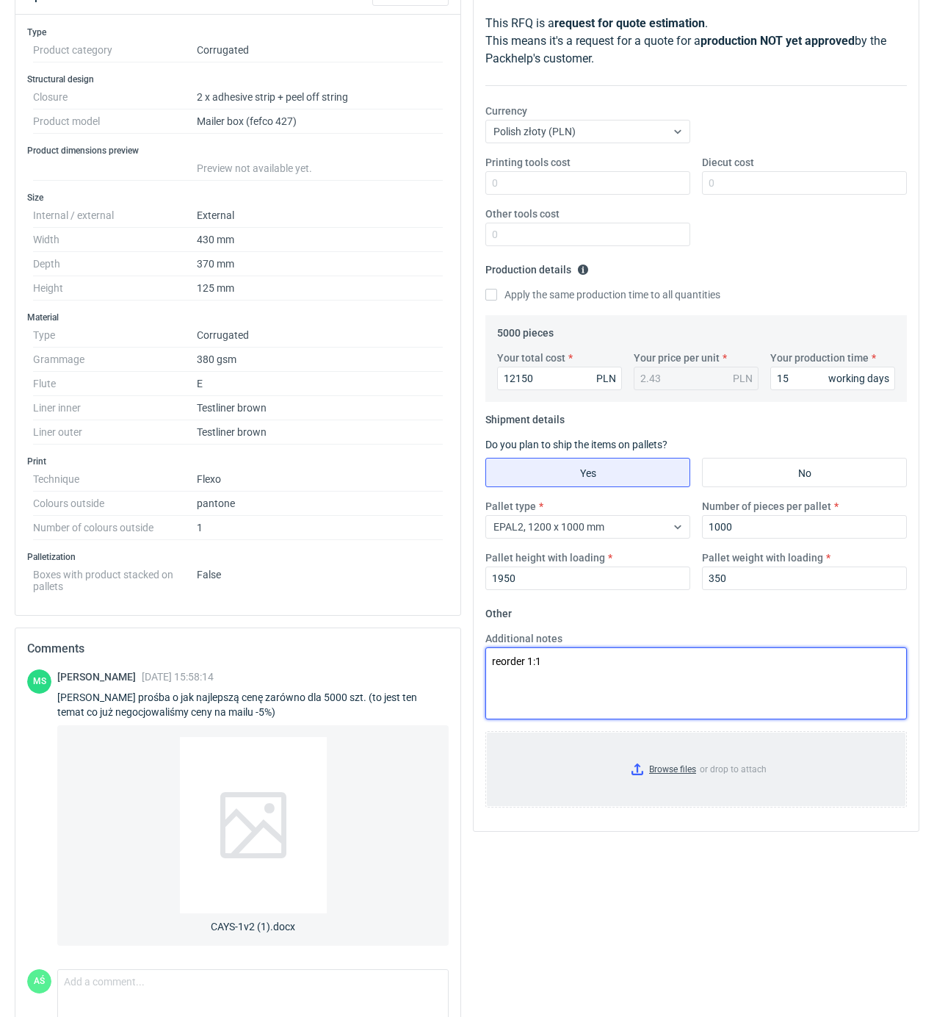
type textarea "reorder 1:1"
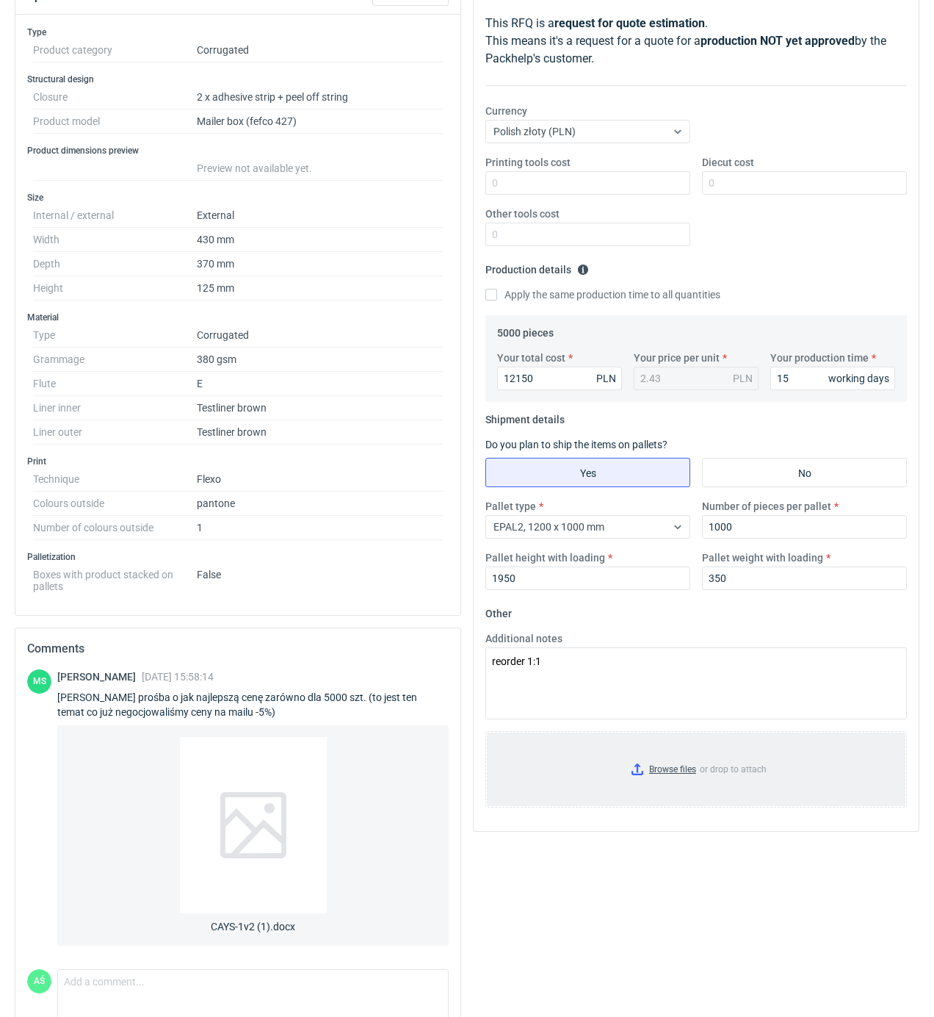
click at [662, 777] on input "Browse files or drop to attach" at bounding box center [696, 768] width 419 height 73
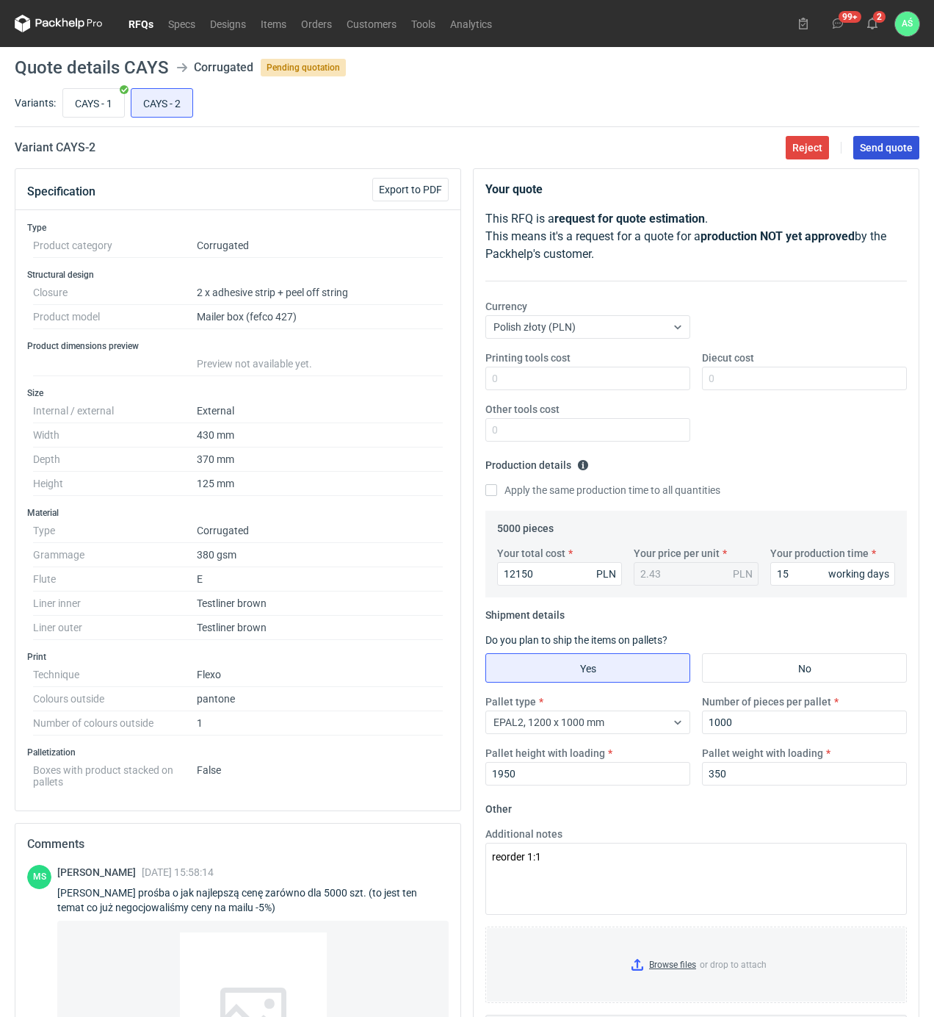
click at [894, 154] on button "Send quote" at bounding box center [886, 148] width 66 height 24
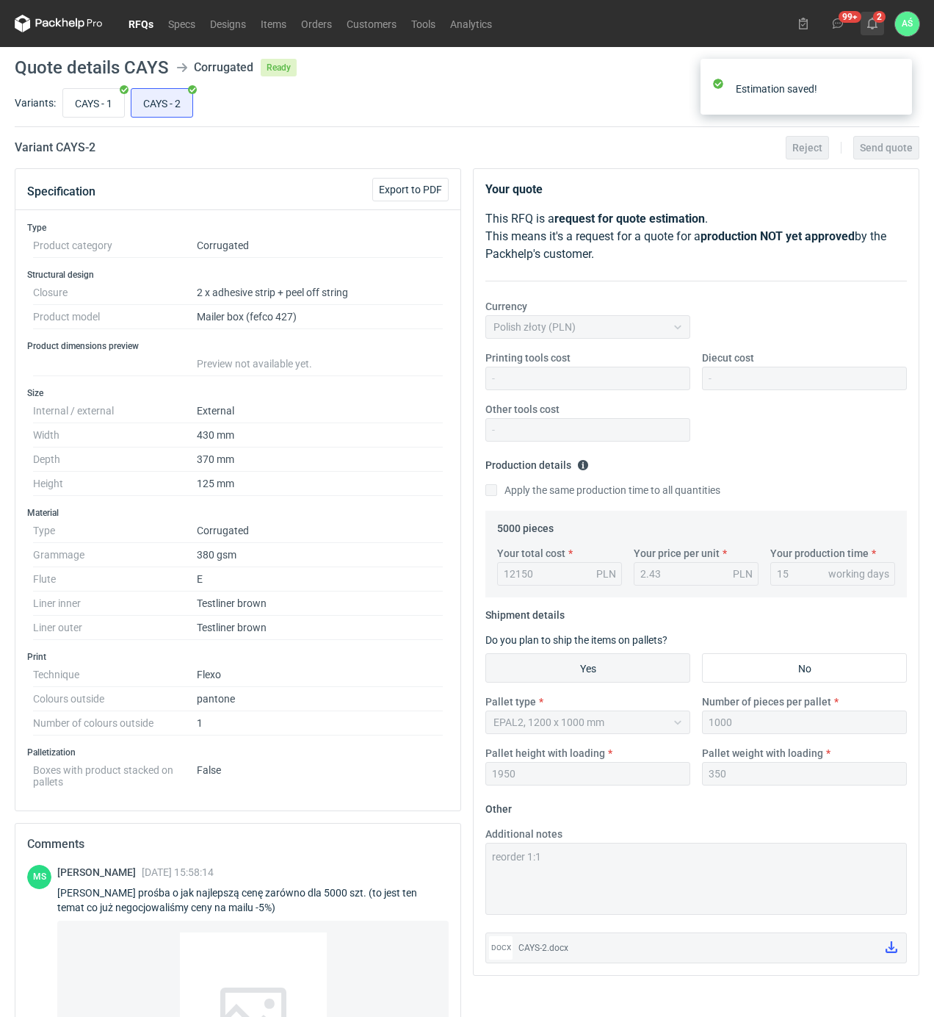
click at [873, 21] on icon at bounding box center [873, 24] width 12 height 12
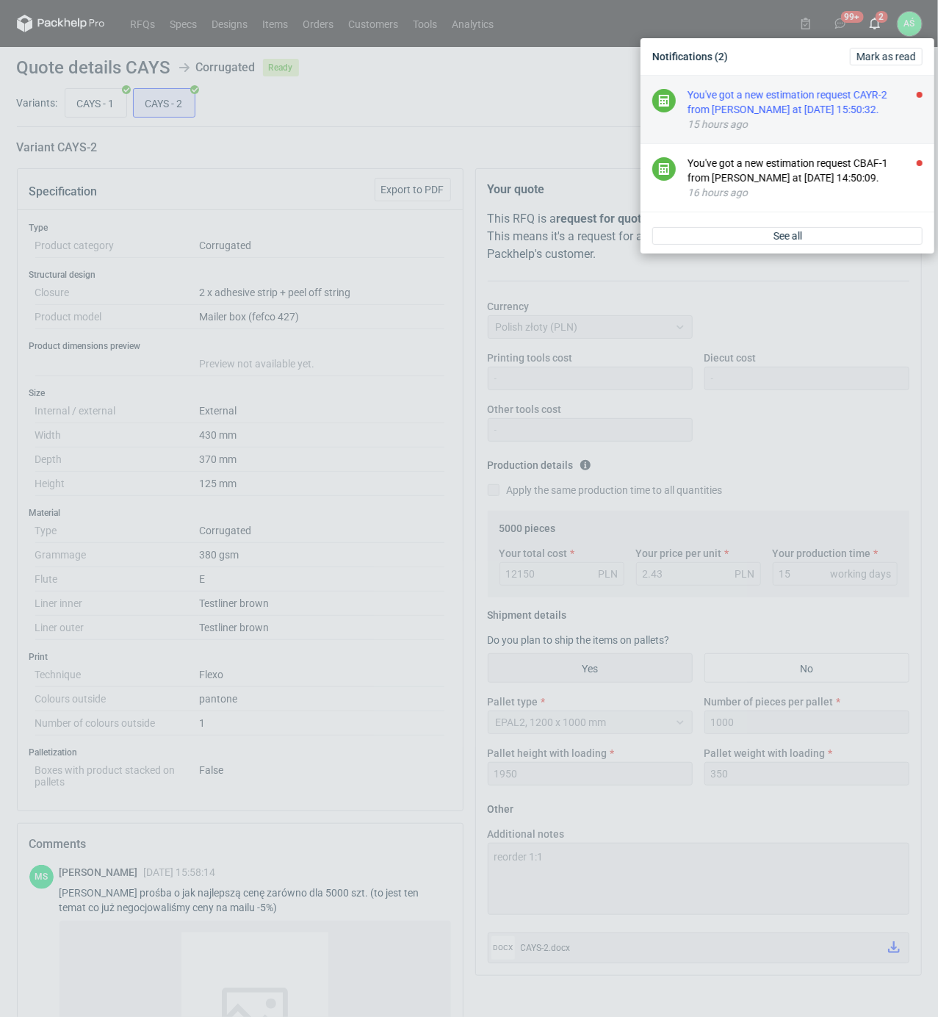
click at [836, 103] on div "You've got a new estimation request CAYR-2 from [PERSON_NAME] at [DATE] 15:50:3…" at bounding box center [804, 101] width 235 height 29
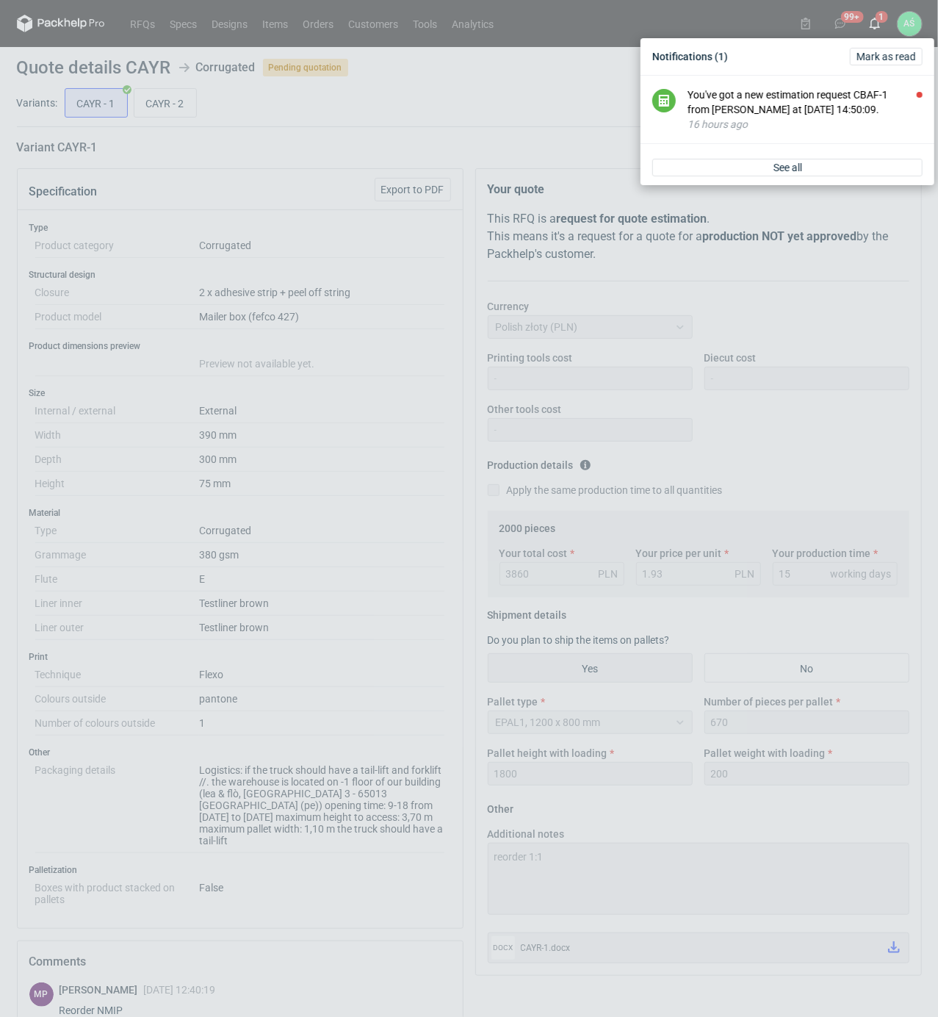
click at [371, 206] on div "Notifications (1) [PERSON_NAME] as read You've got a new estimation request CBA…" at bounding box center [469, 508] width 938 height 1017
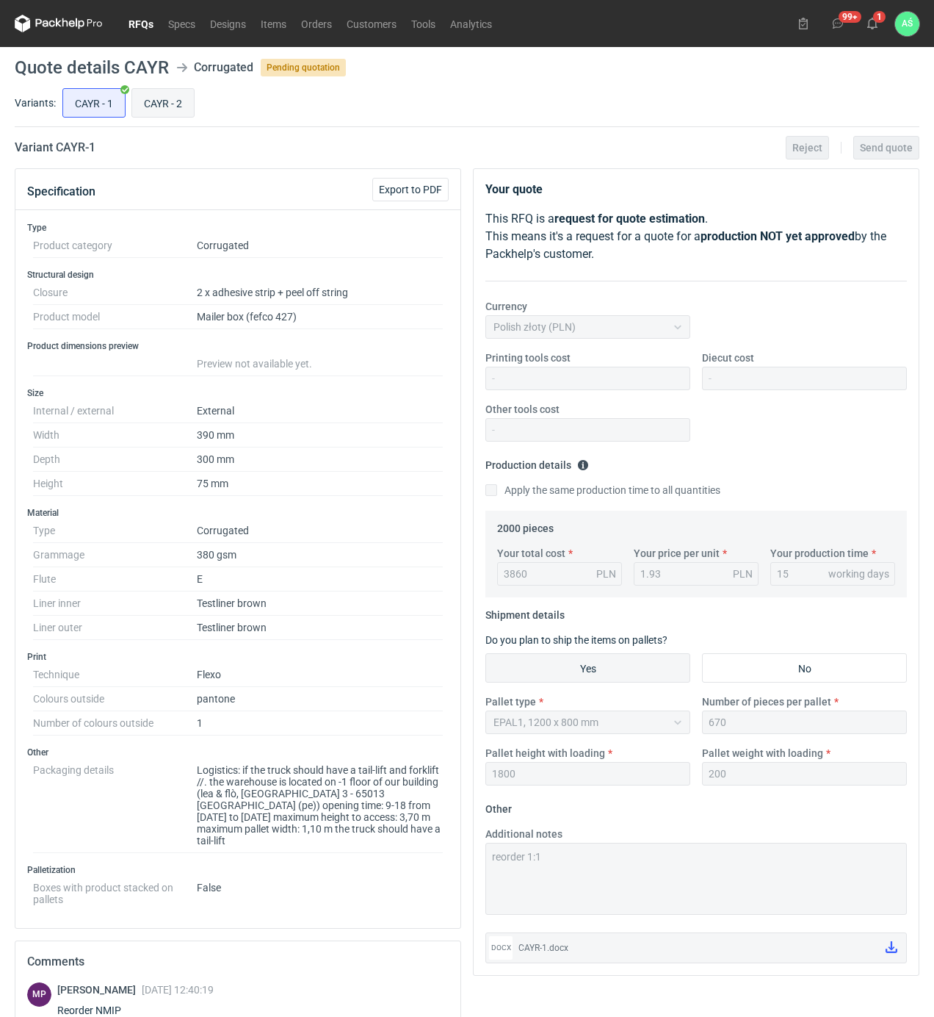
click at [172, 101] on input "CAYR - 2" at bounding box center [163, 103] width 62 height 28
radio input "true"
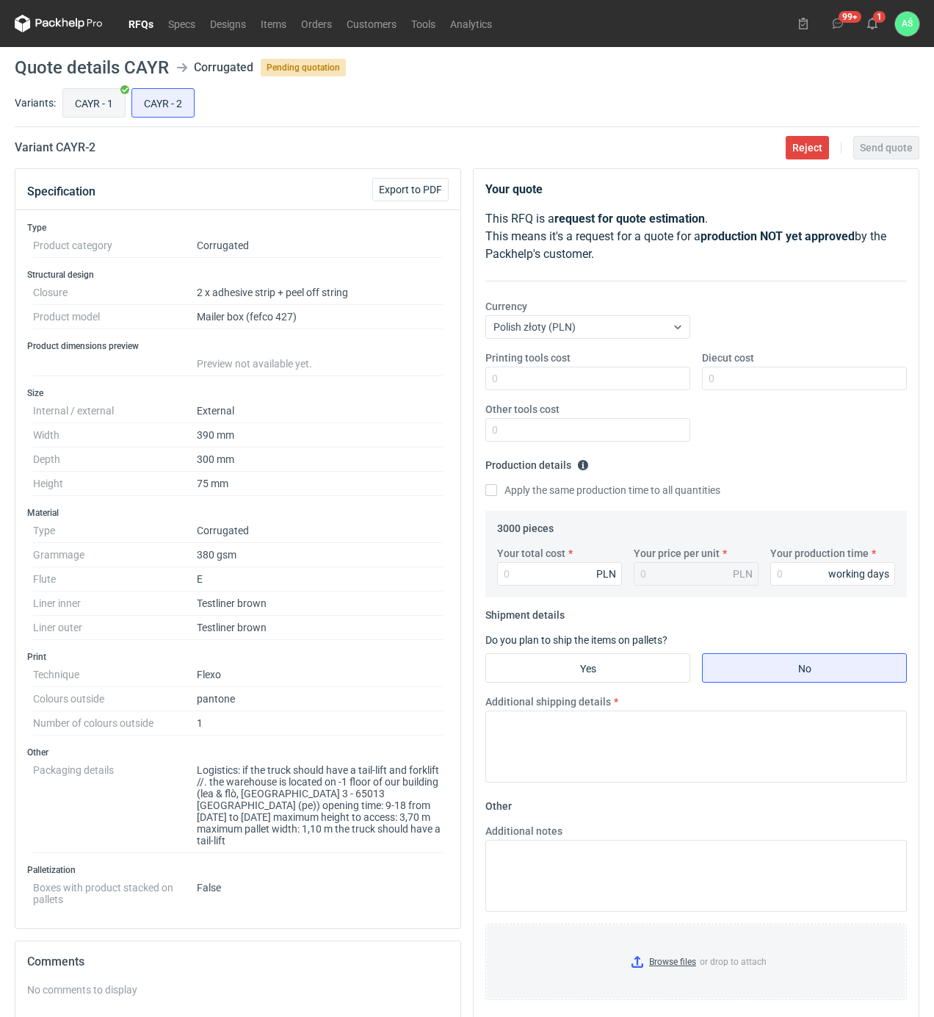
click at [93, 109] on input "CAYR - 1" at bounding box center [94, 103] width 62 height 28
radio input "true"
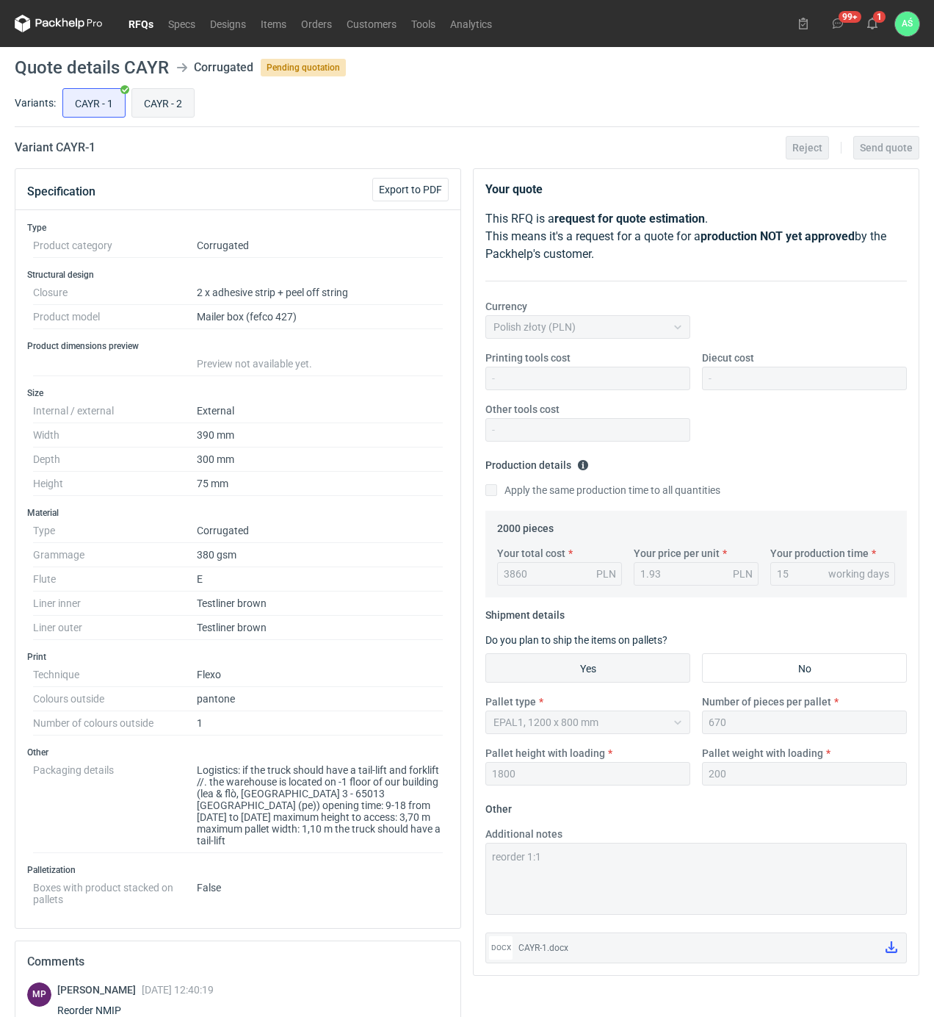
click at [148, 104] on input "CAYR - 2" at bounding box center [163, 103] width 62 height 28
radio input "true"
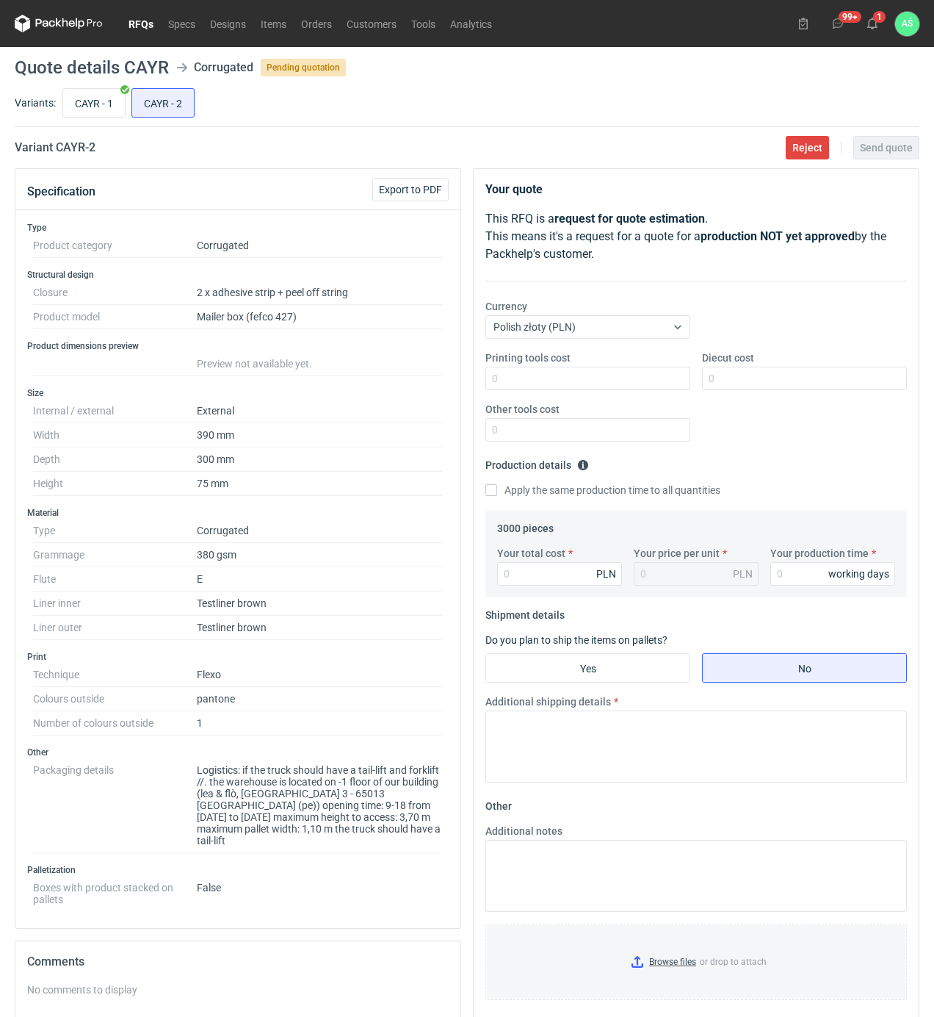
click at [533, 588] on div "Your total cost PLN Your price per unit PLN Your production time working days" at bounding box center [696, 571] width 410 height 51
click at [530, 579] on input "Your total cost" at bounding box center [559, 574] width 125 height 24
type input "5280"
type input "1.76"
type input "15"
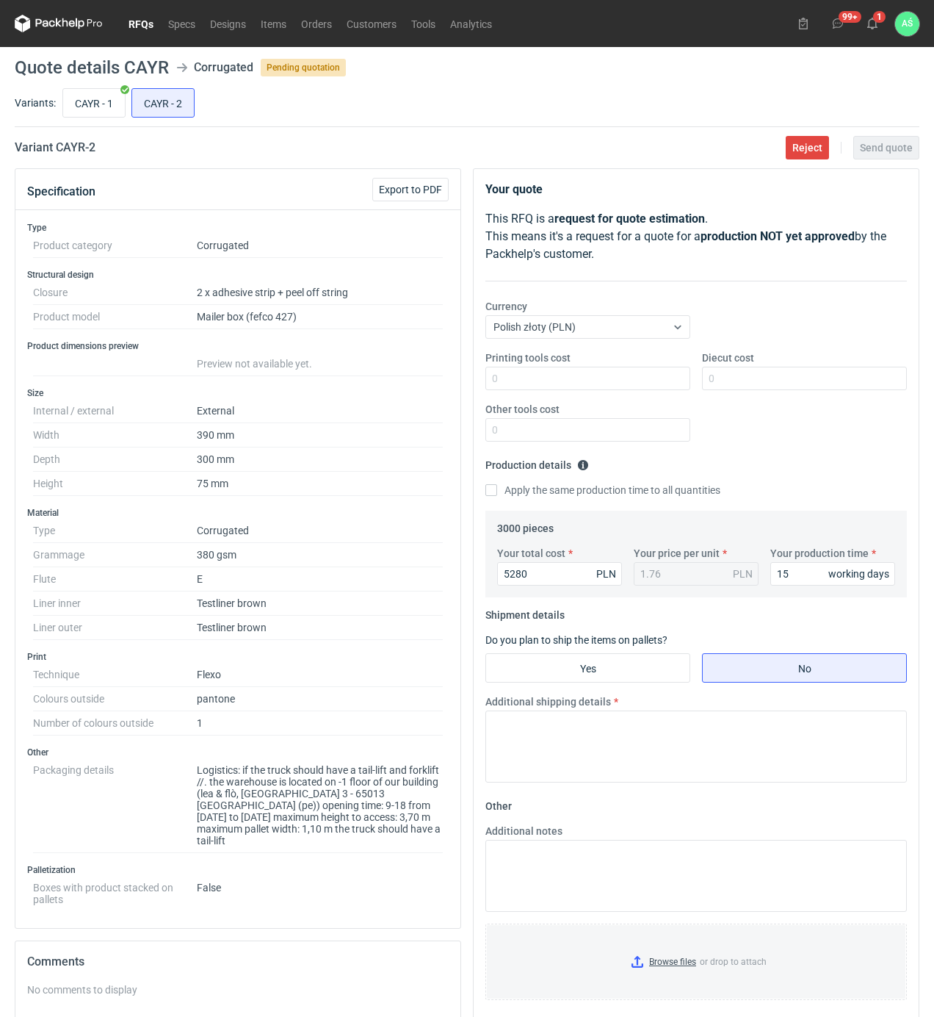
click at [579, 691] on fieldset "Shipment details Do you plan to ship the items on pallets? Yes No Additional sh…" at bounding box center [696, 698] width 422 height 191
click at [591, 674] on input "Yes" at bounding box center [587, 668] width 203 height 28
radio input "true"
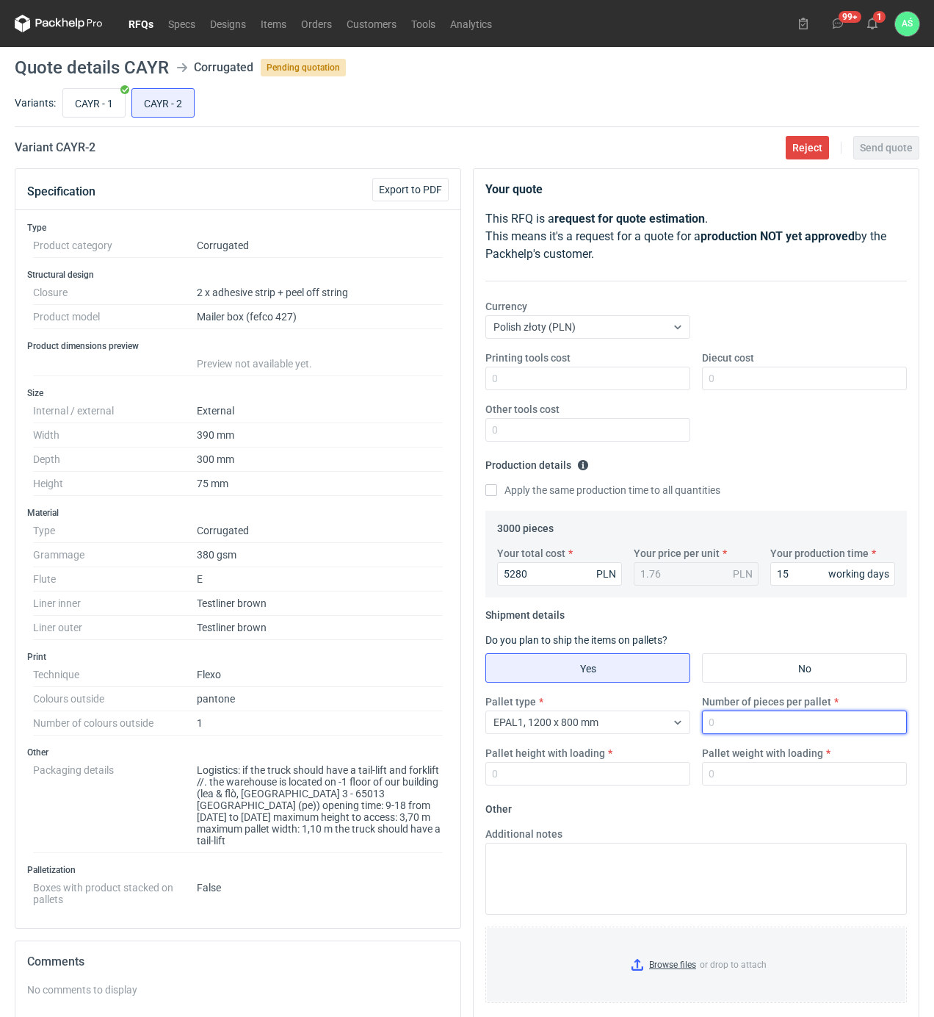
click at [768, 724] on input "Number of pieces per pallet" at bounding box center [804, 722] width 205 height 24
type input "750"
type input "1850"
type input "4"
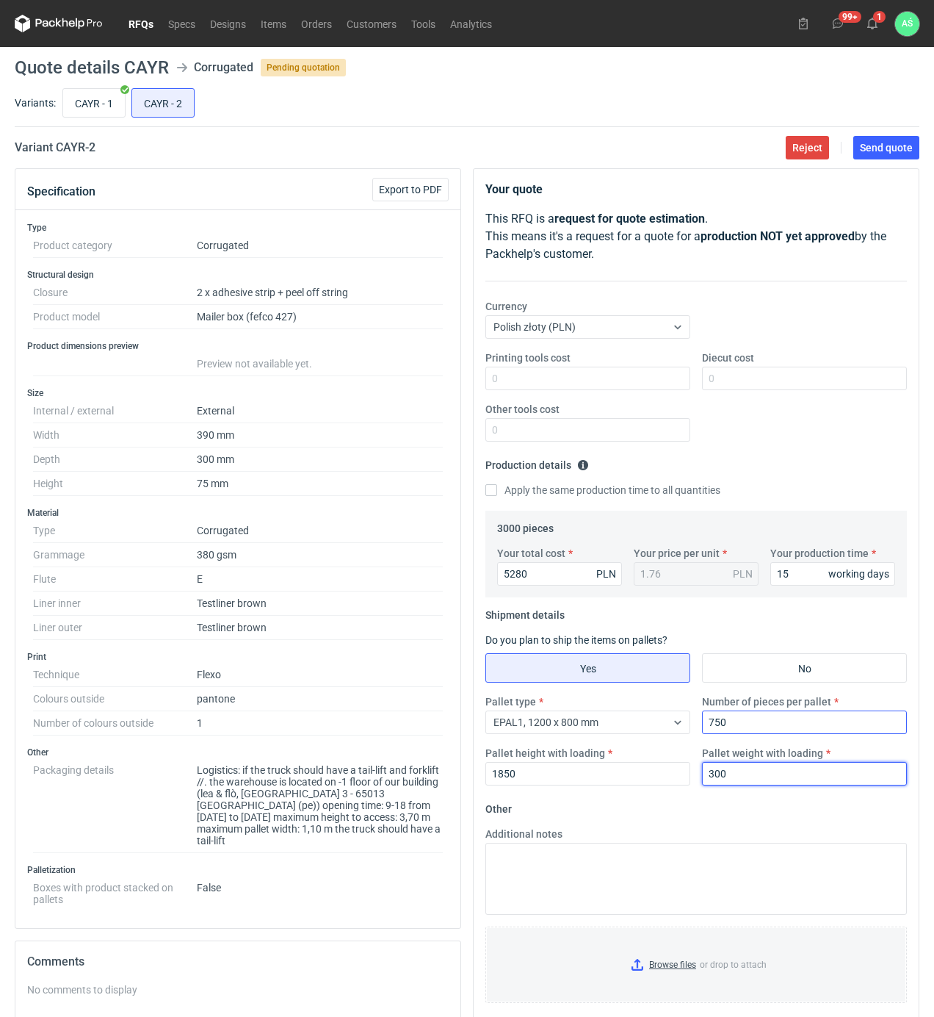
type input "300"
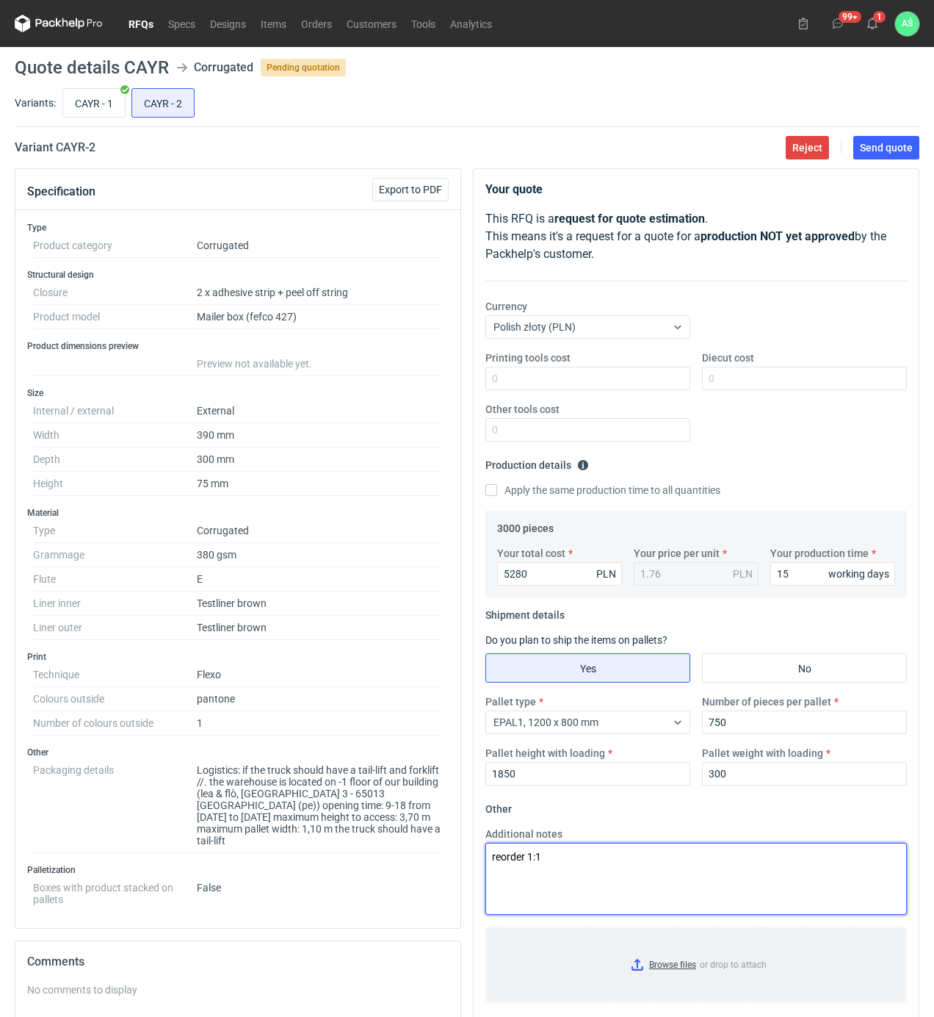
type textarea "reorder 1:1"
click at [696, 967] on input "Browse files or drop to attach" at bounding box center [696, 964] width 419 height 73
click at [897, 151] on span "Send quote" at bounding box center [886, 147] width 53 height 10
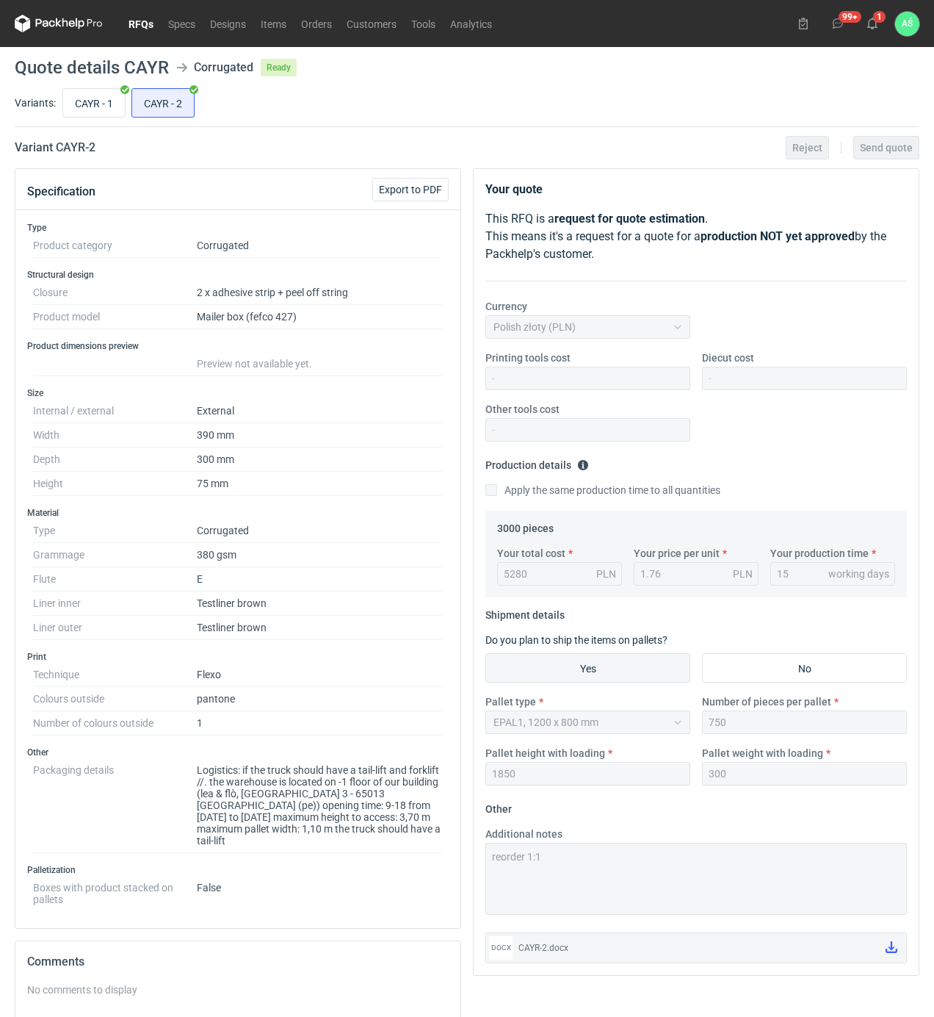
click at [130, 24] on link "RFQs" at bounding box center [141, 24] width 40 height 18
